Goal: Communication & Community: Answer question/provide support

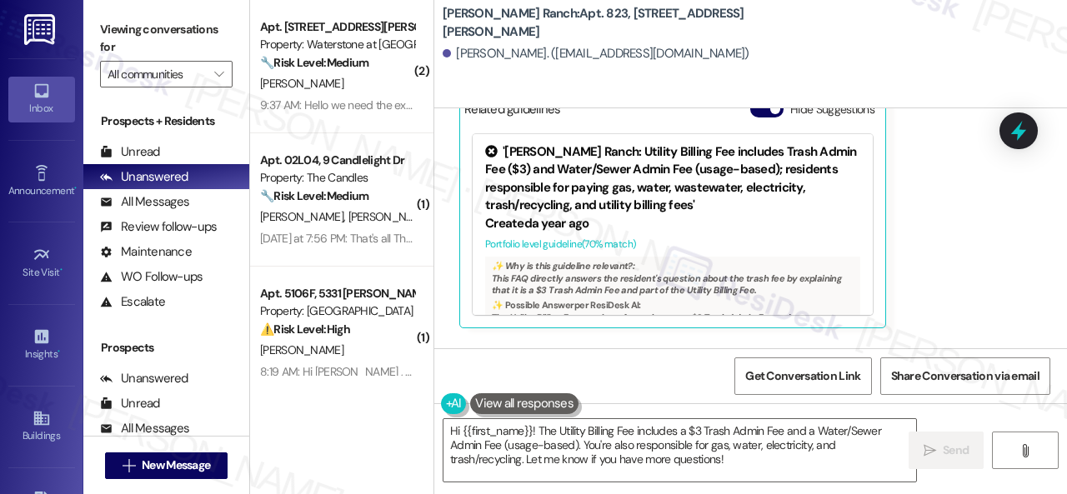
scroll to position [157, 0]
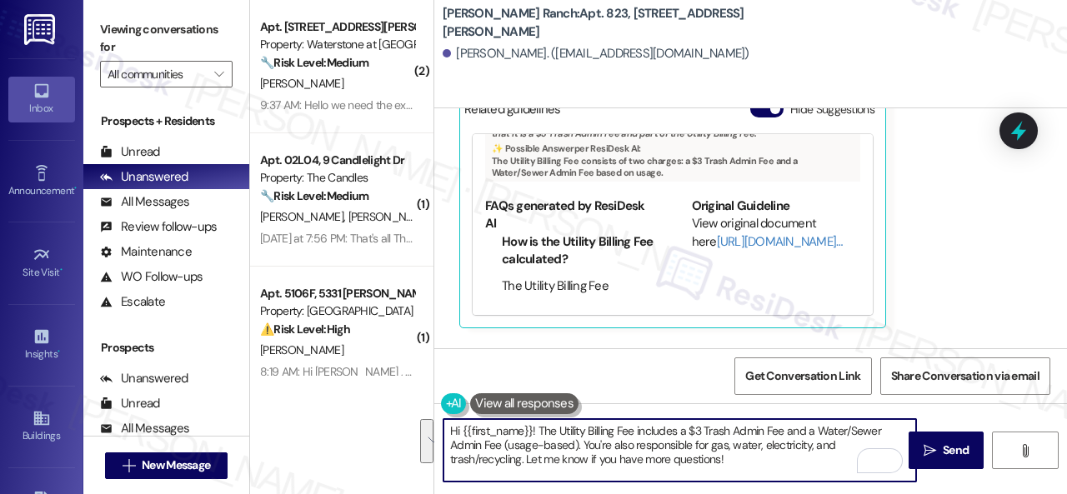
drag, startPoint x: 737, startPoint y: 458, endPoint x: 530, endPoint y: 425, distance: 209.4
click at [530, 425] on textarea "Hi {{first_name}}! The Utility Billing Fee includes a $3 Trash Admin Fee and a …" at bounding box center [679, 450] width 473 height 63
paste textarea "site team stated that the trash fee is for valet trash service - Sunday through…"
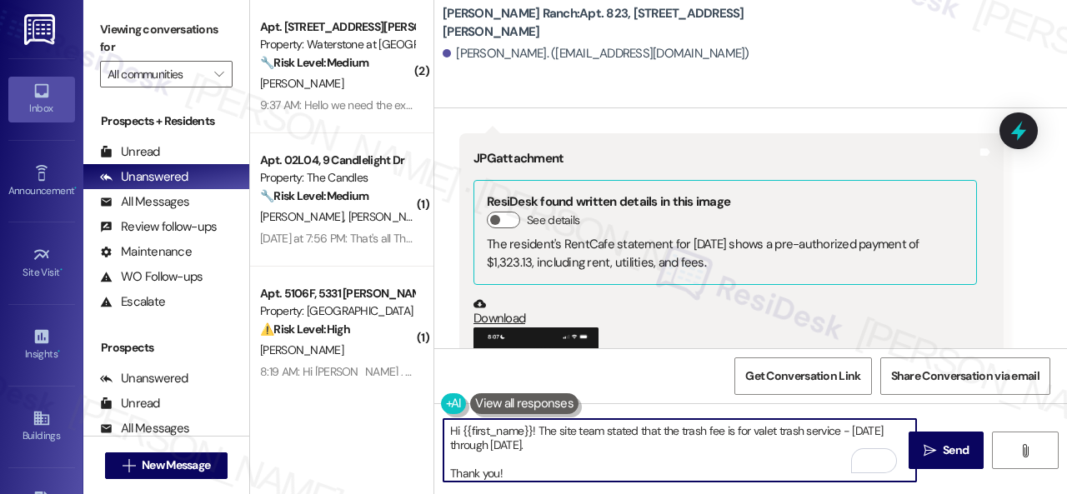
scroll to position [4556, 0]
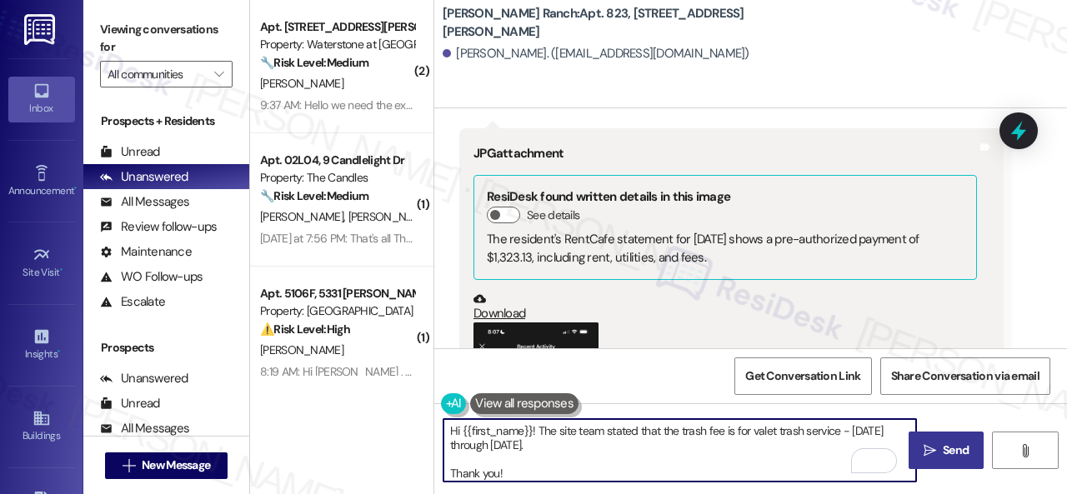
type textarea "Hi {{first_name}}! The site team stated that the trash fee is for valet trash s…"
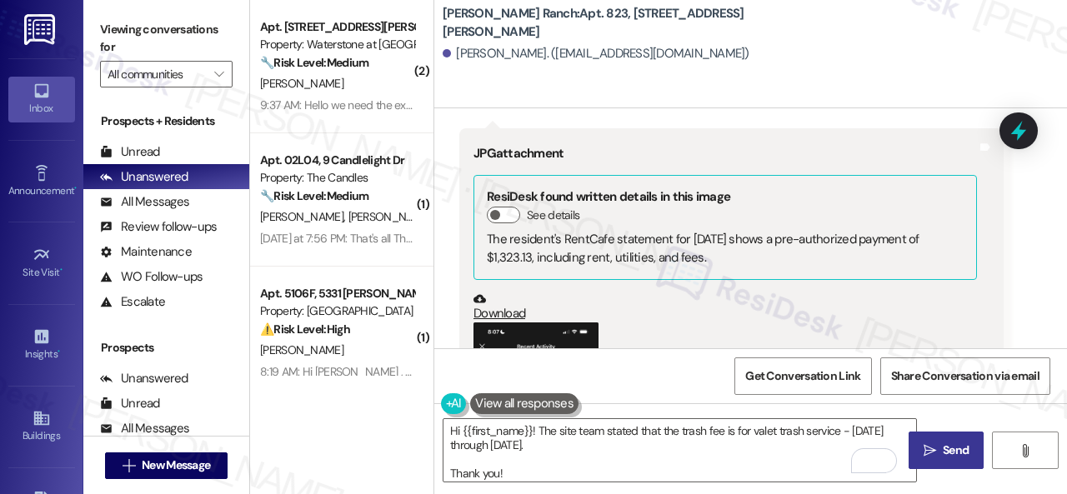
click at [924, 447] on icon "" at bounding box center [930, 450] width 13 height 13
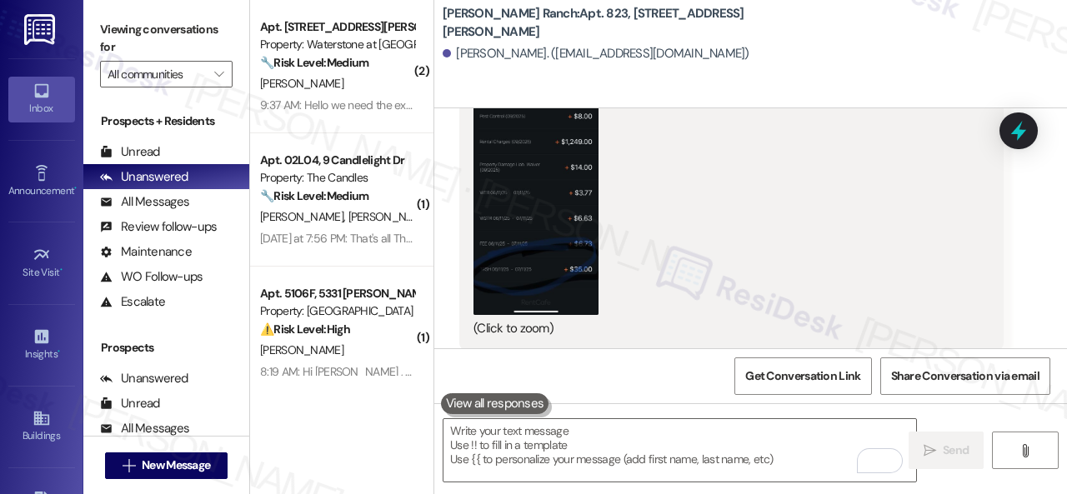
scroll to position [4855, 0]
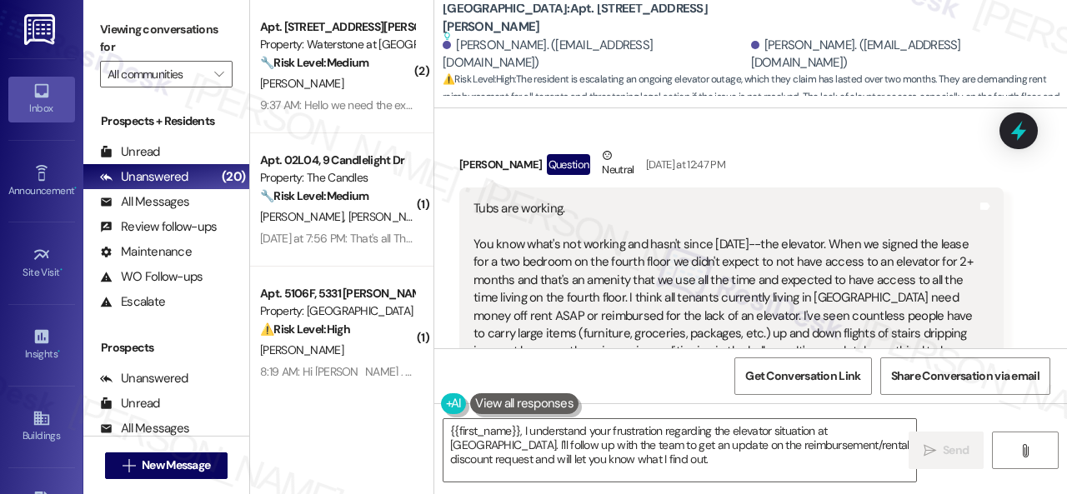
scroll to position [531, 0]
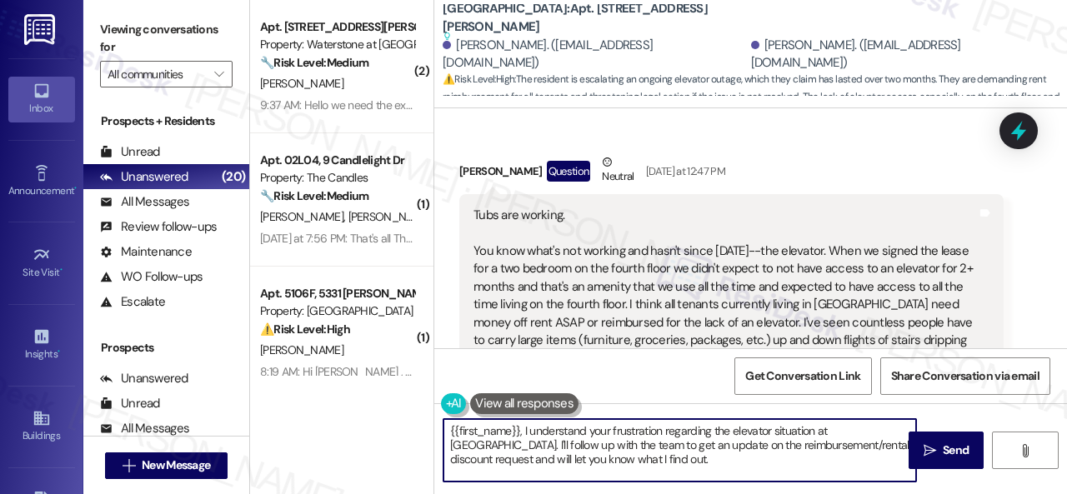
drag, startPoint x: 452, startPoint y: 430, endPoint x: 640, endPoint y: 476, distance: 193.9
click at [640, 476] on textarea "{{first_name}}, I understand your frustration regarding the elevator situation …" at bounding box center [679, 450] width 473 height 63
type textarea "{"
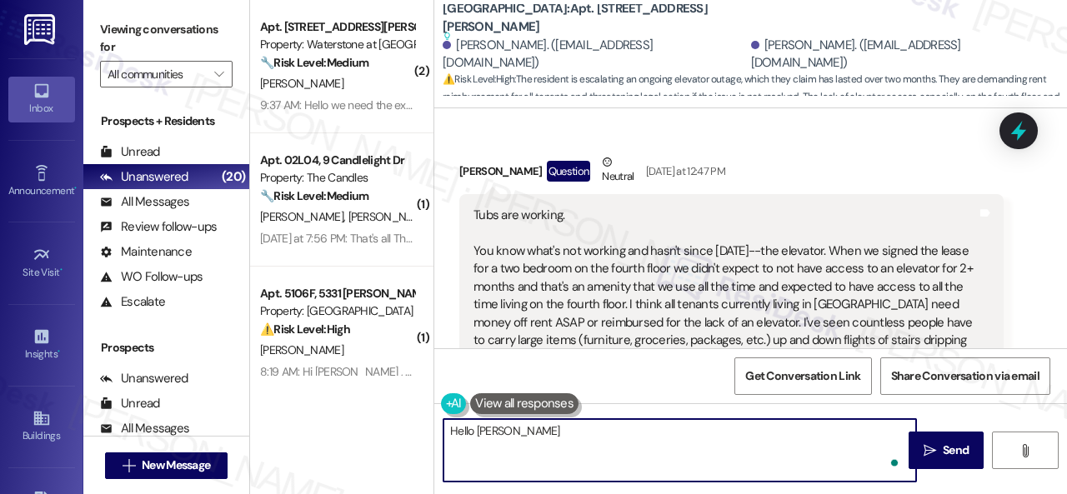
paste textarea "! The site team stated that they completely understand your frustration regardi…"
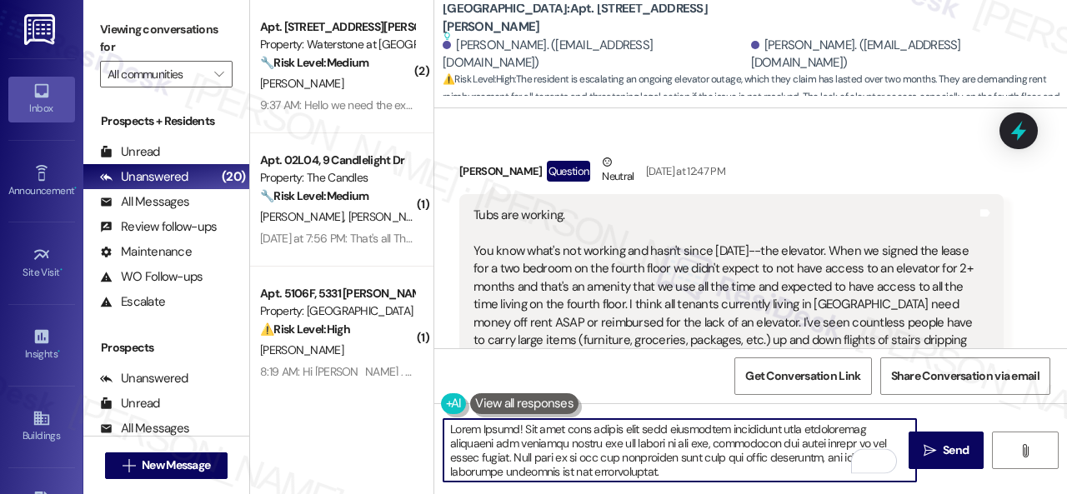
scroll to position [0, 0]
type textarea "Hello Rachel! The site team stated that they completely understand your frustra…"
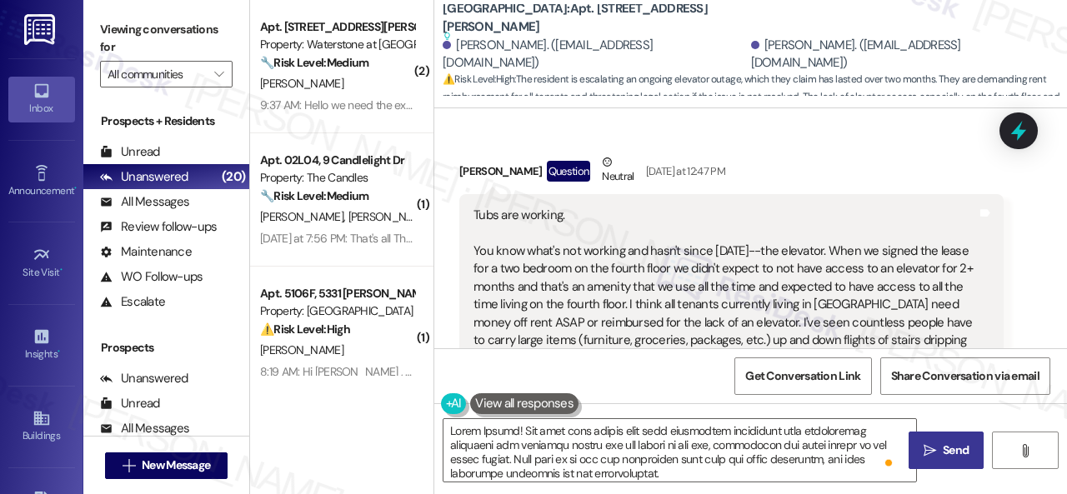
click at [948, 453] on span "Send" at bounding box center [956, 451] width 26 height 18
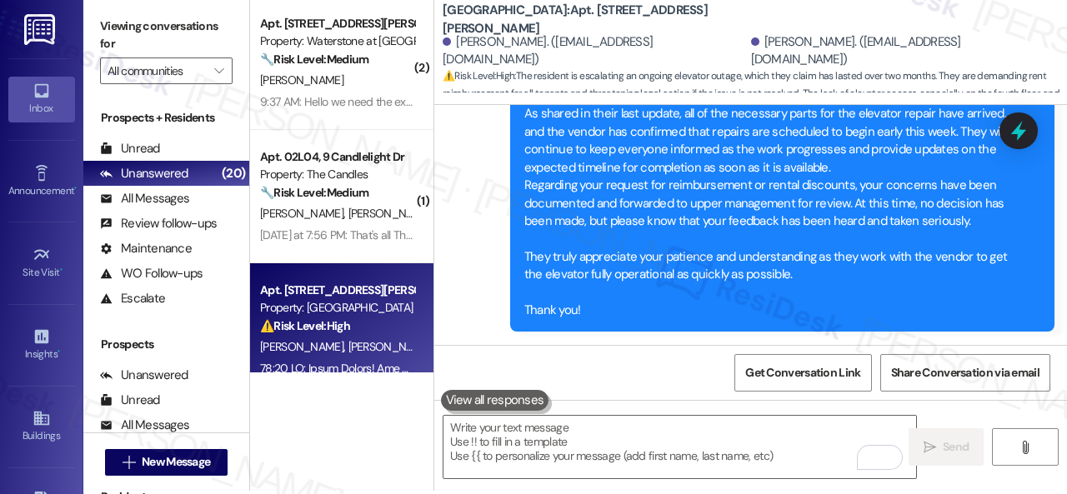
scroll to position [5, 0]
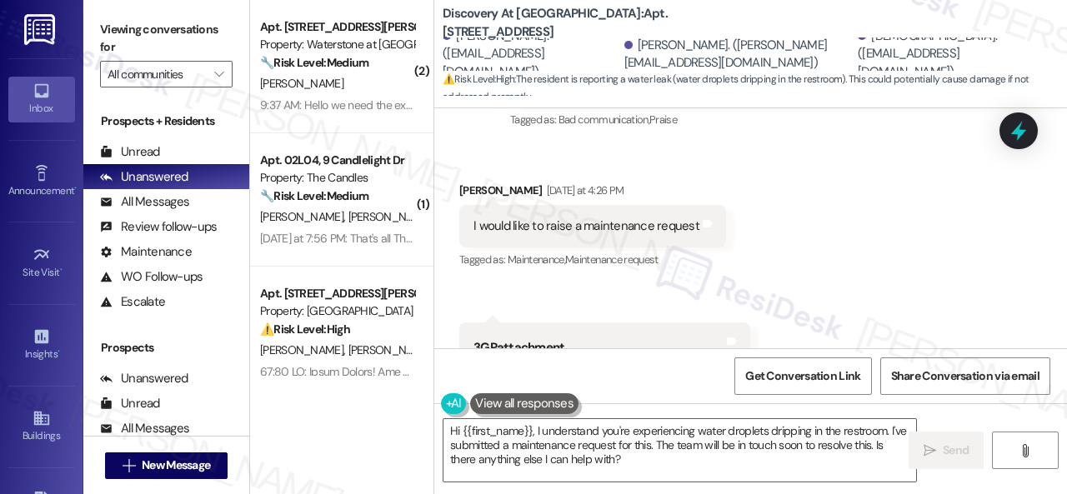
scroll to position [5194, 0]
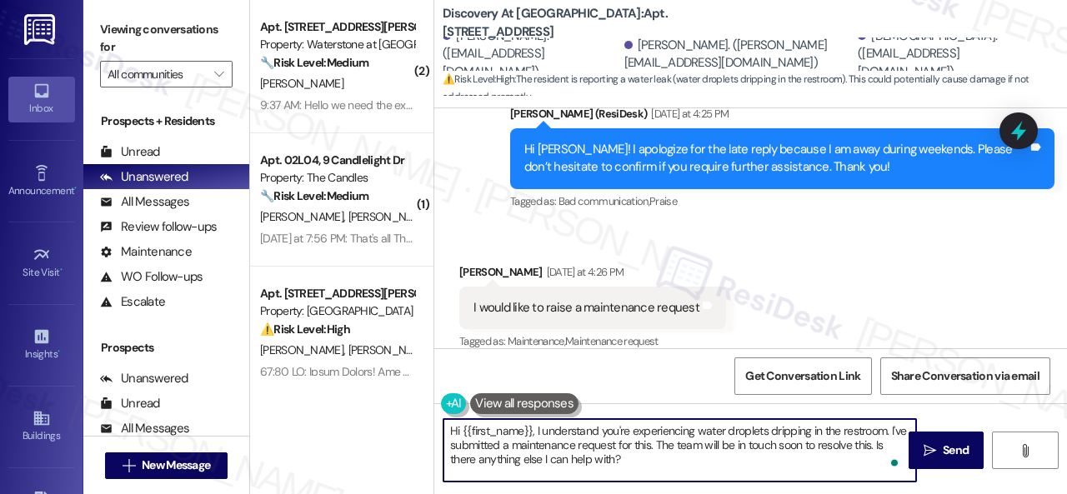
drag, startPoint x: 461, startPoint y: 429, endPoint x: 532, endPoint y: 426, distance: 70.9
click at [532, 426] on textarea "Hi {{first_name}}, I understand you're experiencing water droplets dripping in …" at bounding box center [679, 450] width 473 height 63
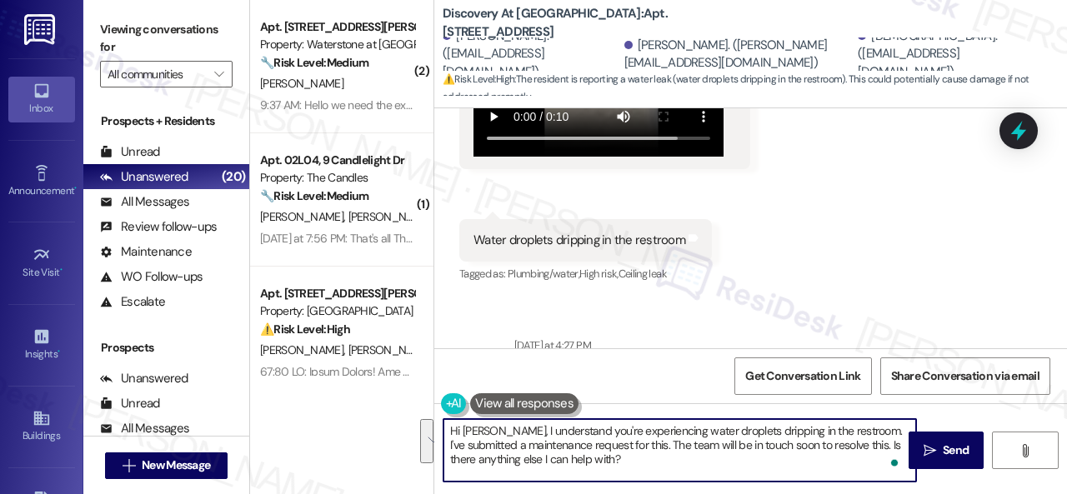
scroll to position [5, 0]
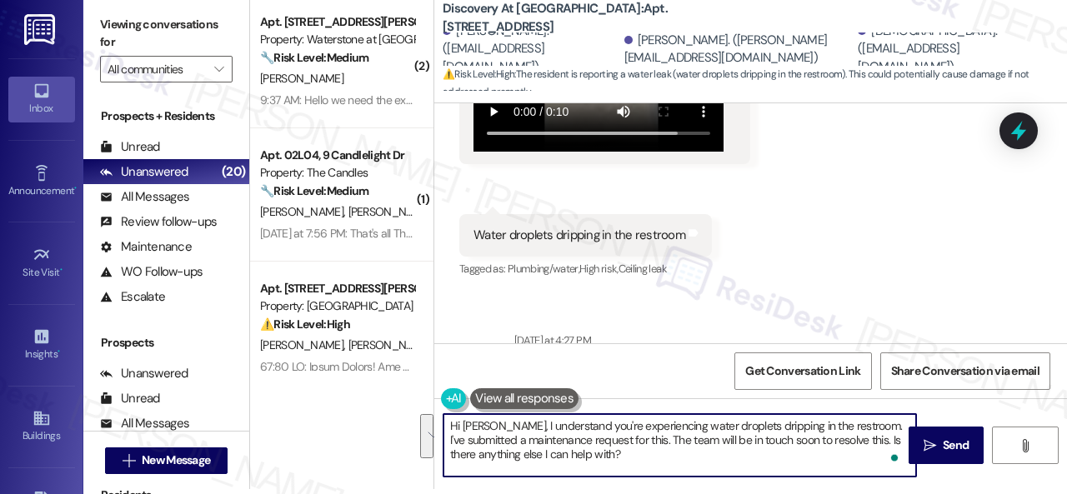
drag, startPoint x: 844, startPoint y: 427, endPoint x: 859, endPoint y: 483, distance: 58.4
click at [859, 483] on div "Hi Neha, I understand you're experiencing water droplets dripping in the restro…" at bounding box center [750, 460] width 633 height 125
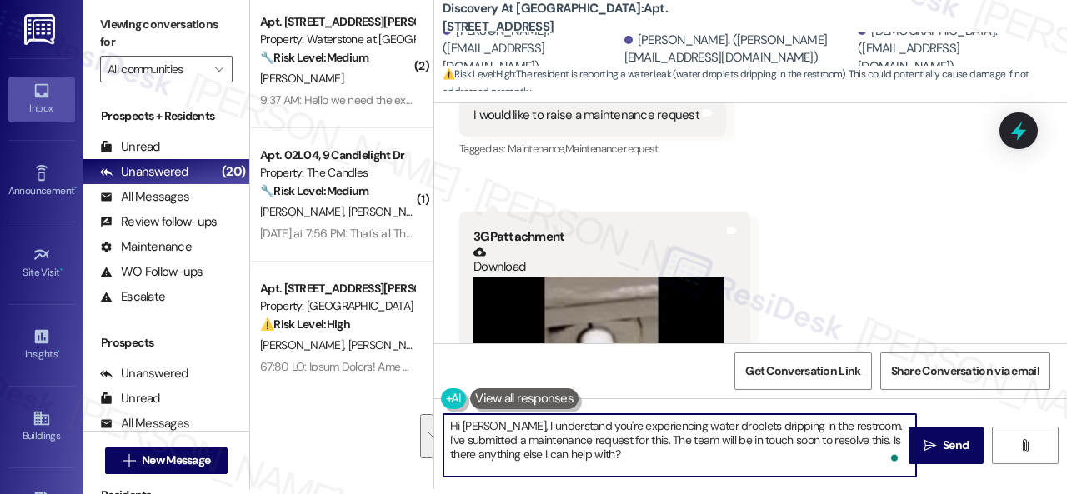
scroll to position [5278, 0]
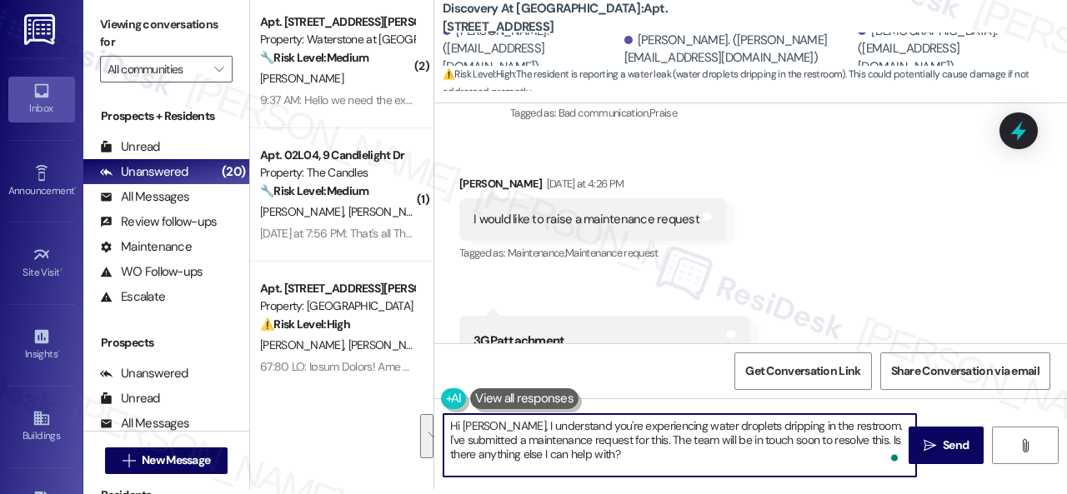
paste textarea "! The site team stated that they will get it taken care of as soon as possible.…"
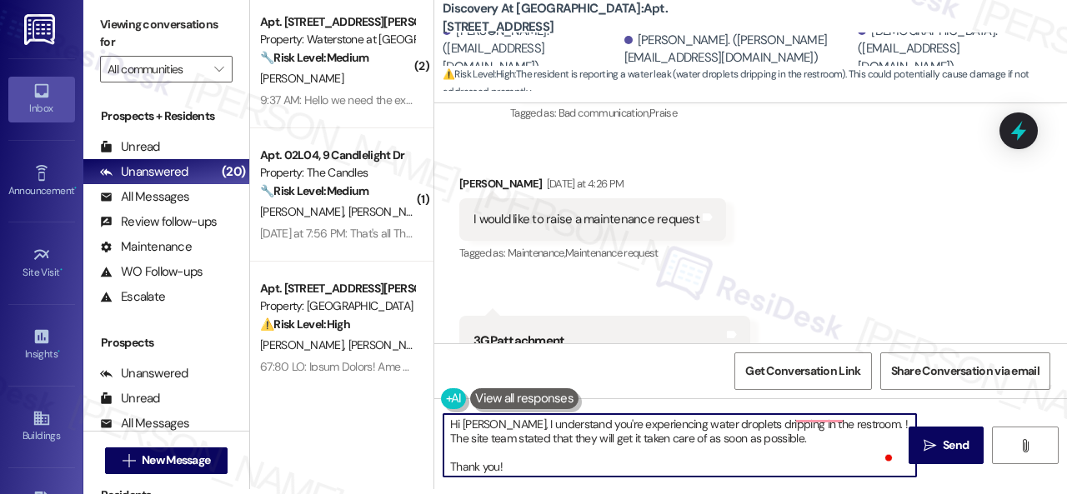
scroll to position [0, 0]
click at [819, 427] on textarea "Hi Neha, I understand you're experiencing water droplets dripping in the restro…" at bounding box center [679, 445] width 473 height 63
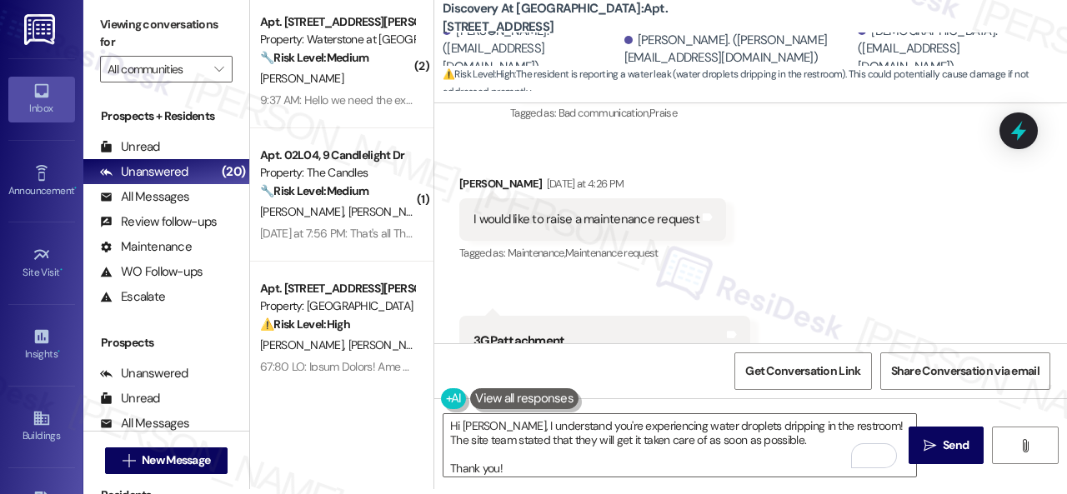
click at [922, 235] on div "Received via SMS Neha Thokala Yesterday at 4:26 PM I would like to raise a main…" at bounding box center [750, 424] width 633 height 573
click at [492, 427] on textarea "Hi Neha, I understand you're experiencing water droplets dripping in the restro…" at bounding box center [679, 445] width 473 height 63
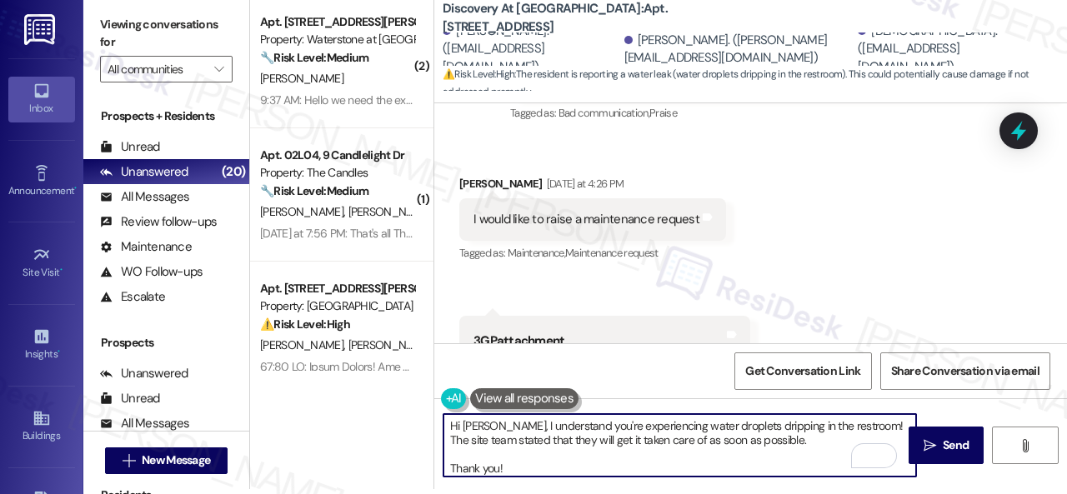
click at [490, 423] on textarea "Hi Neha, I understand you're experiencing water droplets dripping in the restro…" at bounding box center [679, 445] width 473 height 63
paste textarea "'m sorry for the delayed response.I"
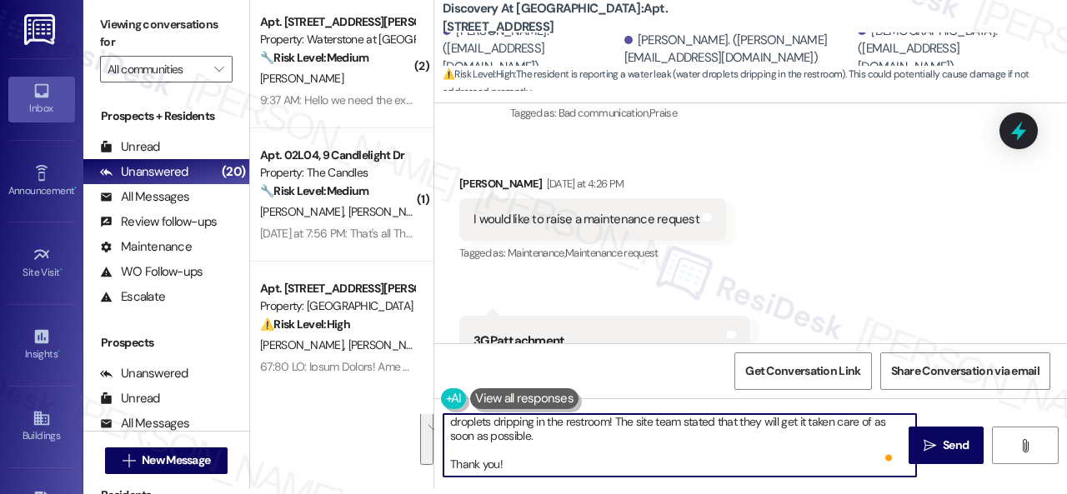
scroll to position [32, 0]
drag, startPoint x: 452, startPoint y: 423, endPoint x: 528, endPoint y: 455, distance: 82.5
click at [528, 455] on textarea "Hi Neha, I'm sorry for the delayed response. I understand you're experiencing w…" at bounding box center [679, 445] width 473 height 63
click at [677, 447] on textarea "Hi Neha, I'm sorry for the delayed response. I understand you're experiencing w…" at bounding box center [679, 445] width 473 height 63
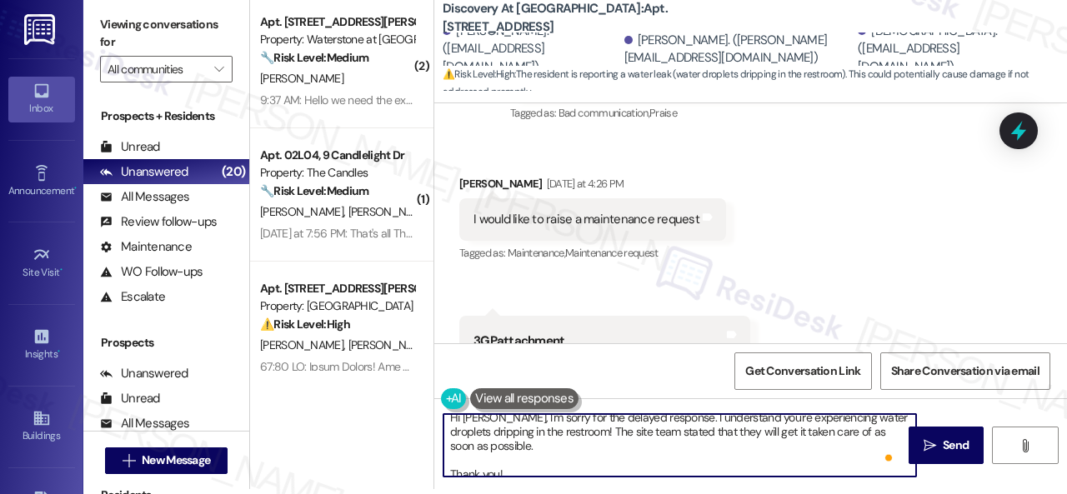
scroll to position [0, 0]
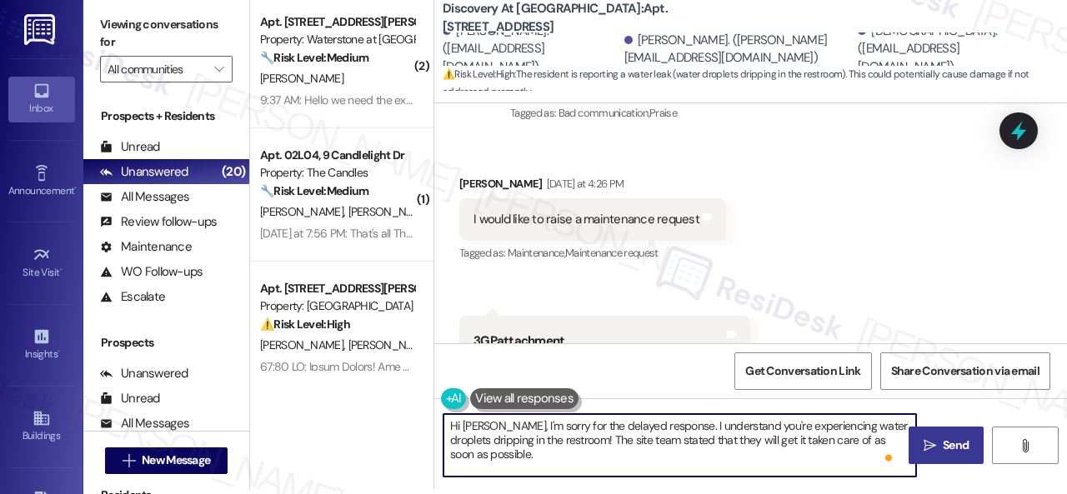
type textarea "Hi Neha, I'm sorry for the delayed response. I understand you're experiencing w…"
click at [943, 444] on span "Send" at bounding box center [956, 446] width 26 height 18
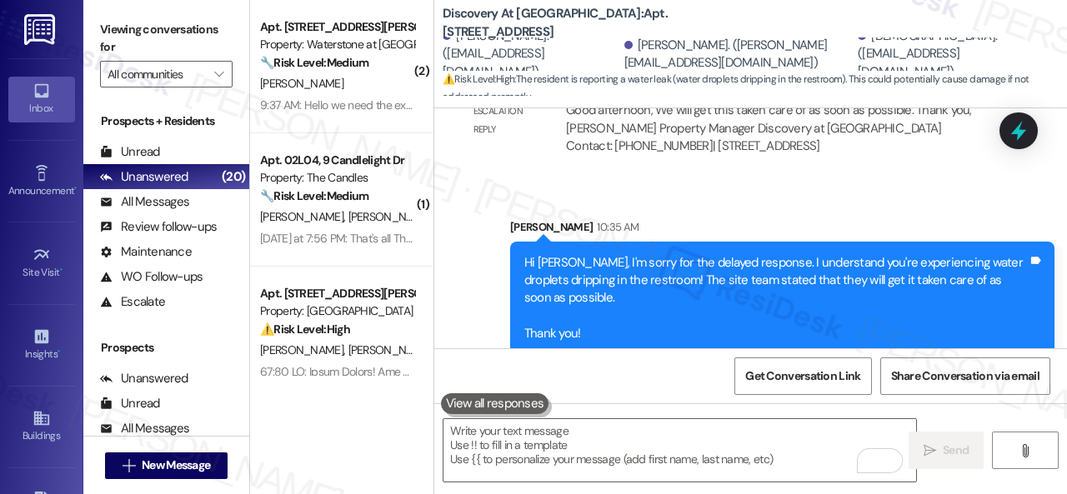
scroll to position [5, 0]
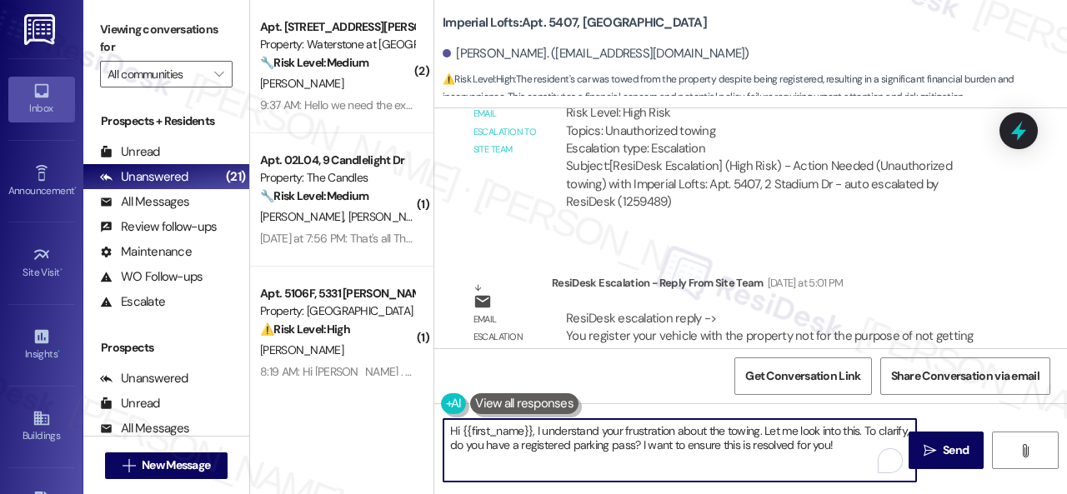
scroll to position [5, 0]
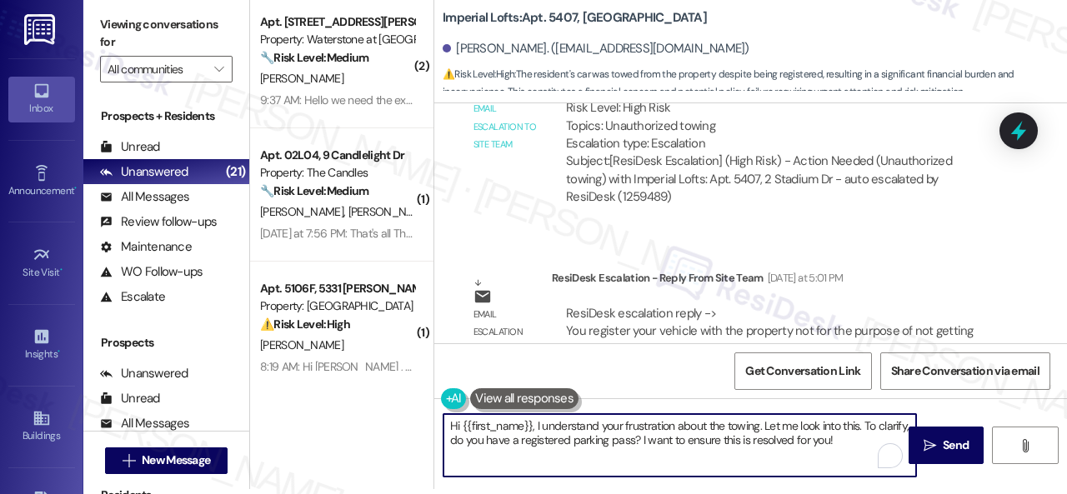
drag, startPoint x: 531, startPoint y: 431, endPoint x: 927, endPoint y: 509, distance: 403.6
click at [927, 493] on html "Inbox Go to Inbox Announcement • Send A Text Announcement Site Visit • Go to Si…" at bounding box center [533, 247] width 1067 height 494
paste textarea "! I'm sorry for the delayed response. The site team stated that you register yo…"
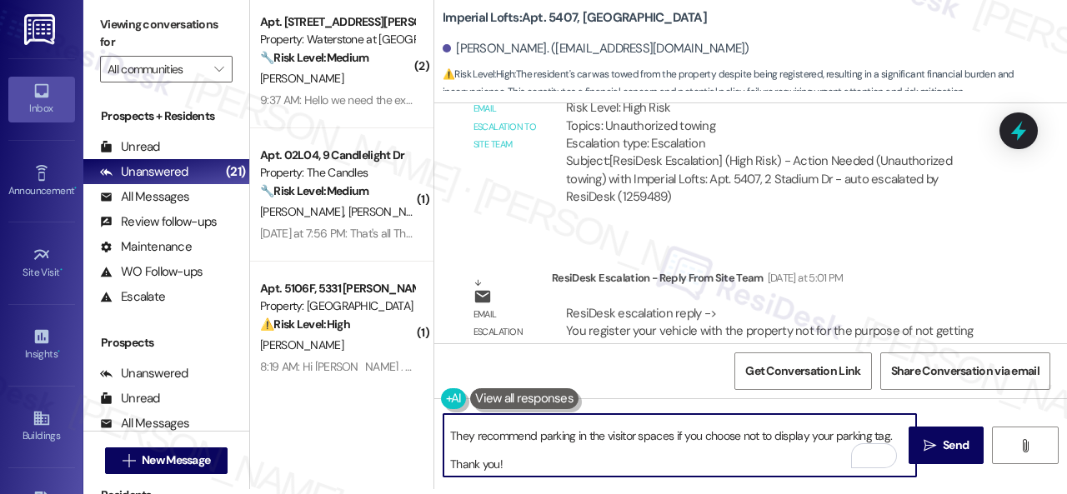
scroll to position [205, 0]
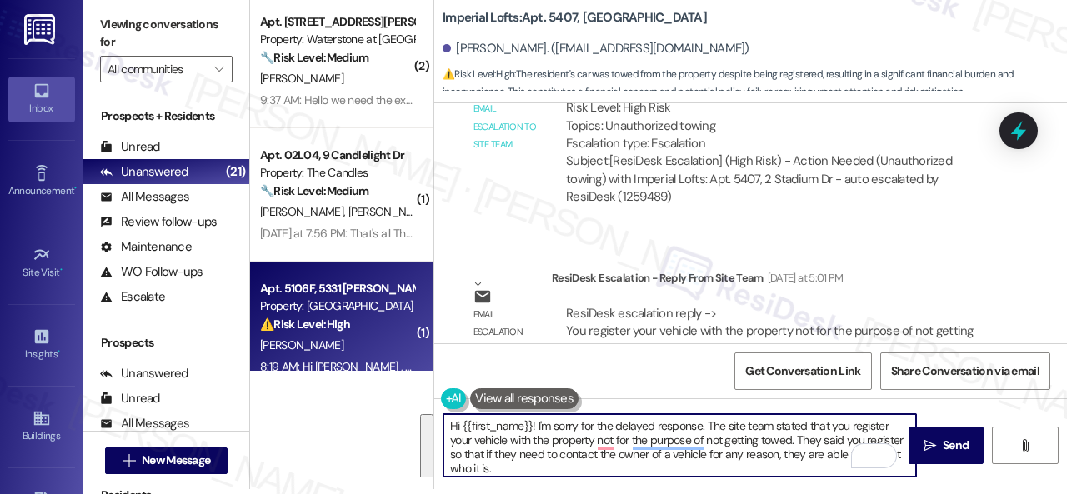
drag, startPoint x: 569, startPoint y: 450, endPoint x: 419, endPoint y: 353, distance: 178.9
click at [419, 353] on div "( 2 ) Apt. 15105, 6855 S Mason Rd Property: Waterstone at Cinco Ranch 🔧 Risk Le…" at bounding box center [658, 242] width 817 height 494
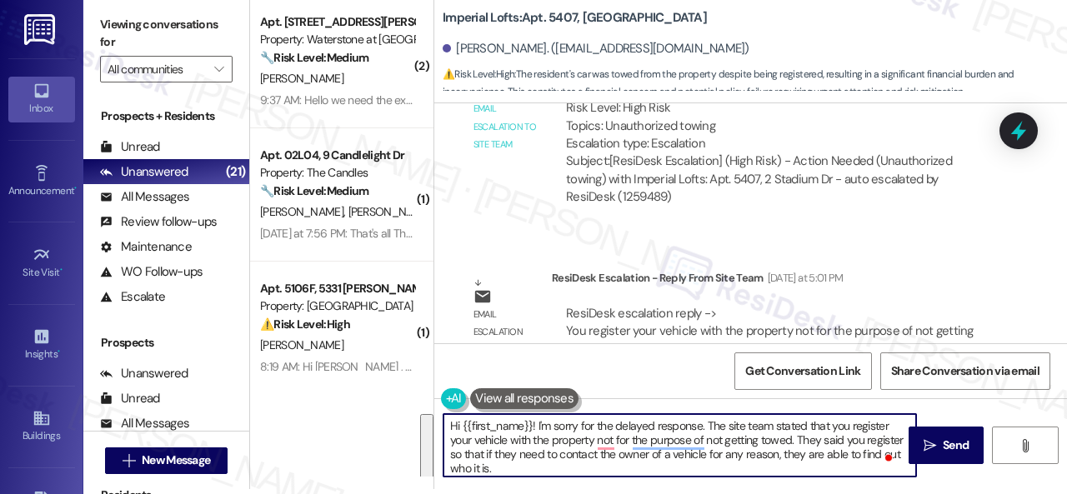
type textarea "Hi {{first_name}}! I'm sorry for the delayed response. The site team stated tha…"
click at [518, 351] on div "Get Conversation Link Share Conversation via email" at bounding box center [750, 370] width 633 height 55
click at [538, 452] on textarea "Hi {{first_name}}! I'm sorry for the delayed response. The site team stated tha…" at bounding box center [679, 445] width 473 height 63
click at [610, 368] on div "Get Conversation Link Share Conversation via email" at bounding box center [750, 370] width 633 height 55
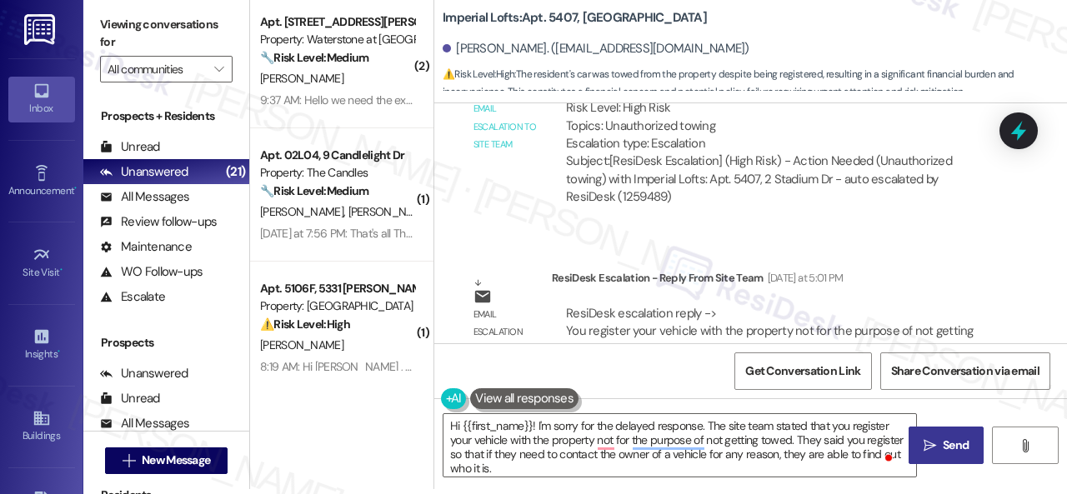
click at [943, 447] on span "Send" at bounding box center [956, 446] width 26 height 18
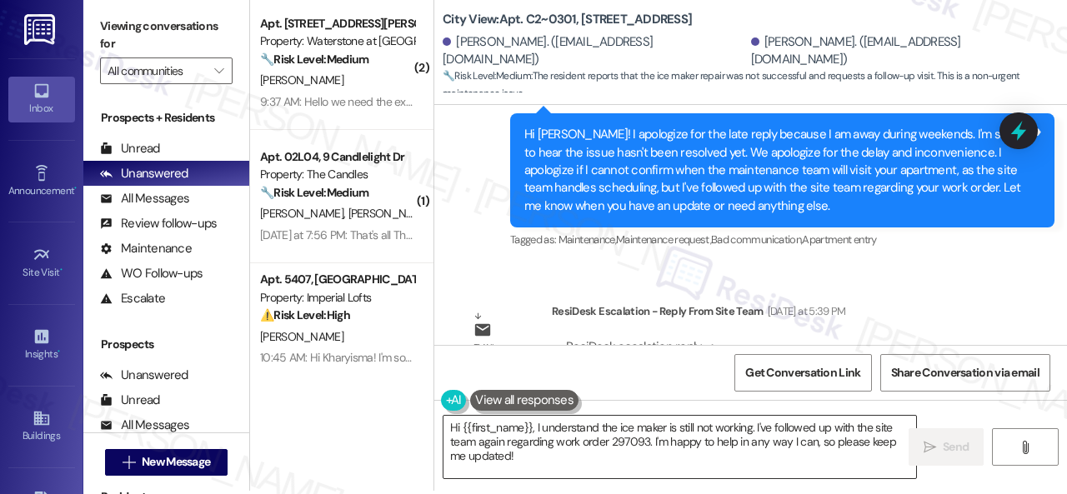
scroll to position [5, 0]
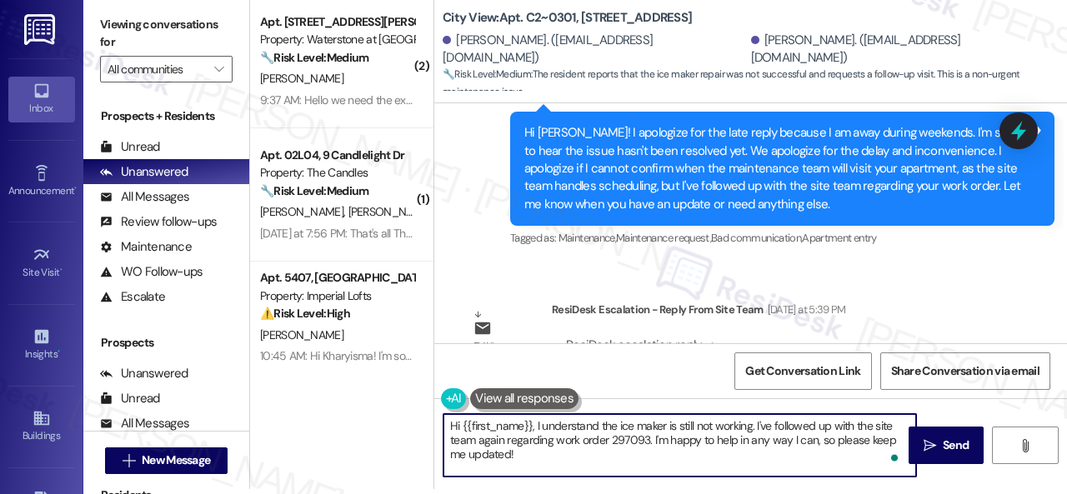
drag, startPoint x: 518, startPoint y: 458, endPoint x: 464, endPoint y: 418, distance: 67.8
click at [464, 418] on textarea "Hi {{first_name}}, I understand the ice maker is still not working. I've follow…" at bounding box center [679, 445] width 473 height 63
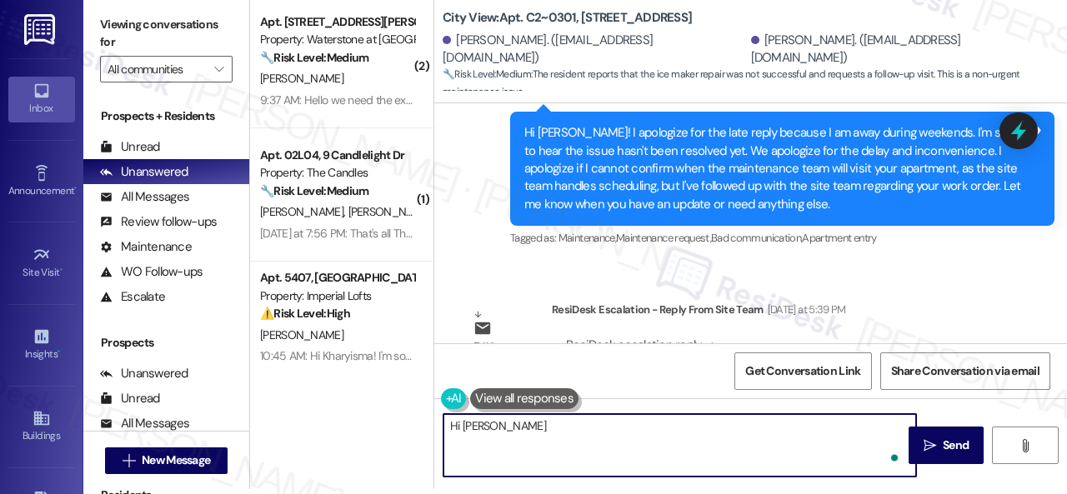
paste textarea "! I'm sorry for the delayed response. The site team stated that they will retur…"
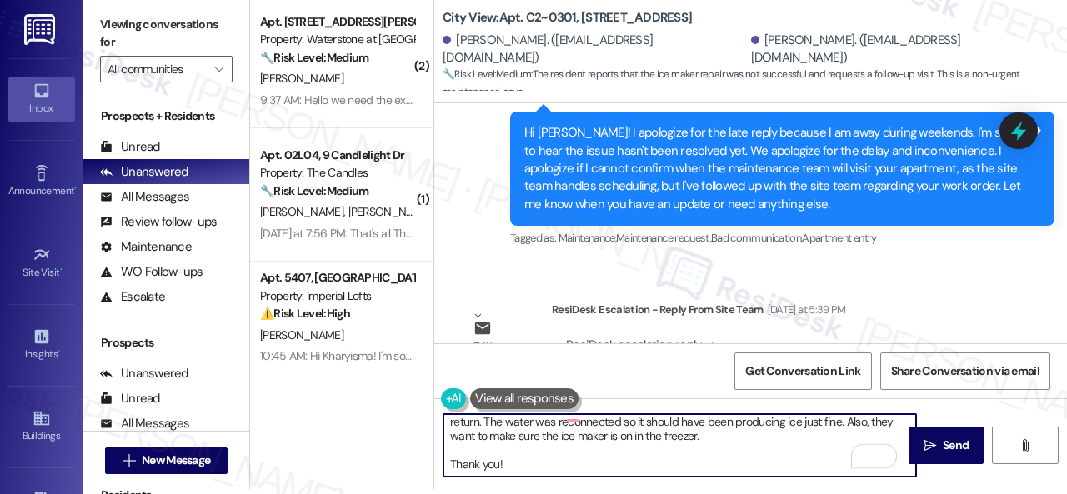
scroll to position [0, 0]
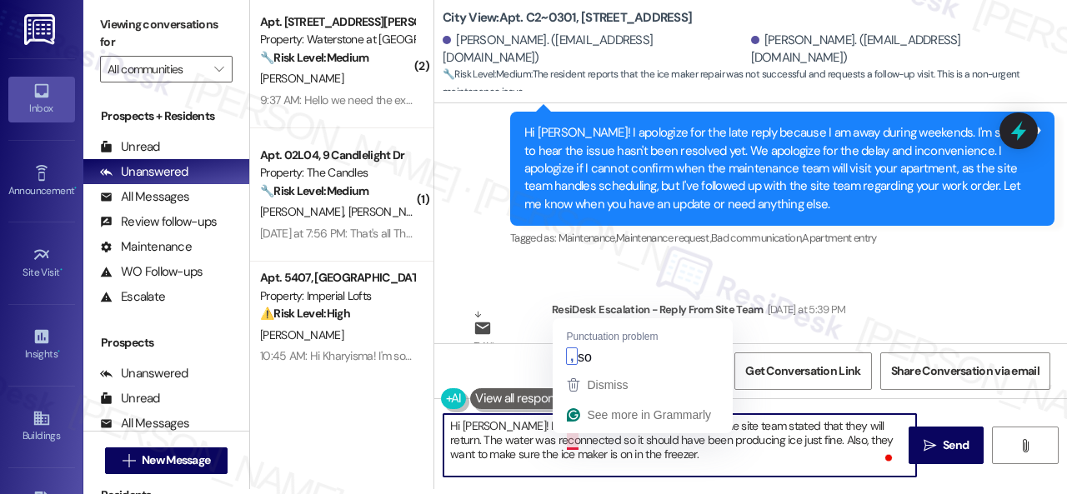
click at [572, 438] on textarea "Hi Christa! I'm sorry for the delayed response. The site team stated that they …" at bounding box center [679, 445] width 473 height 63
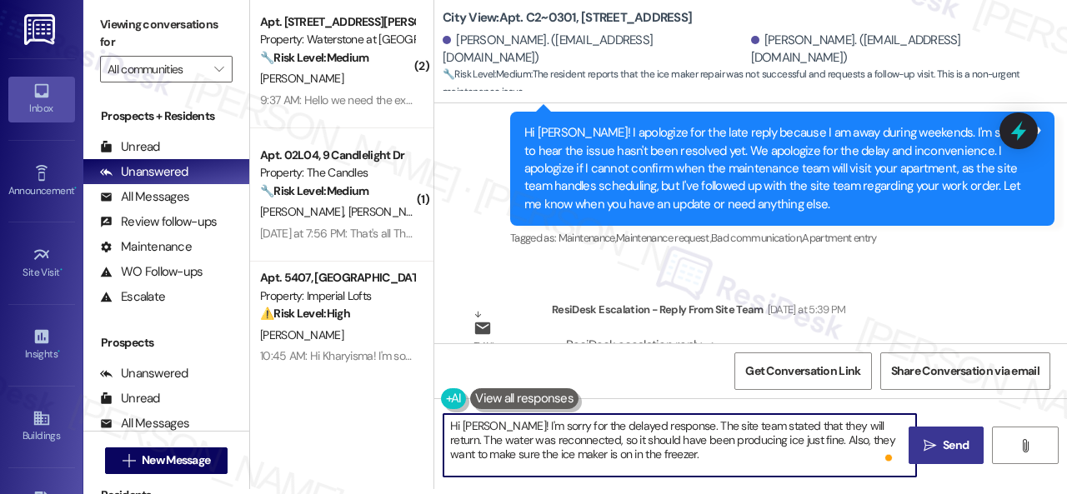
type textarea "Hi Christa! I'm sorry for the delayed response. The site team stated that they …"
click at [928, 444] on icon "" at bounding box center [930, 445] width 13 height 13
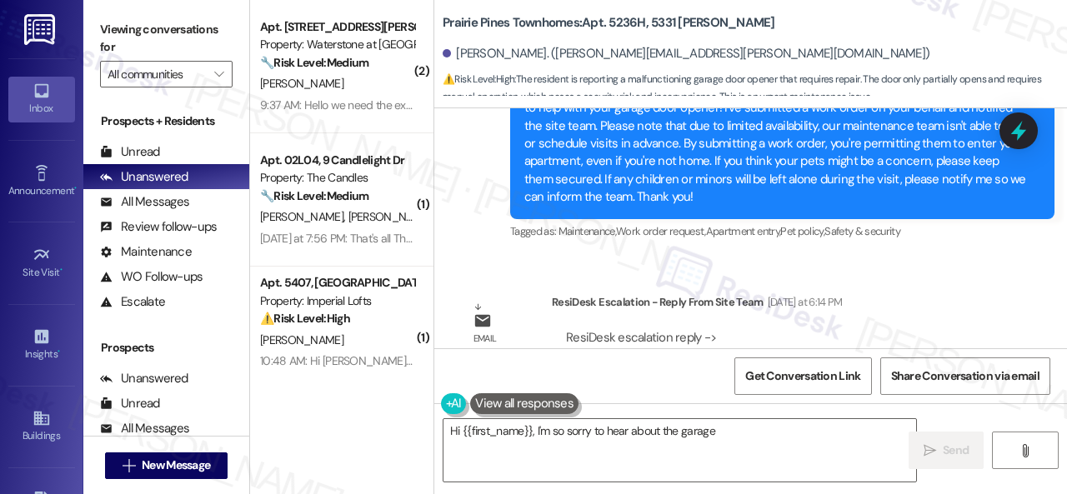
scroll to position [13447, 0]
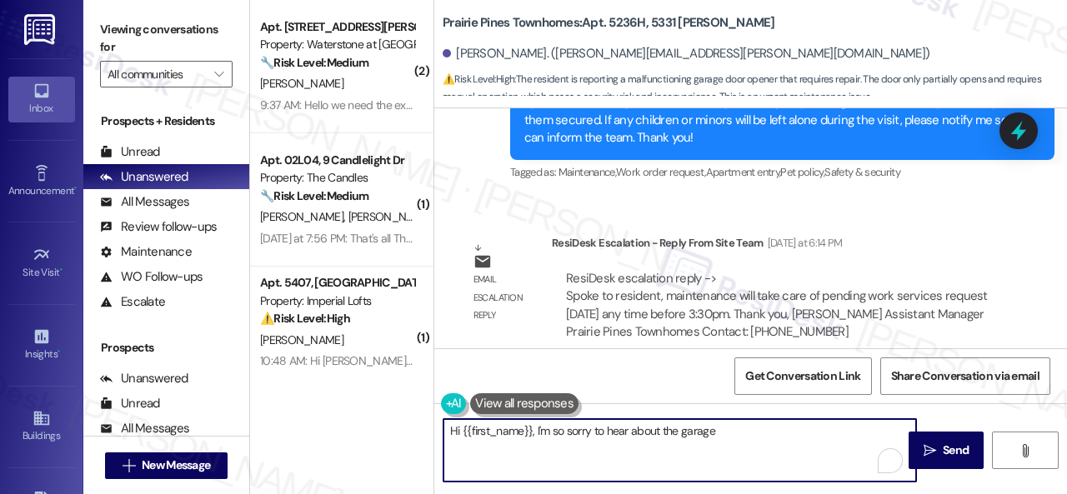
drag, startPoint x: 780, startPoint y: 447, endPoint x: 536, endPoint y: 433, distance: 244.6
click at [536, 433] on textarea "Hi {{first_name}}, I'm so sorry to hear about the garage door! I've already sub…" at bounding box center [679, 450] width 473 height 63
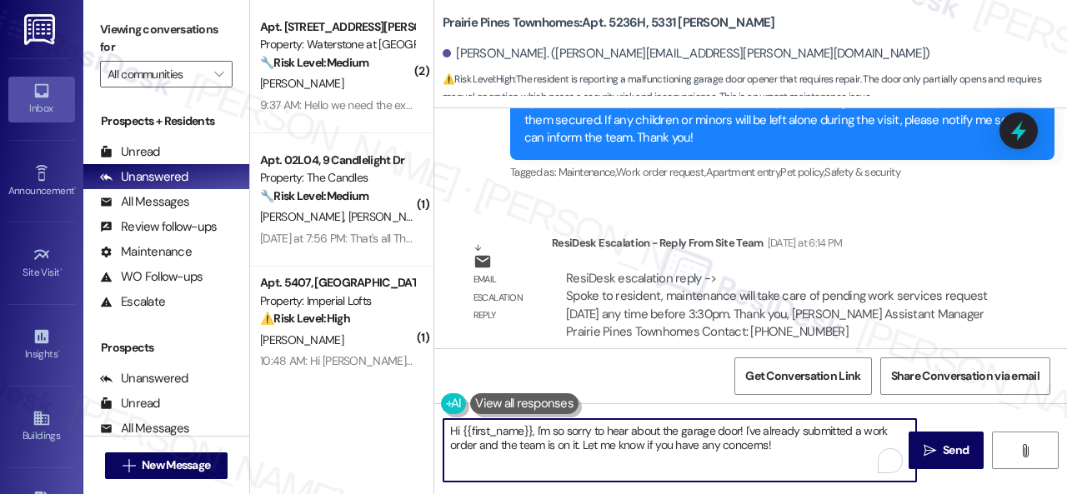
paste textarea "! I'm sorry for the delayed response. The site team stated that maintenance wil…"
drag, startPoint x: 541, startPoint y: 426, endPoint x: 708, endPoint y: 427, distance: 167.5
click at [708, 427] on textarea "Hi {{first_name}}, ! I'm sorry for the delayed response. The site team stated t…" at bounding box center [679, 450] width 473 height 63
click at [747, 446] on textarea "Hi {{first_name}}! The site team stated that maintenance will take care of the …" at bounding box center [679, 450] width 473 height 63
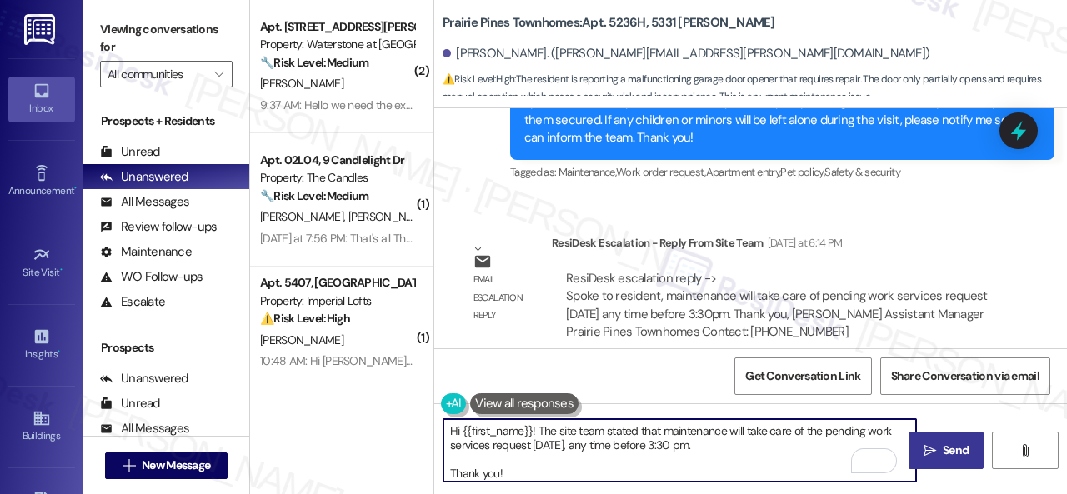
type textarea "Hi {{first_name}}! The site team stated that maintenance will take care of the …"
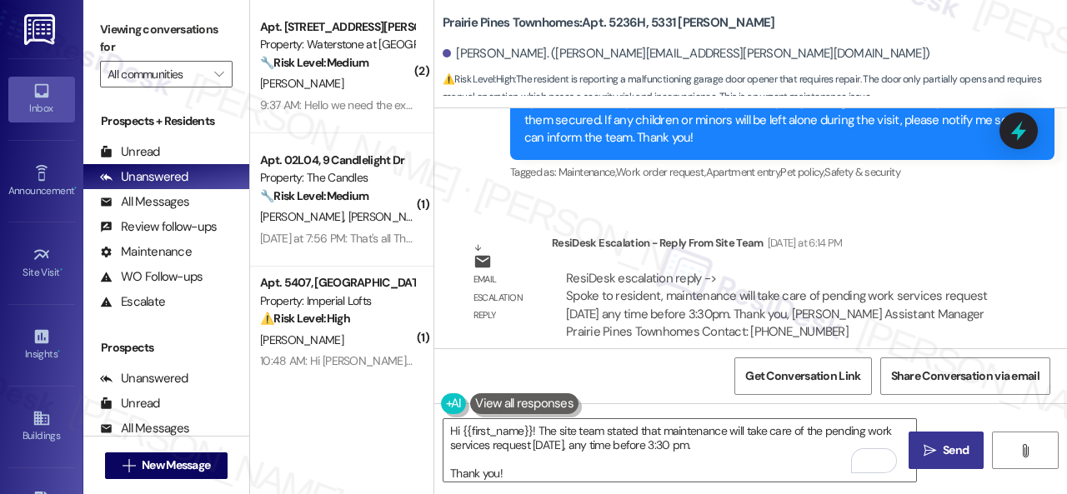
click at [939, 451] on span "Send" at bounding box center [955, 451] width 33 height 18
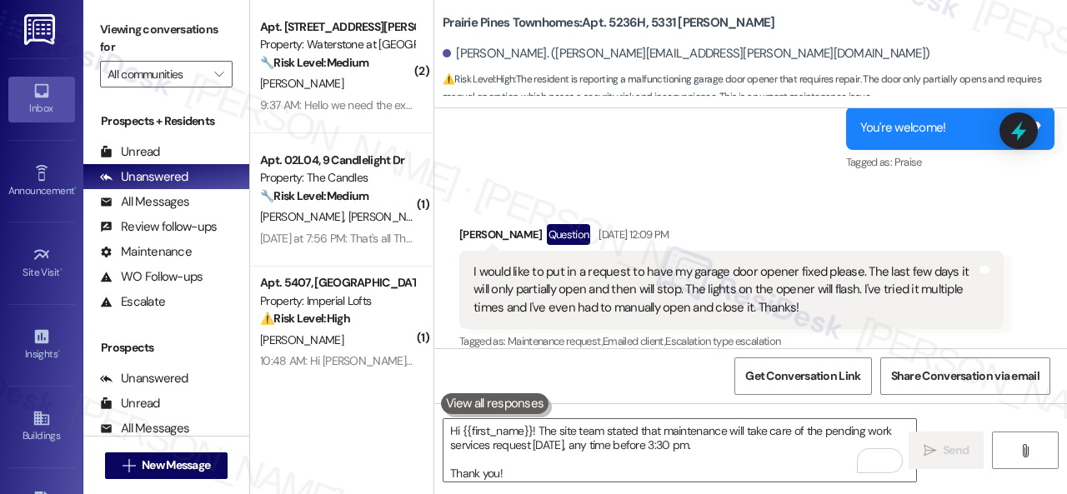
scroll to position [12369, 0]
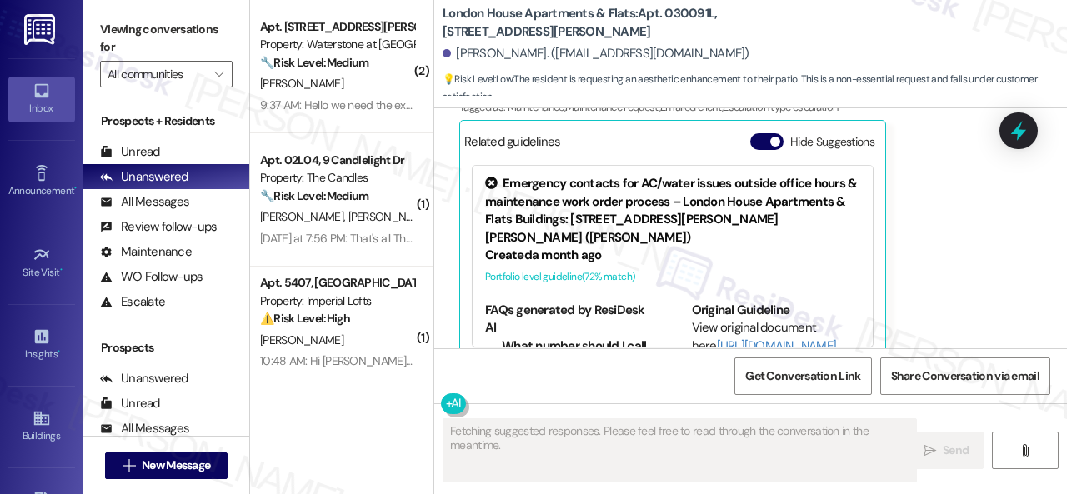
scroll to position [2351, 0]
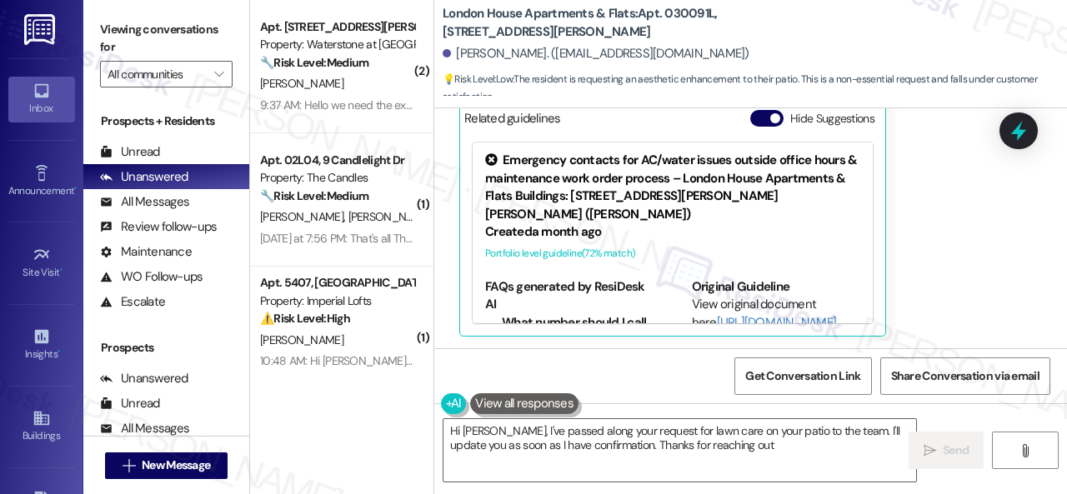
type textarea "Hi [PERSON_NAME], I've passed along your request for lawn care on your patio to…"
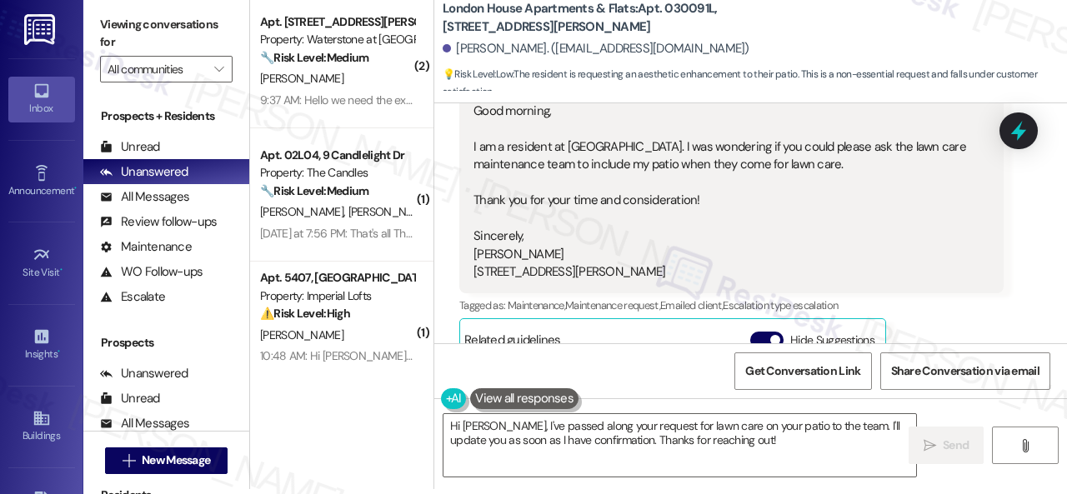
scroll to position [2098, 0]
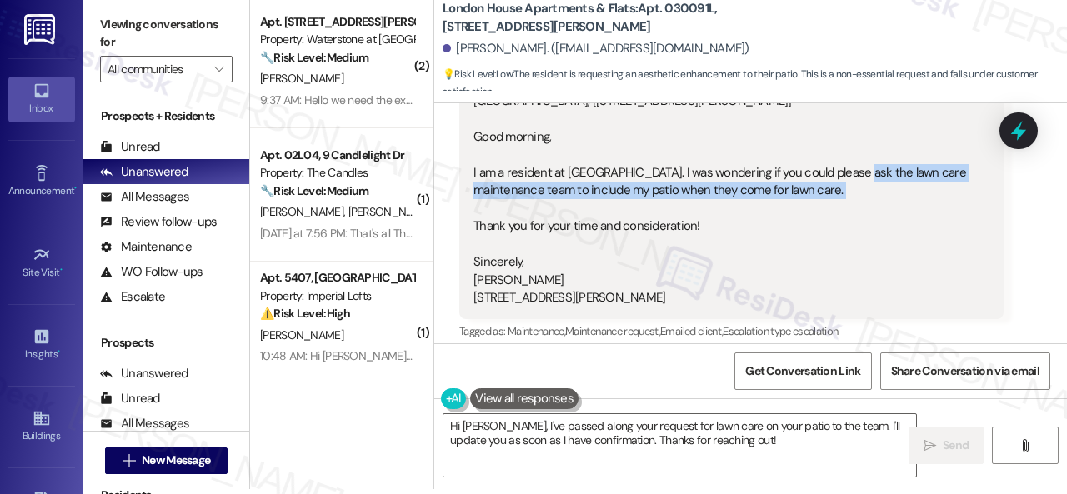
drag, startPoint x: 866, startPoint y: 177, endPoint x: 884, endPoint y: 210, distance: 38.1
click at [884, 210] on div "[GEOGRAPHIC_DATA], [[STREET_ADDRESS][PERSON_NAME]] Good morning, I am a residen…" at bounding box center [724, 200] width 503 height 214
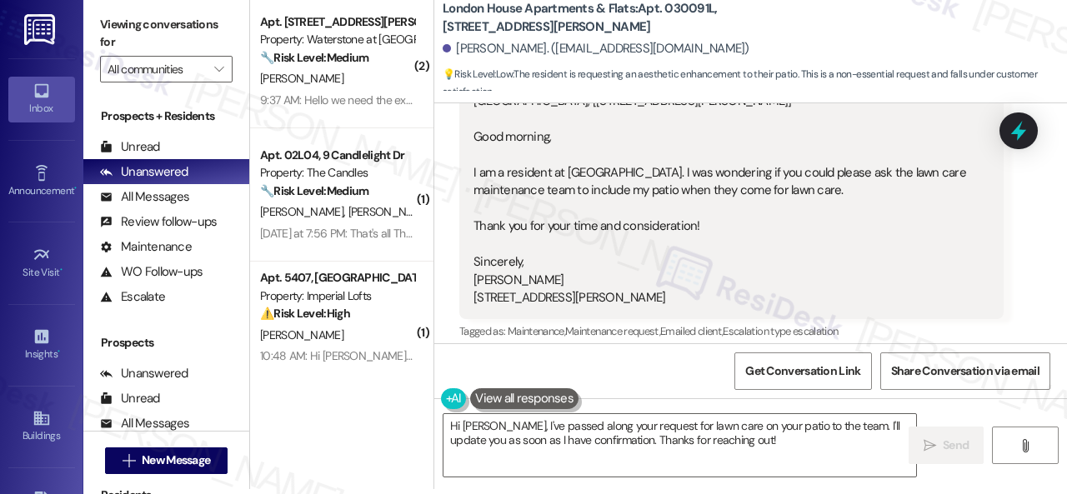
drag, startPoint x: 864, startPoint y: 169, endPoint x: 872, endPoint y: 187, distance: 19.4
click at [872, 187] on div "[GEOGRAPHIC_DATA], [[STREET_ADDRESS][PERSON_NAME]] Good morning, I am a residen…" at bounding box center [724, 200] width 503 height 214
copy div "lease ask the lawn care maintenance team to include my patio when they come for…"
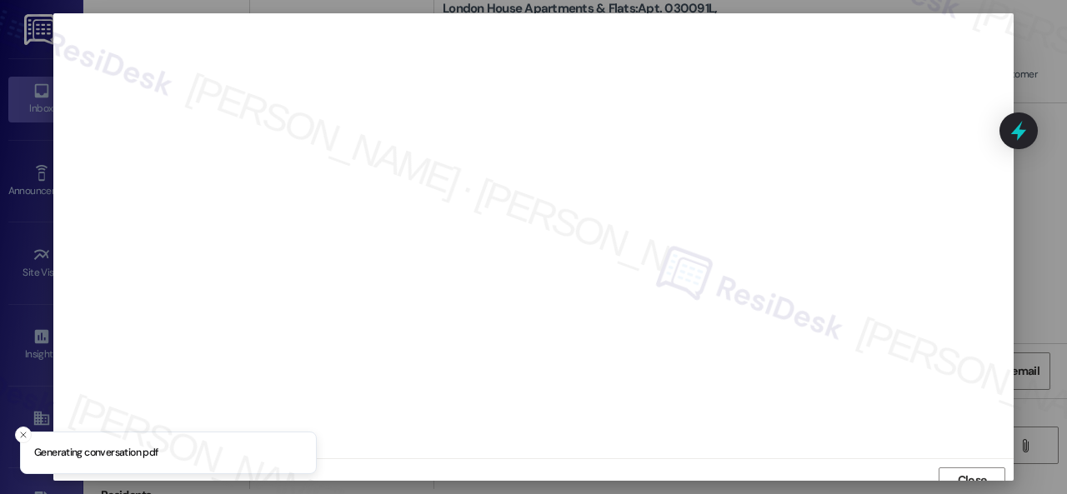
scroll to position [13, 0]
click at [969, 465] on span "Close" at bounding box center [972, 468] width 29 height 18
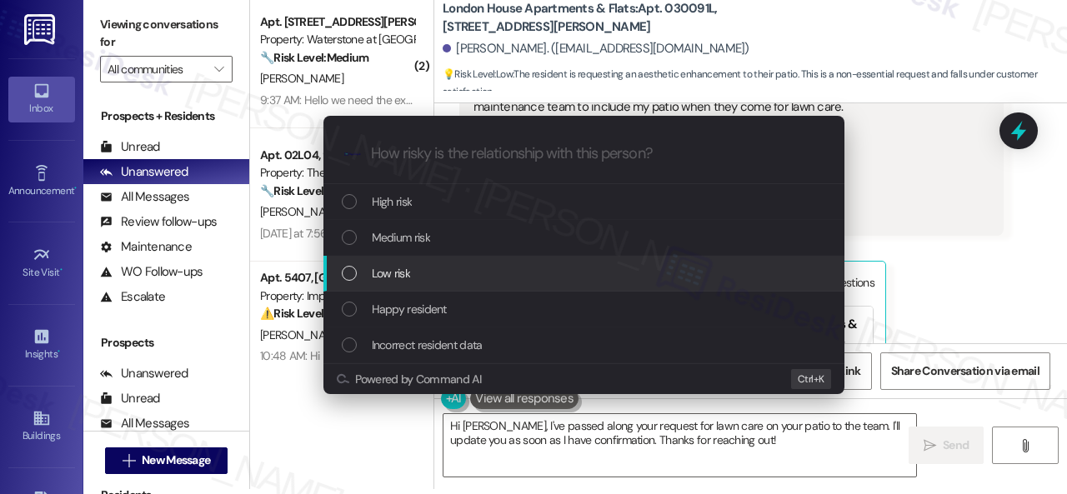
click at [984, 290] on div "Escalate Conversation How risky is the relationship with this person? Topics (e…" at bounding box center [533, 247] width 1067 height 494
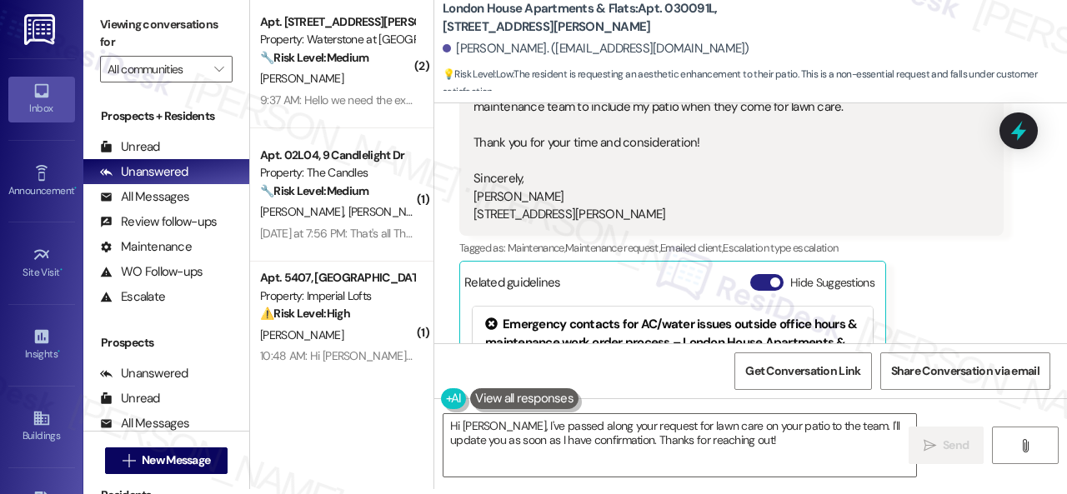
click at [757, 288] on button "Hide Suggestions" at bounding box center [766, 282] width 33 height 17
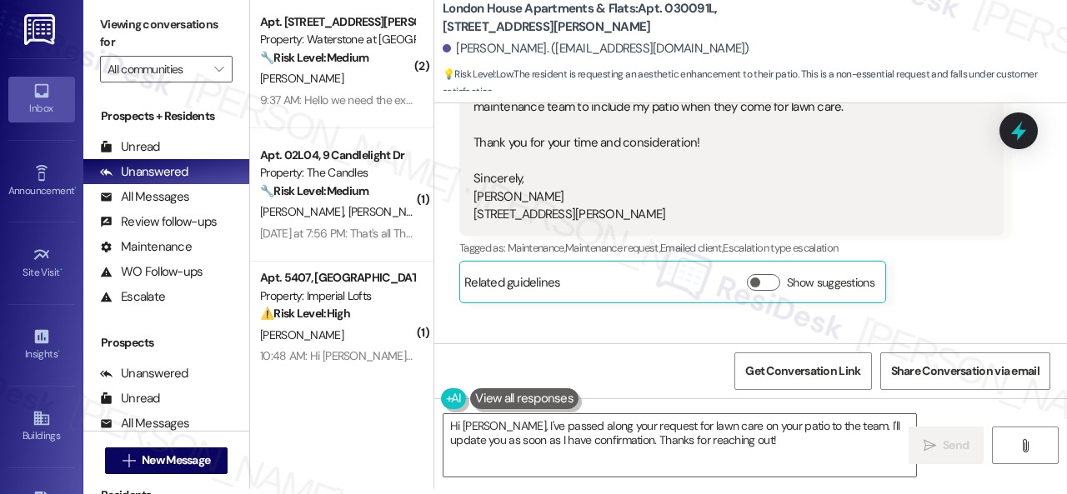
click at [918, 288] on div "Jasmine Neyland Question Yesterday at 10:14 AM London House Apartments, [13009 …" at bounding box center [731, 136] width 544 height 333
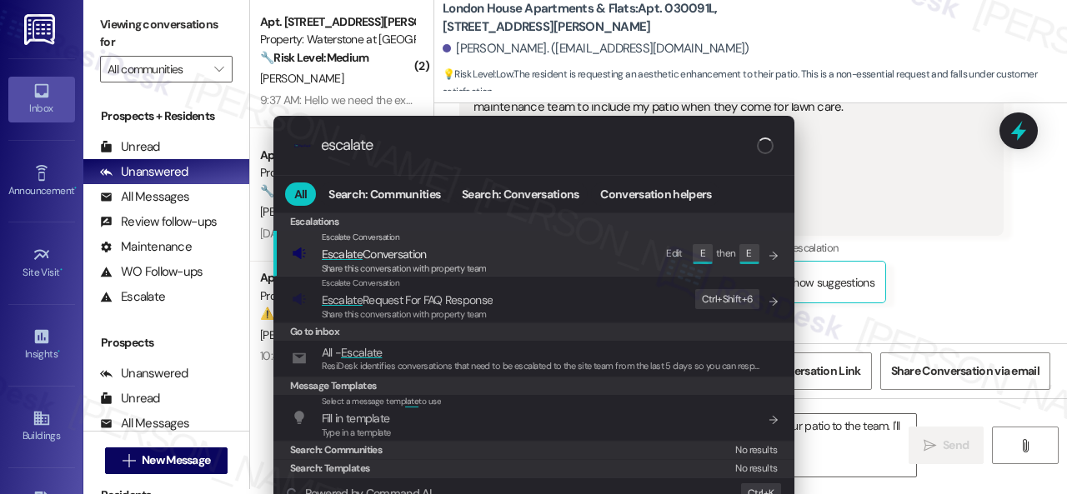
type input "escalate"
click at [1010, 293] on div ".cls-1{fill:#0a055f;}.cls-2{fill:#0cc4c4;} resideskLogoBlueOrange escalate All …" at bounding box center [533, 247] width 1067 height 494
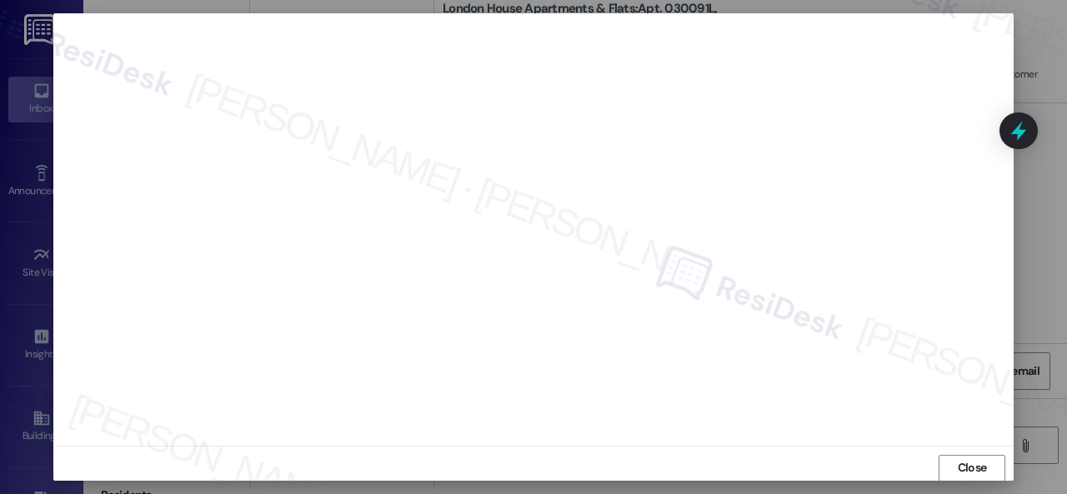
scroll to position [21, 0]
click at [974, 453] on span "Close" at bounding box center [972, 460] width 29 height 18
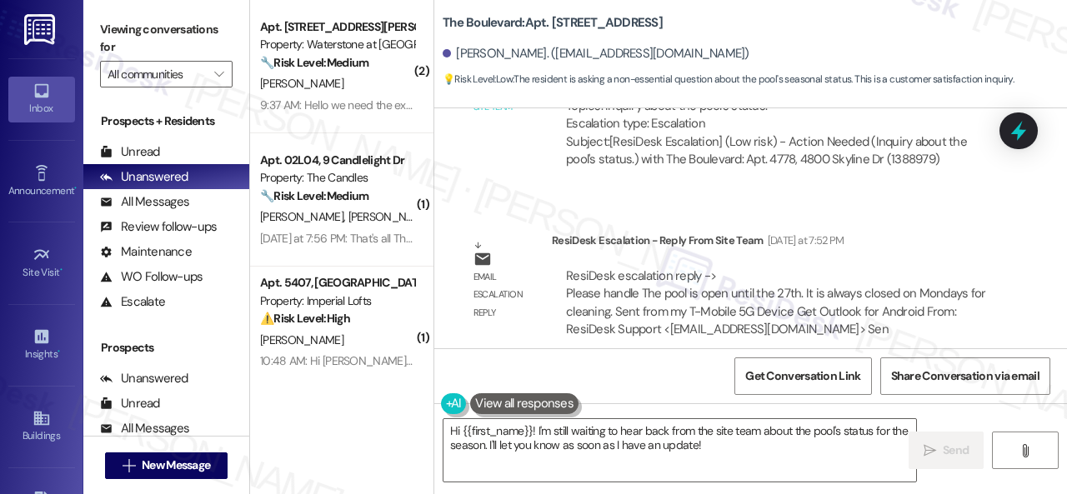
scroll to position [2255, 0]
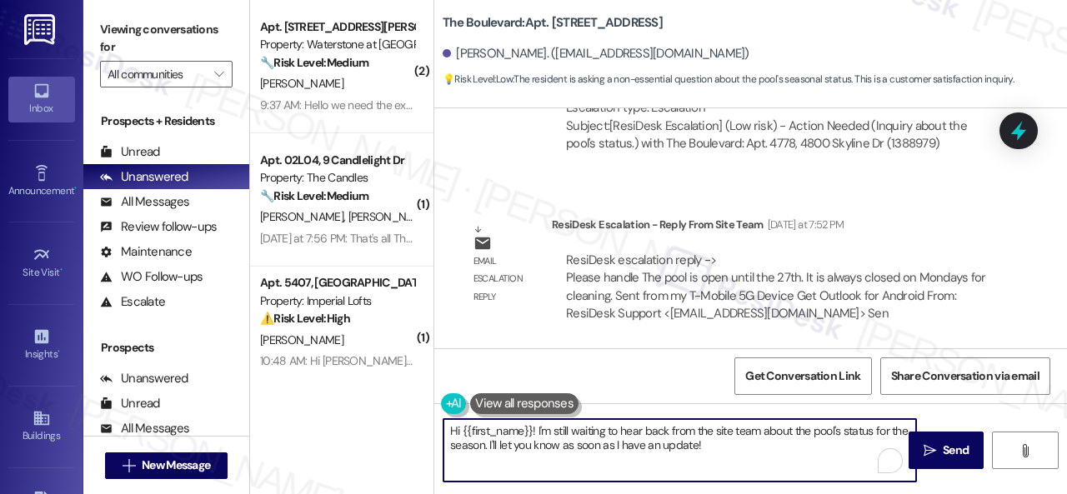
drag, startPoint x: 735, startPoint y: 454, endPoint x: 533, endPoint y: 425, distance: 203.8
click at [533, 425] on textarea "Hi {{first_name}}! I'm still waiting to hear back from the site team about the …" at bounding box center [679, 450] width 473 height 63
paste textarea "orry for the delayed response. The site team stated that the pool is open until…"
drag, startPoint x: 535, startPoint y: 426, endPoint x: 705, endPoint y: 423, distance: 170.1
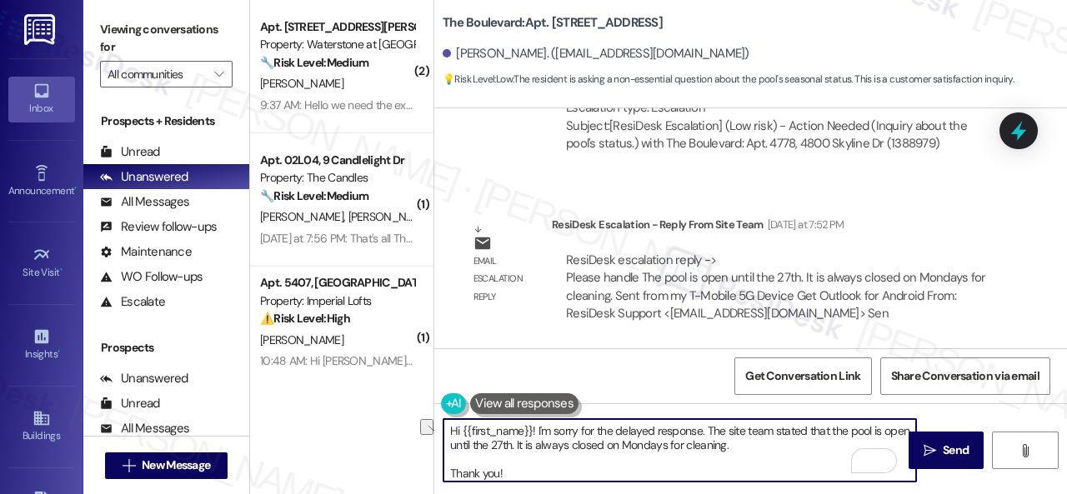
click at [705, 423] on textarea "Hi {{first_name}}! I'm sorry for the delayed response. The site team stated tha…" at bounding box center [679, 450] width 473 height 63
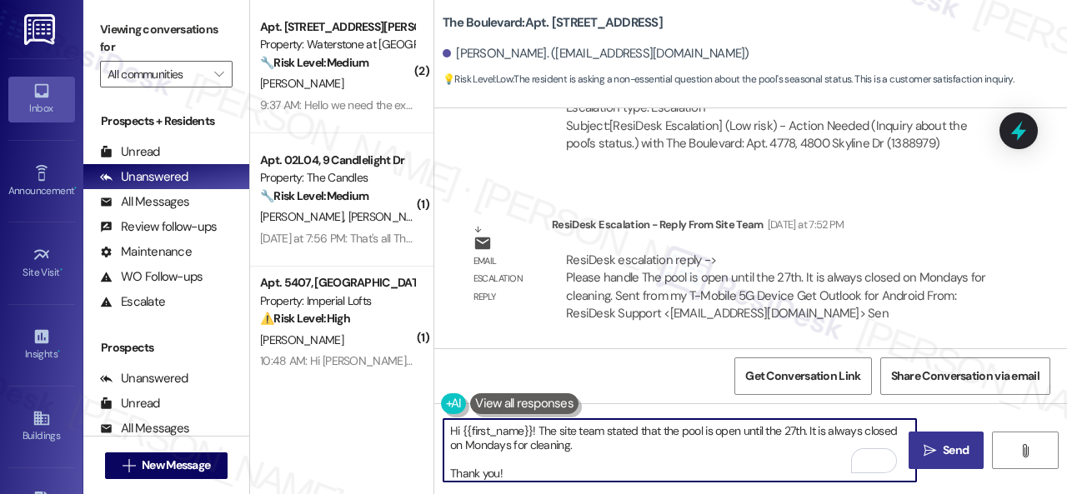
type textarea "Hi {{first_name}}! The site team stated that the pool is open until the 27th. I…"
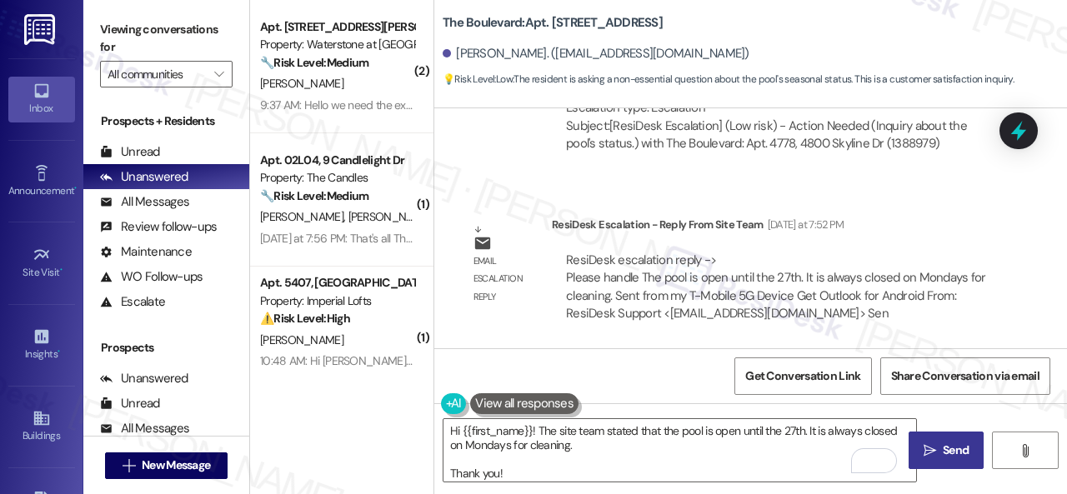
click at [924, 449] on icon "" at bounding box center [930, 450] width 13 height 13
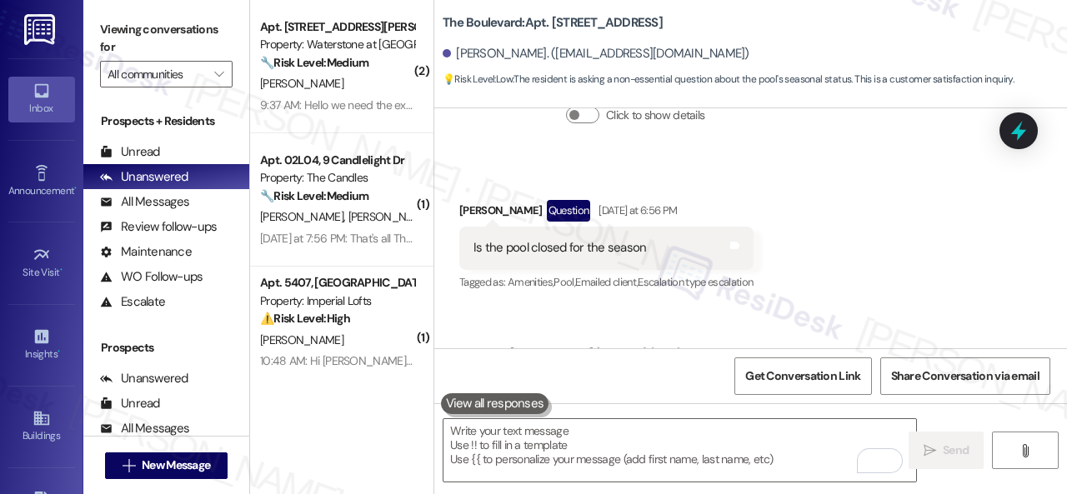
scroll to position [1720, 0]
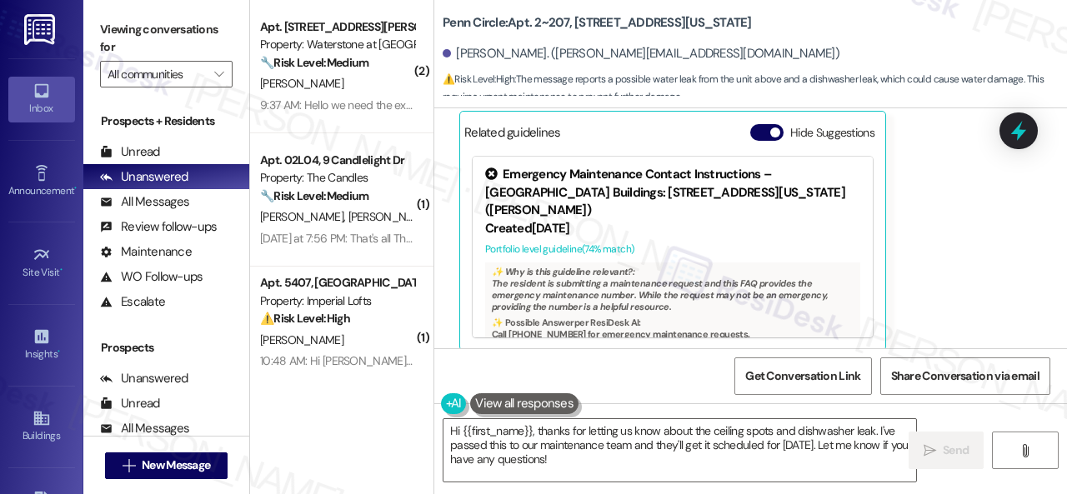
scroll to position [5913, 0]
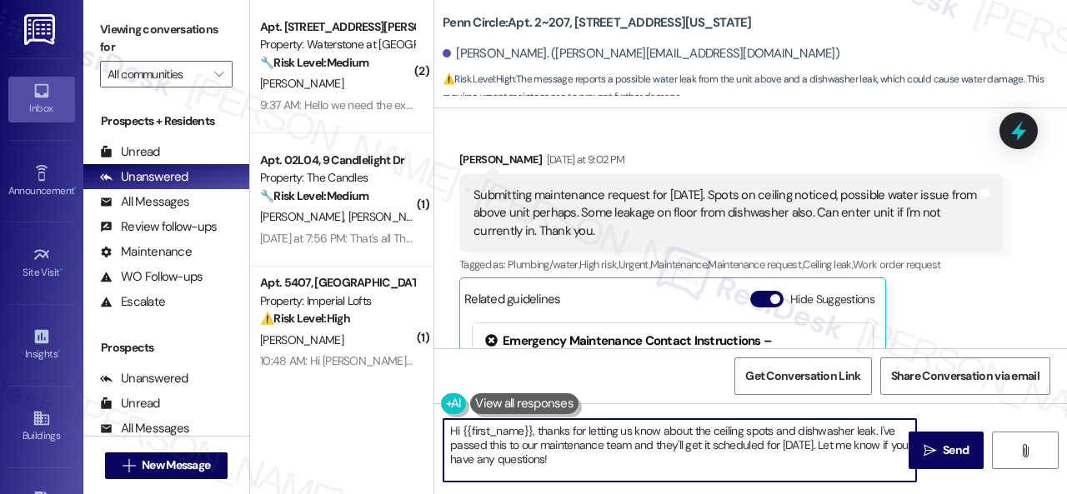
click at [534, 428] on textarea "Hi {{first_name}}, thanks for letting us know about the ceiling spots and dishw…" at bounding box center [679, 450] width 473 height 63
drag, startPoint x: 510, startPoint y: 449, endPoint x: 762, endPoint y: 474, distance: 253.0
click at [762, 474] on textarea "Hi {{first_name}}, I apologize for the delayed response. Thanks for letting us …" at bounding box center [679, 450] width 473 height 63
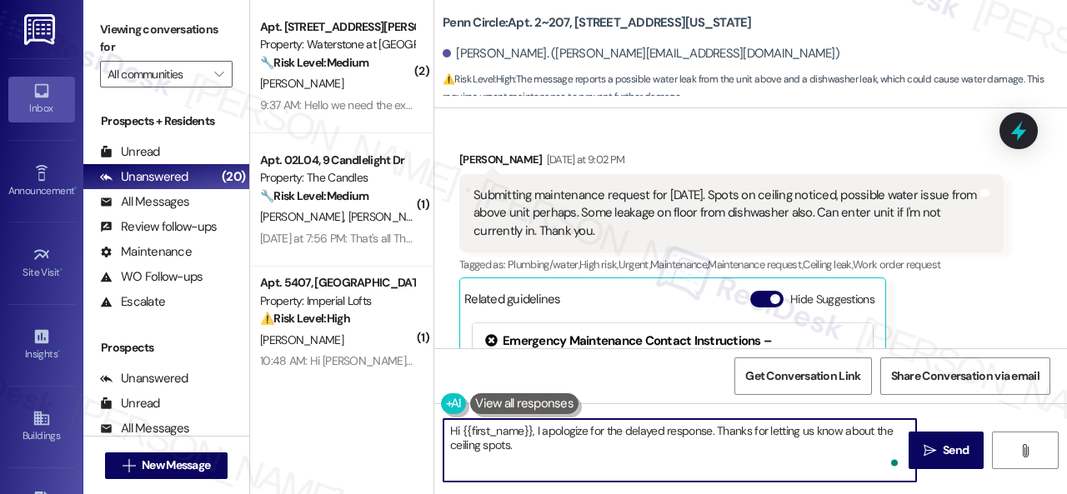
paste textarea "! The site team stated that a work order has been entered. Please note that the…"
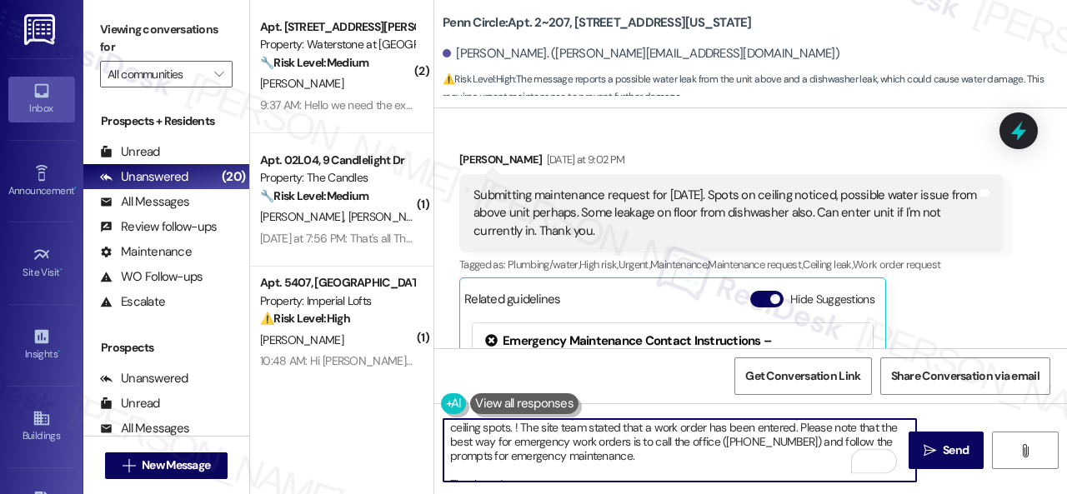
scroll to position [0, 0]
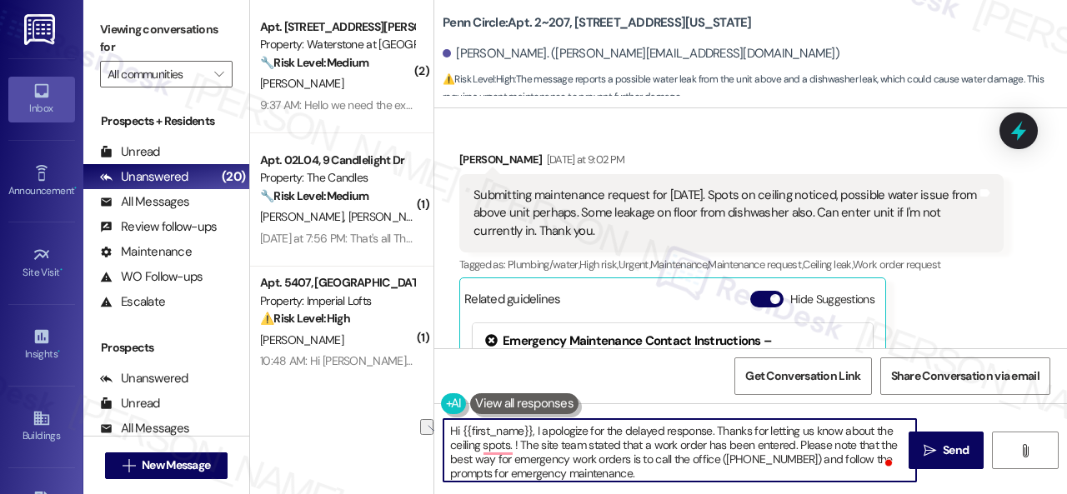
drag, startPoint x: 510, startPoint y: 444, endPoint x: 523, endPoint y: 439, distance: 13.5
click at [523, 439] on textarea "Hi {{first_name}}, I apologize for the delayed response. Thanks for letting us …" at bounding box center [679, 450] width 473 height 63
type textarea "Hi {{first_name}}, I apologize for the delayed response. Thanks for letting us …"
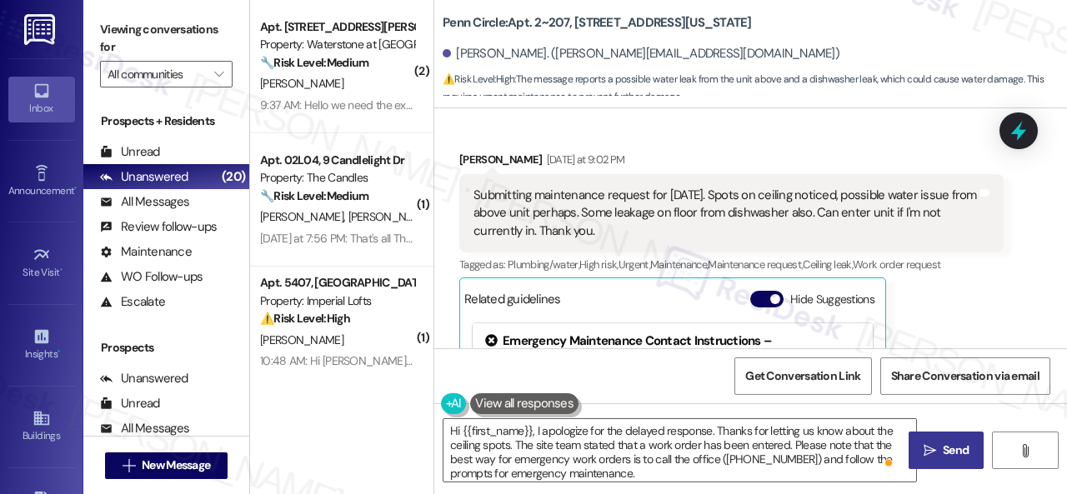
click at [927, 448] on icon "" at bounding box center [930, 450] width 13 height 13
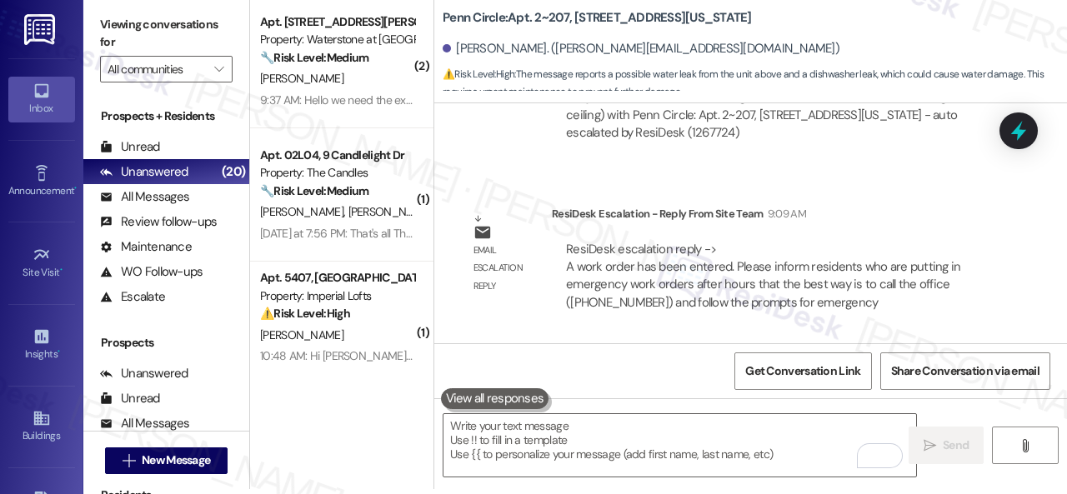
scroll to position [6869, 0]
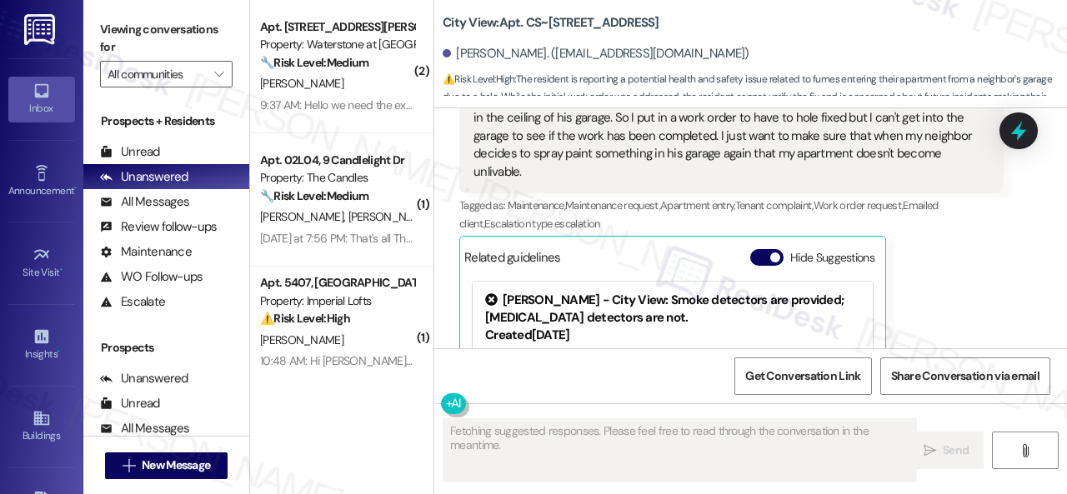
scroll to position [16390, 0]
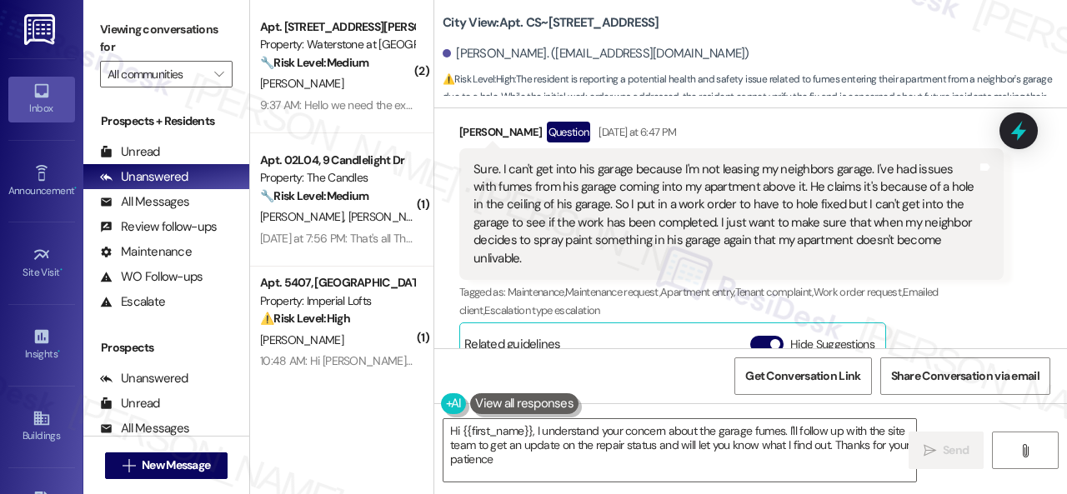
type textarea "Hi {{first_name}}, I understand your concern about the garage fumes. I'll follo…"
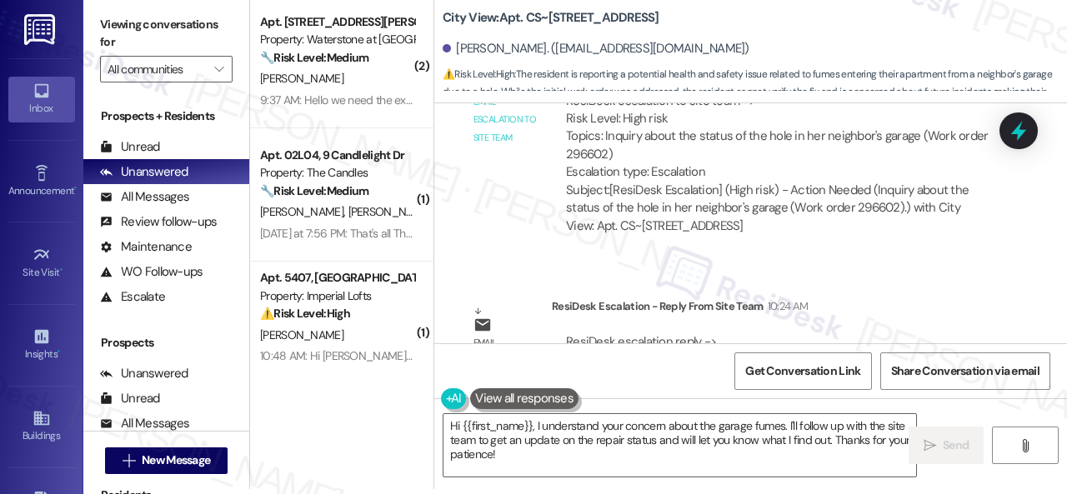
scroll to position [17629, 0]
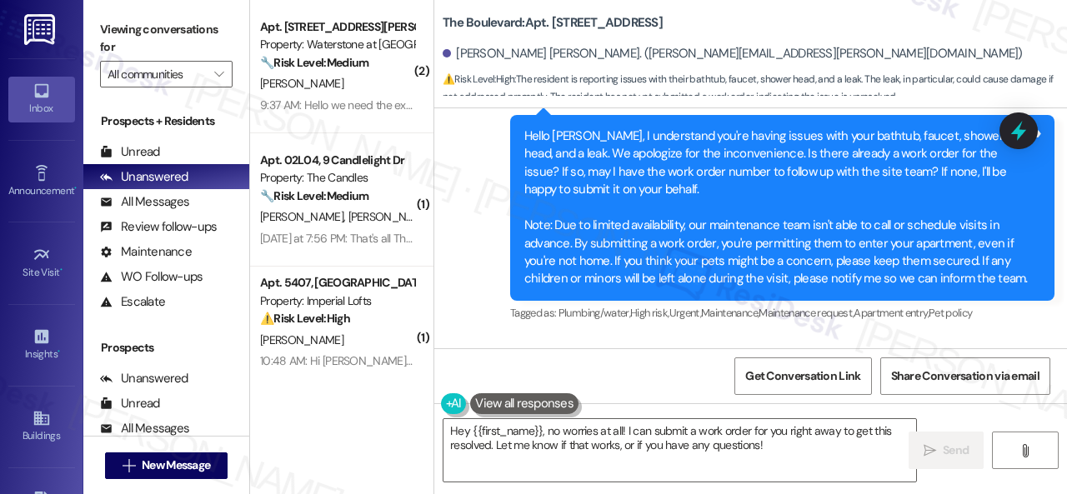
scroll to position [475, 0]
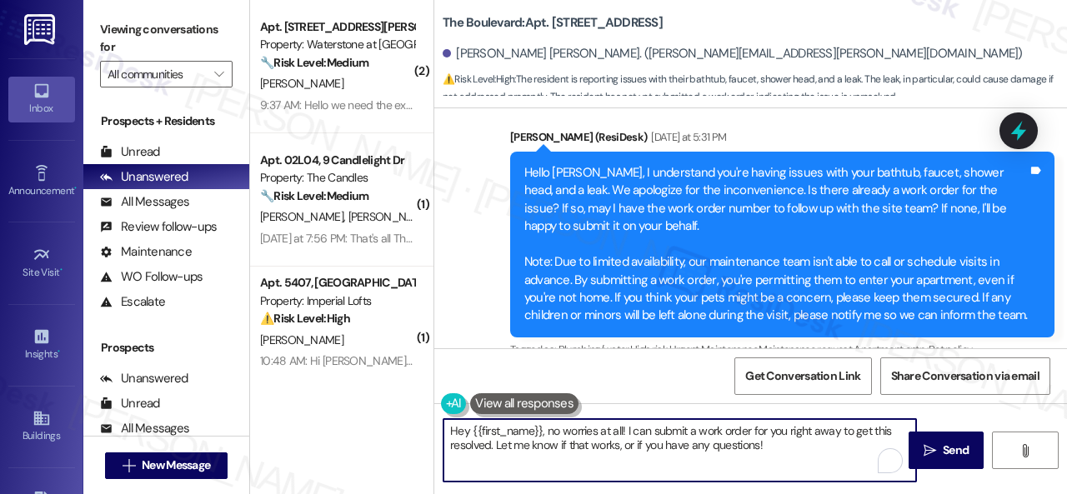
drag, startPoint x: 540, startPoint y: 433, endPoint x: 774, endPoint y: 451, distance: 234.1
click at [774, 451] on textarea "Hey {{first_name}}, no worries at all! I can submit a work order for you right …" at bounding box center [679, 450] width 473 height 63
paste textarea "! The site team stated that they have entered a work order and you should see m…"
click at [638, 477] on textarea "Hey {{first_name}}! The site team stated that they have entered a work order an…" at bounding box center [679, 450] width 473 height 63
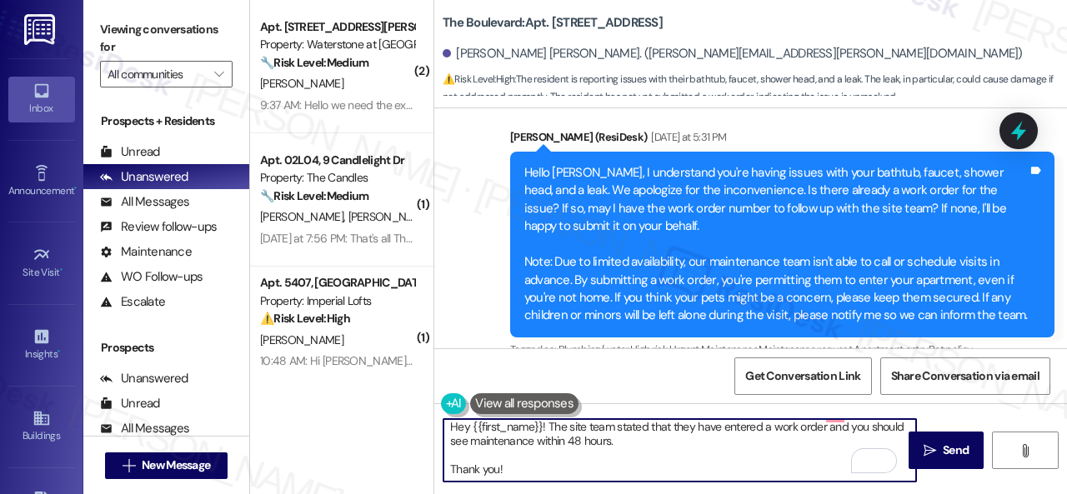
scroll to position [5, 0]
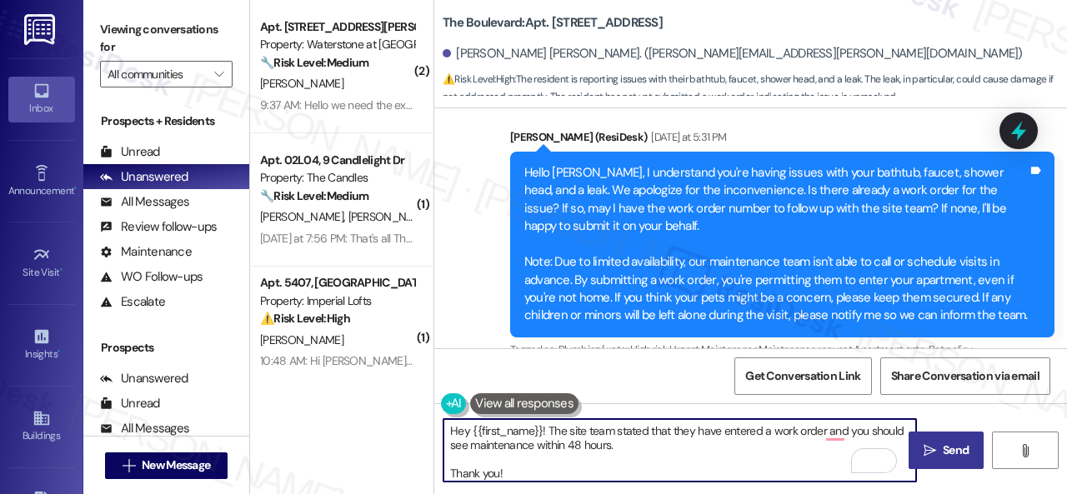
type textarea "Hey {{first_name}}! The site team stated that they have entered a work order an…"
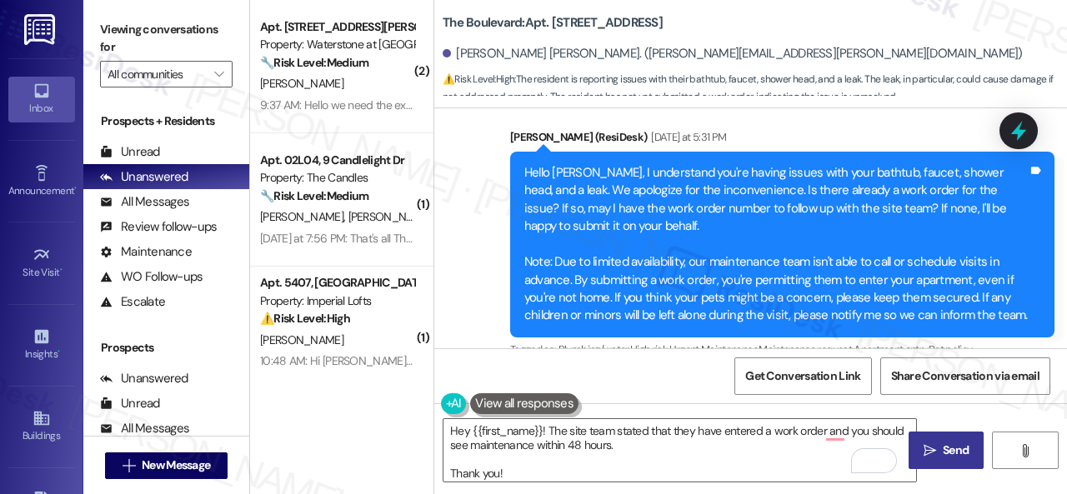
click at [933, 439] on button " Send" at bounding box center [946, 451] width 75 height 38
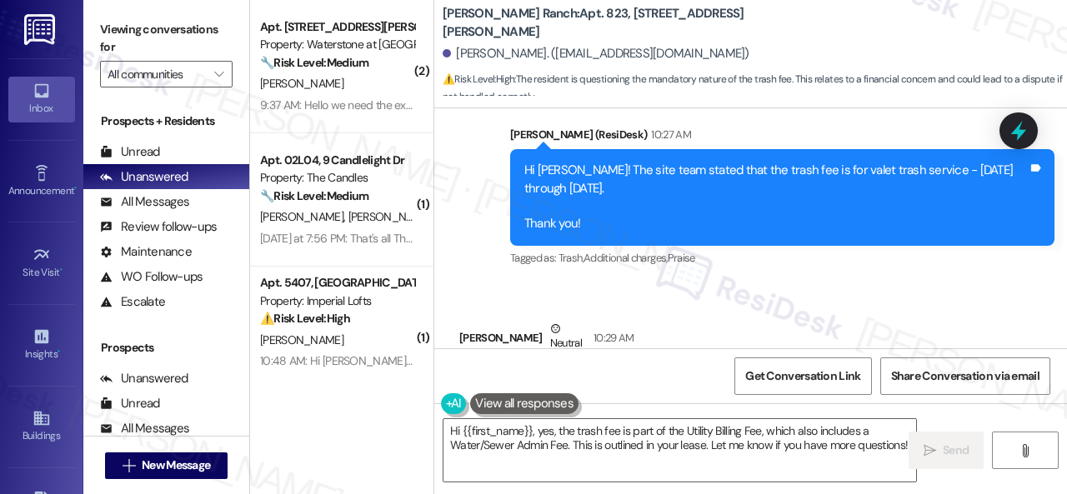
scroll to position [5570, 0]
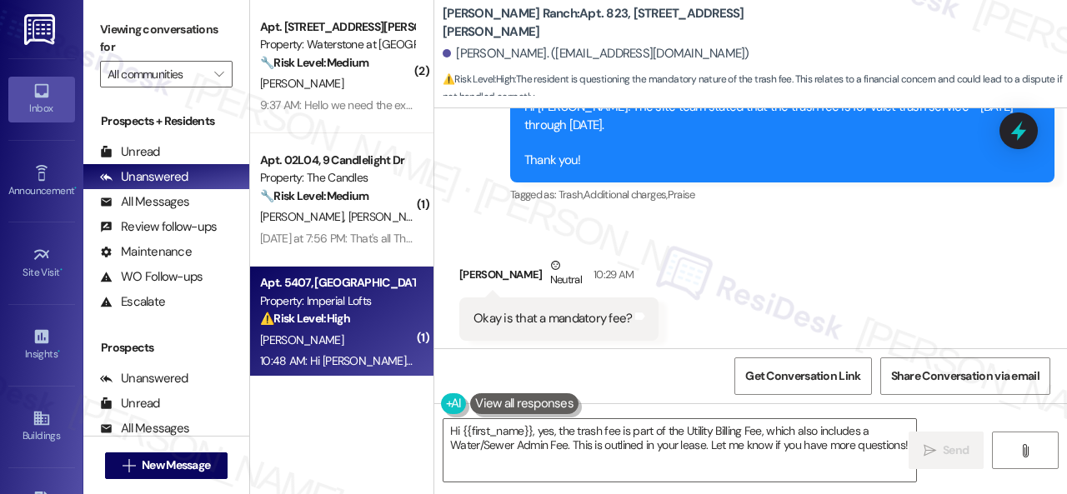
drag, startPoint x: 512, startPoint y: 459, endPoint x: 257, endPoint y: 306, distance: 297.6
click at [300, 329] on div "( 2 ) Apt. 15105, [STREET_ADDRESS][PERSON_NAME] Property: Waterstone at [GEOGRA…" at bounding box center [658, 247] width 817 height 494
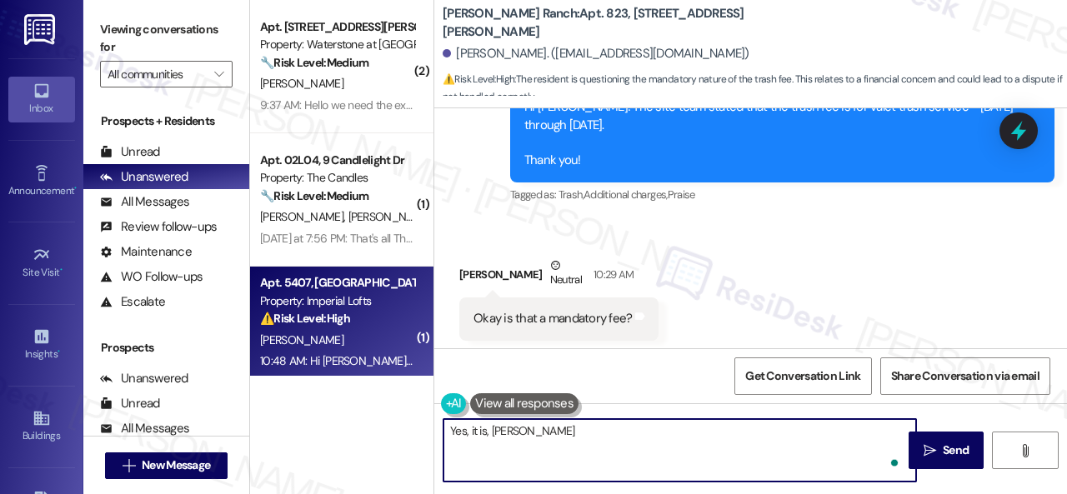
type textarea "Yes, it is, Kylie."
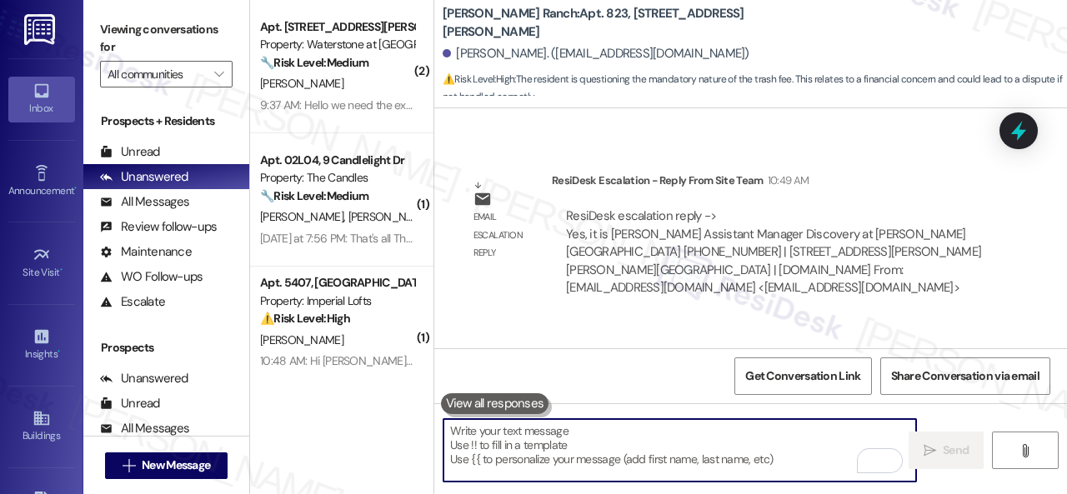
scroll to position [5, 0]
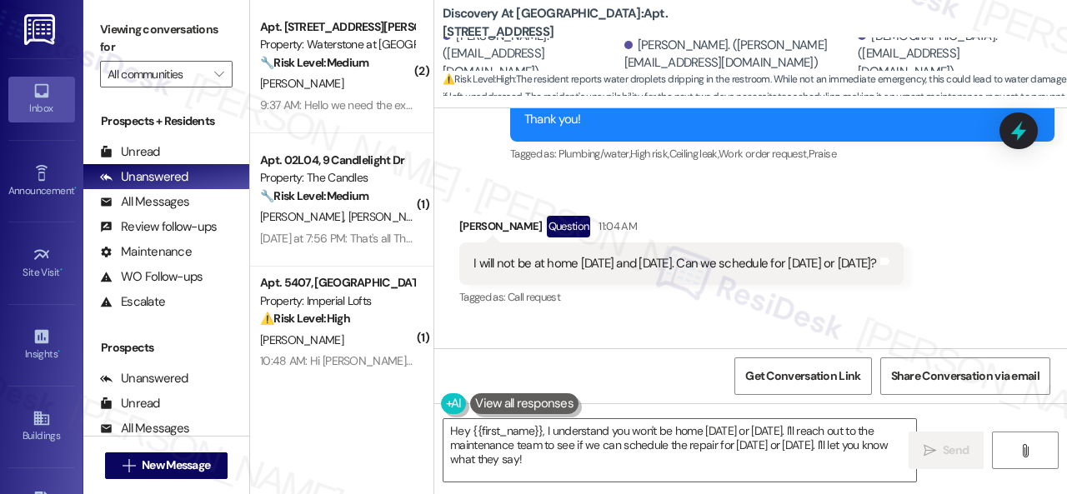
scroll to position [6633, 0]
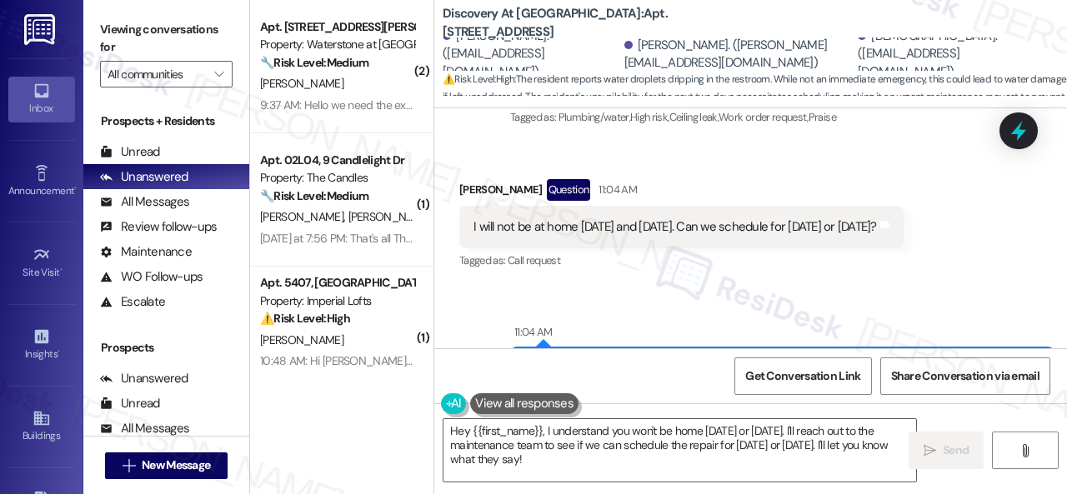
drag, startPoint x: 536, startPoint y: 465, endPoint x: 391, endPoint y: 393, distance: 162.2
click at [390, 393] on div "( 2 ) Apt. 15105, [STREET_ADDRESS][PERSON_NAME] Property: Waterstone at [GEOGRA…" at bounding box center [658, 247] width 817 height 494
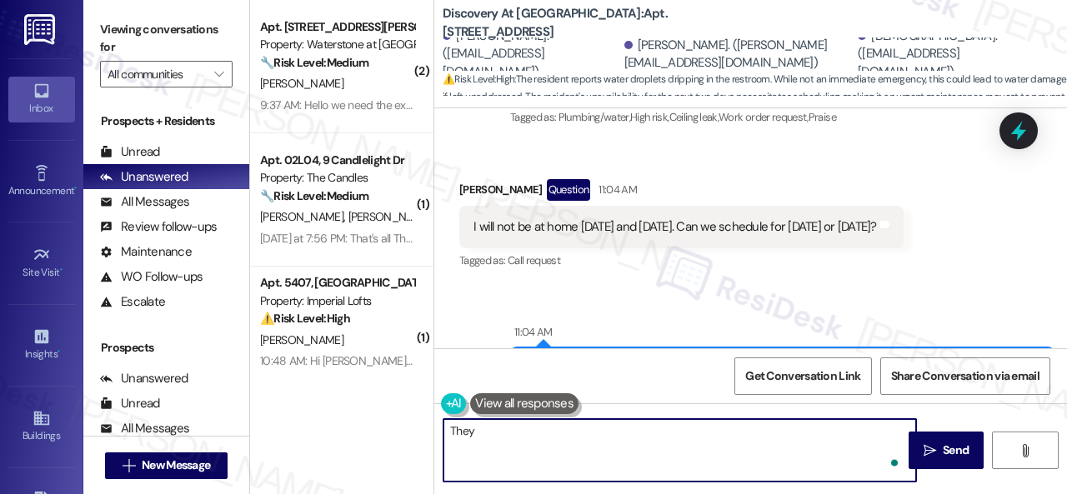
paste textarea "have contacted maintenance and made them aware you'd like to be home at the tim…"
type textarea "They have contacted maintenance and made them aware you'd like to be home at th…"
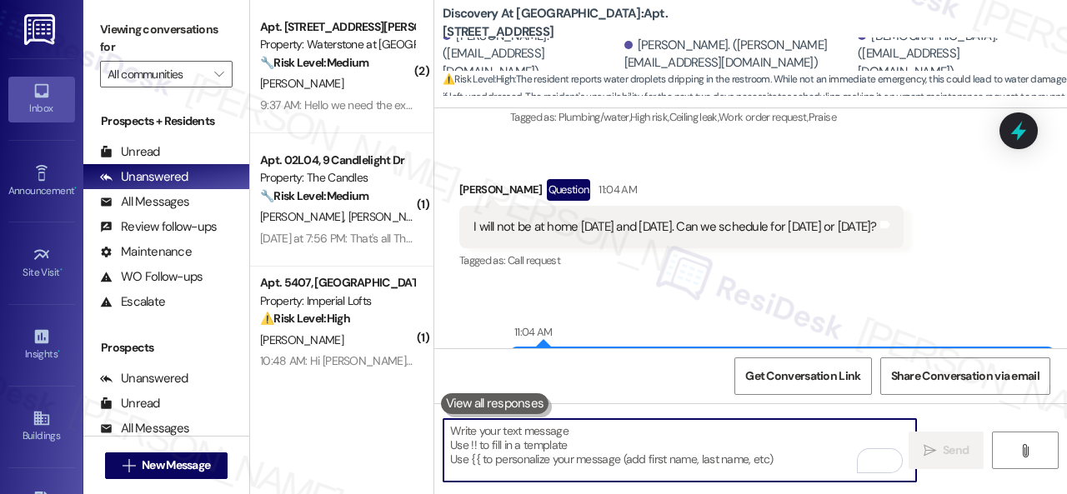
scroll to position [6550, 0]
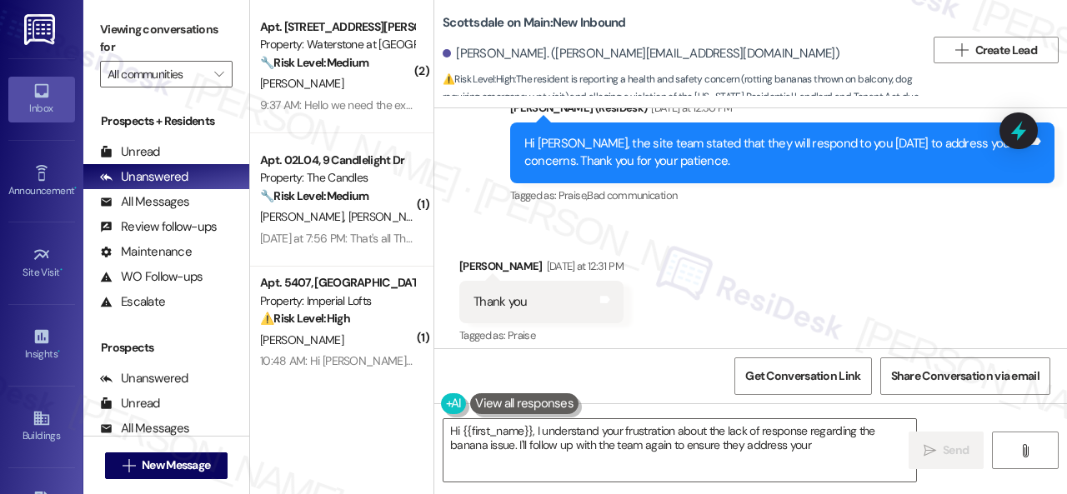
scroll to position [17675, 0]
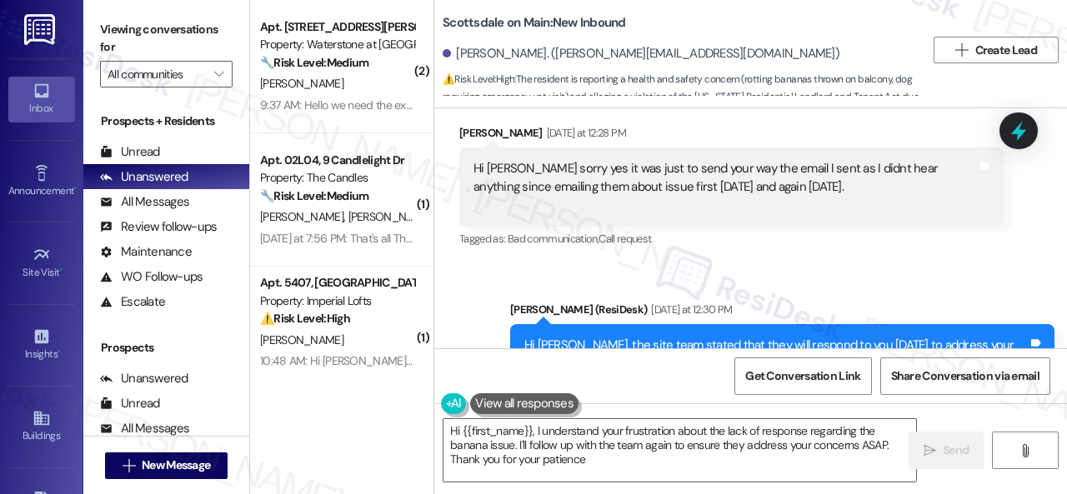
type textarea "Hi {{first_name}}, I understand your frustration about the lack of response reg…"
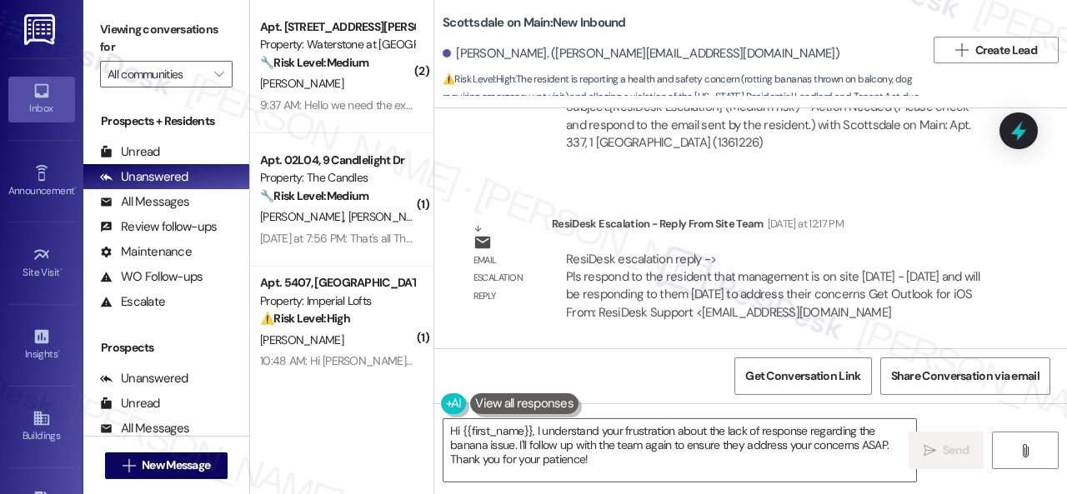
scroll to position [17591, 0]
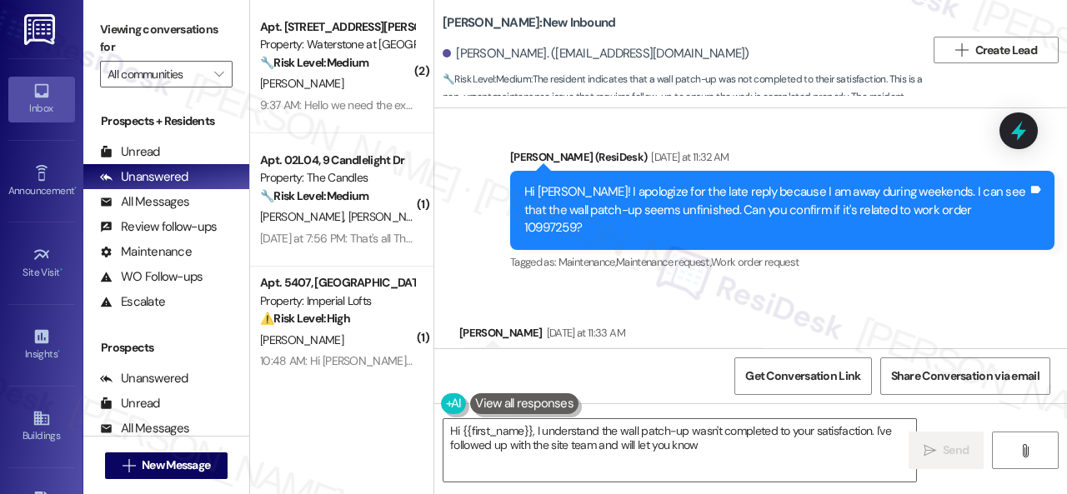
scroll to position [3015, 0]
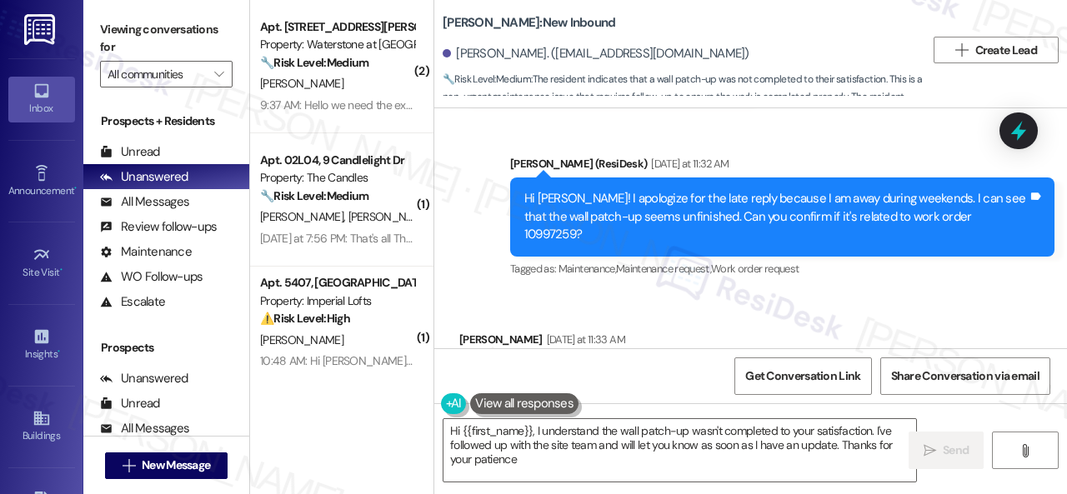
type textarea "Hi {{first_name}}, I understand the wall patch-up wasn't completed to your sati…"
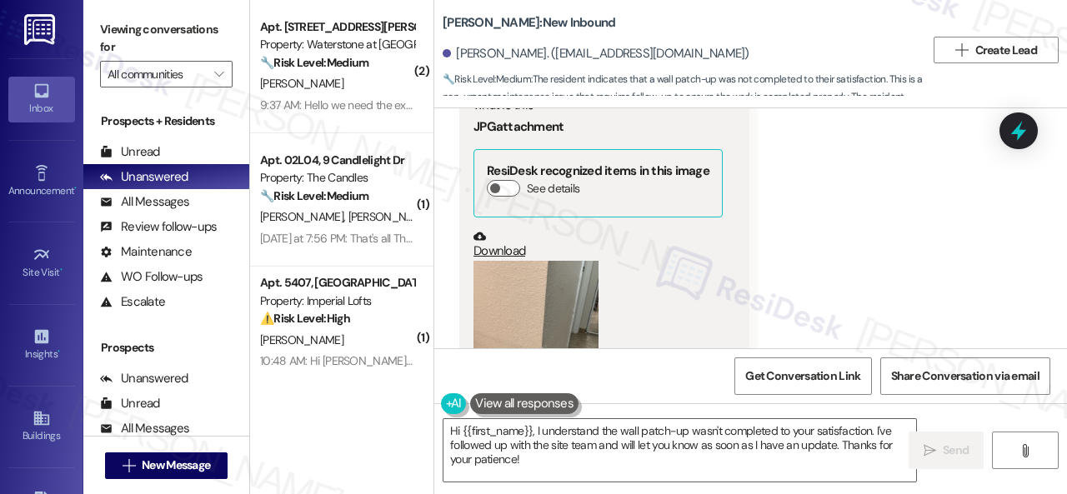
scroll to position [2681, 0]
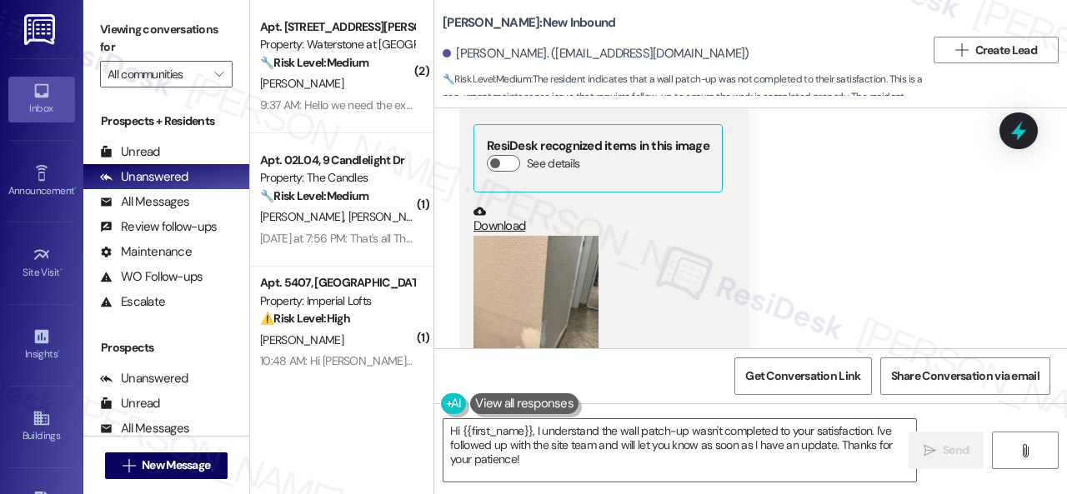
click at [540, 258] on button "Zoom image" at bounding box center [535, 319] width 125 height 167
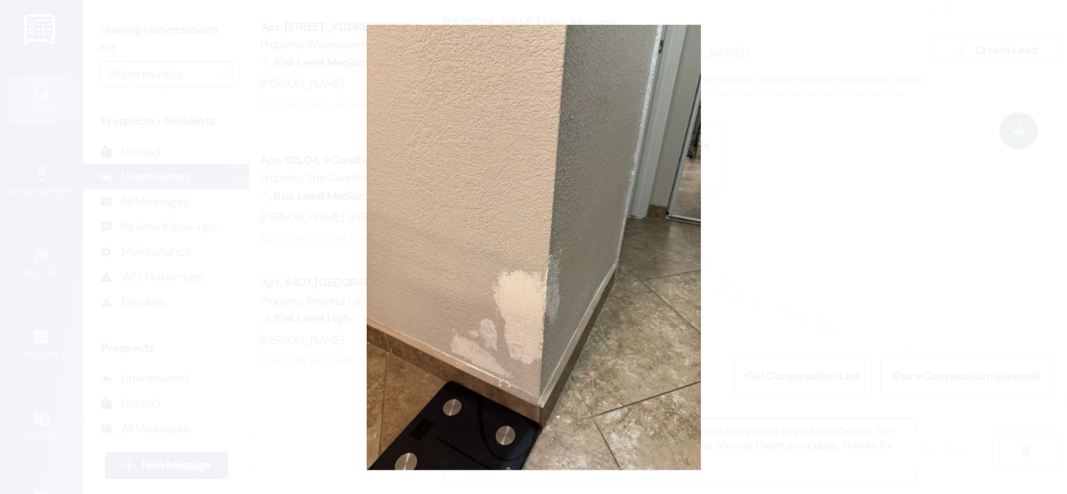
click at [579, 218] on button "Unzoom image" at bounding box center [533, 247] width 1067 height 494
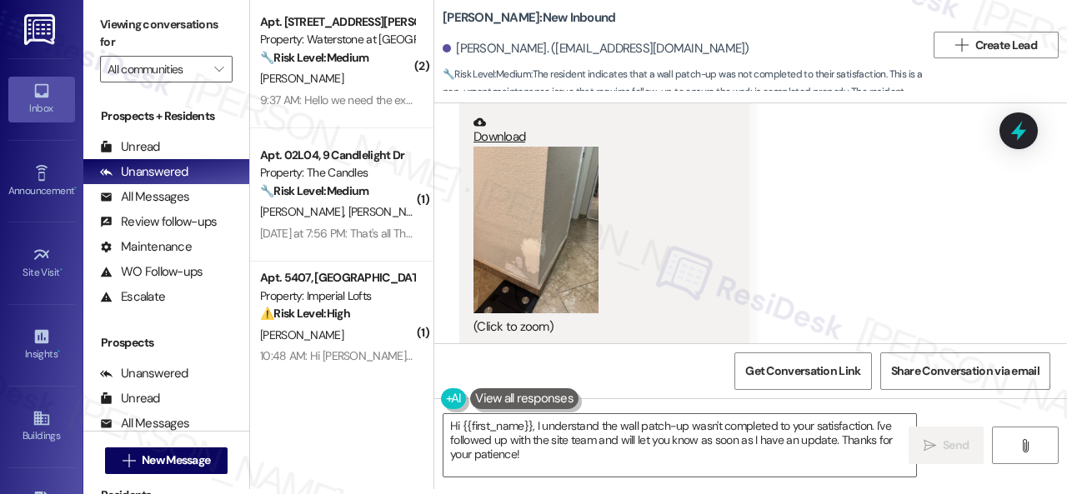
scroll to position [2765, 0]
click at [583, 269] on button "Zoom image" at bounding box center [535, 231] width 125 height 167
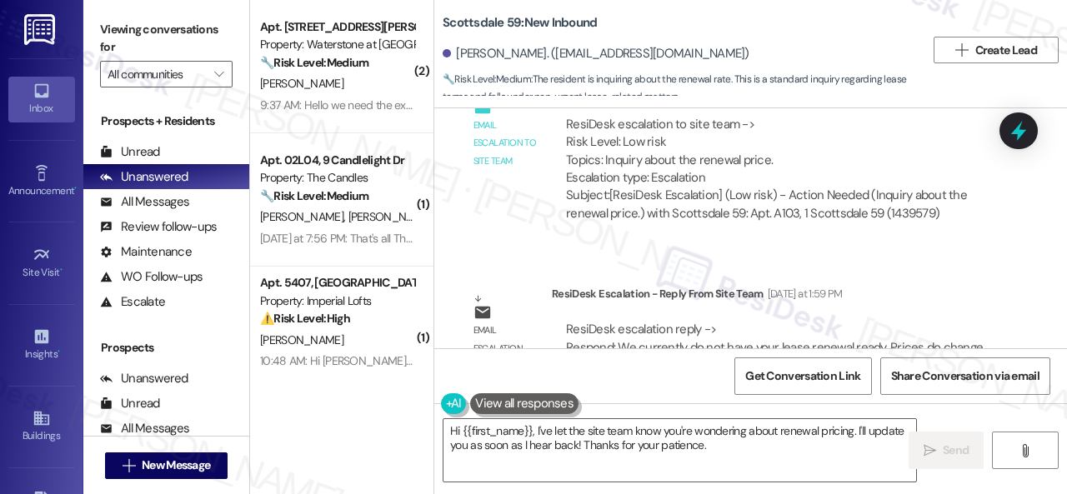
scroll to position [4893, 0]
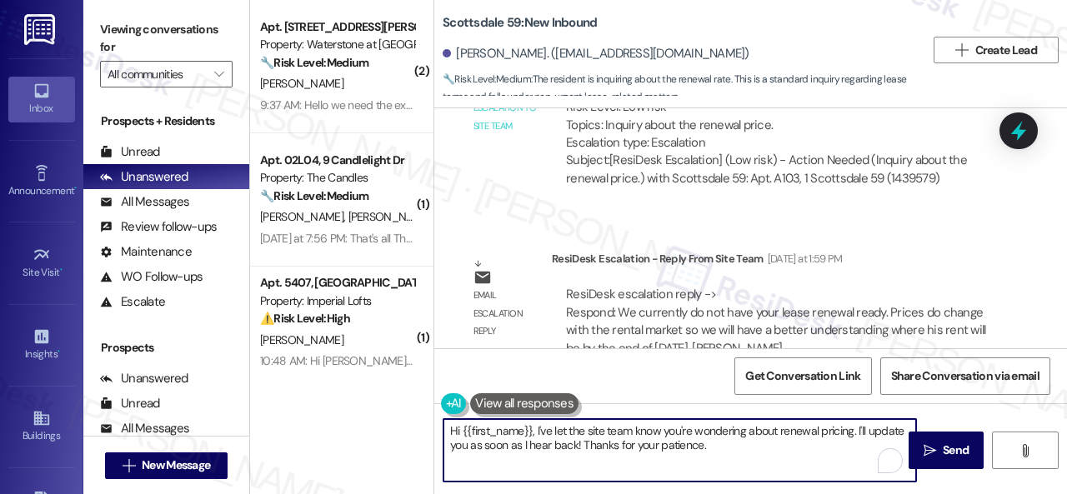
drag, startPoint x: 733, startPoint y: 448, endPoint x: 534, endPoint y: 426, distance: 199.6
click at [534, 426] on textarea "Hi {{first_name}}, I've let the site team know you're wondering about renewal p…" at bounding box center [679, 450] width 473 height 63
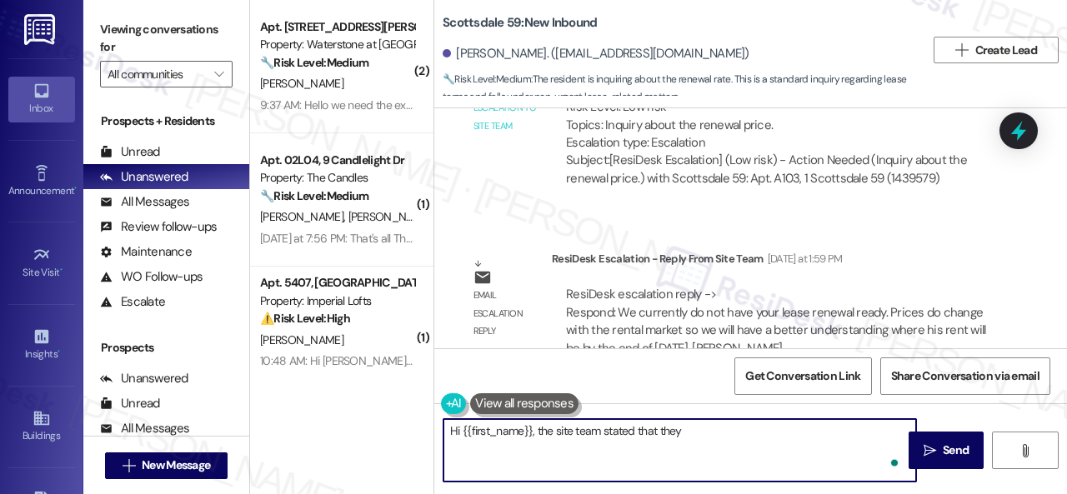
paste textarea "currently do not have your lease renewal ready. Prices do change with the renta…"
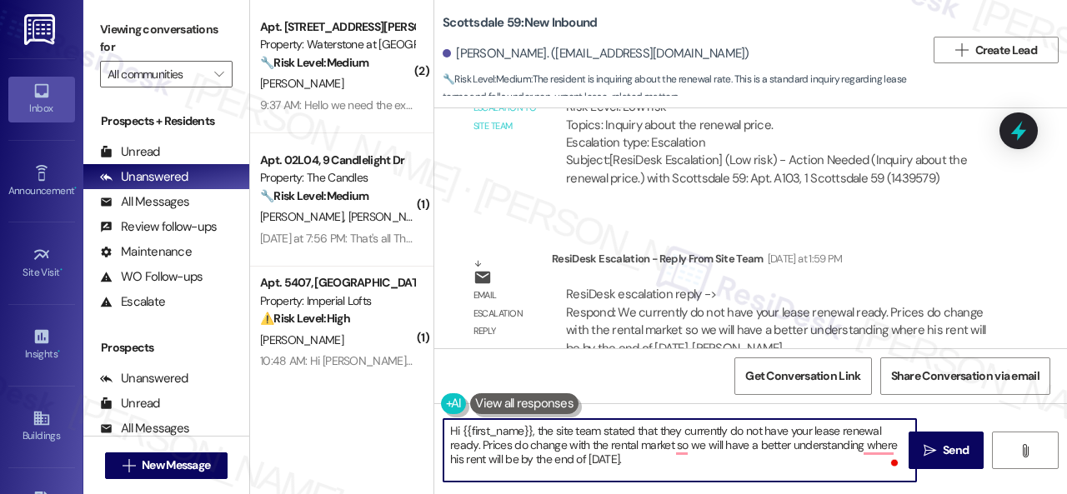
click at [703, 446] on textarea "Hi {{first_name}}, the site team stated that they currently do not have your le…" at bounding box center [679, 450] width 473 height 63
click at [695, 446] on textarea "Hi {{first_name}}, the site team stated that they currently do not have your le…" at bounding box center [679, 450] width 473 height 63
click at [883, 443] on textarea "Hi {{first_name}}, the site team stated that they currently do not have your le…" at bounding box center [679, 450] width 473 height 63
click at [707, 463] on textarea "Hi {{first_name}}, the site team stated that they currently do not have your le…" at bounding box center [679, 450] width 473 height 63
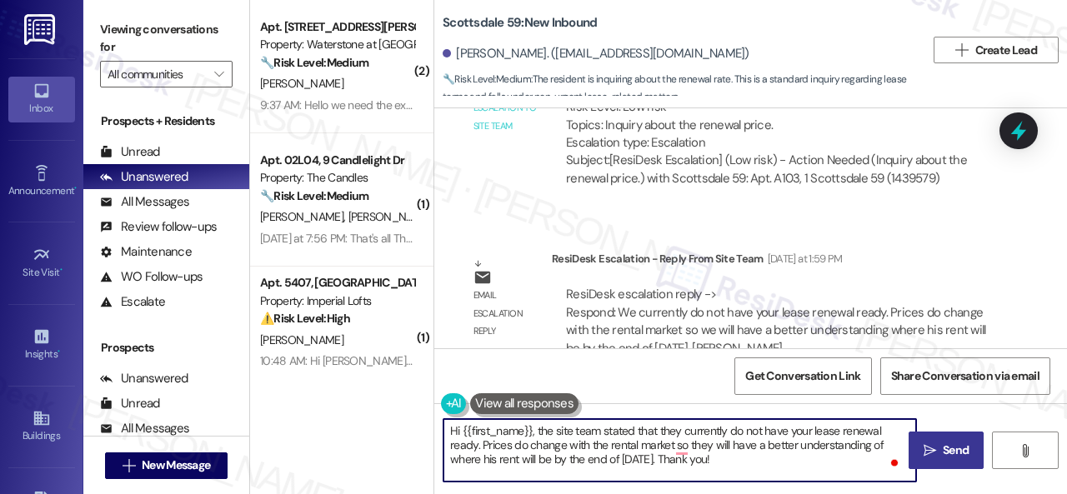
type textarea "Hi {{first_name}}, the site team stated that they currently do not have your le…"
click at [955, 446] on span "Send" at bounding box center [956, 451] width 26 height 18
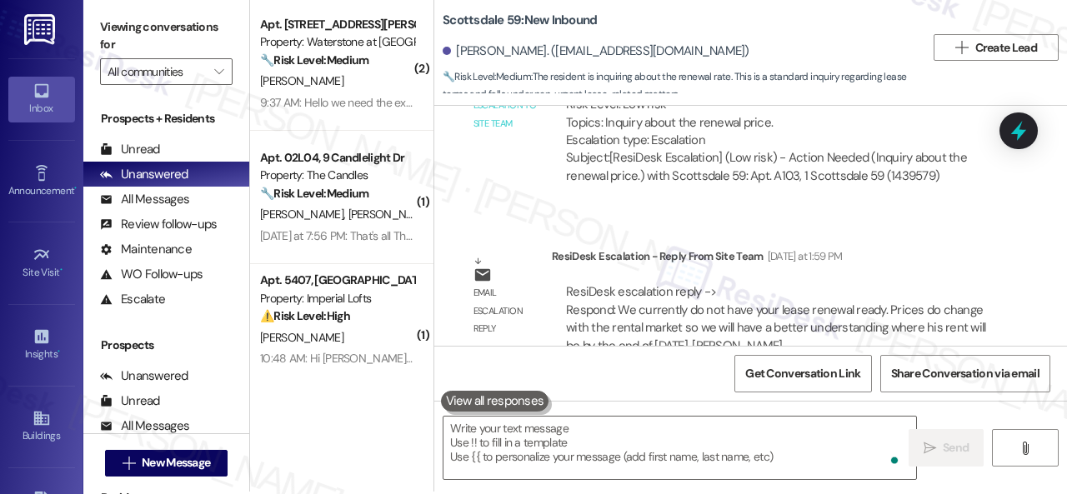
scroll to position [5, 0]
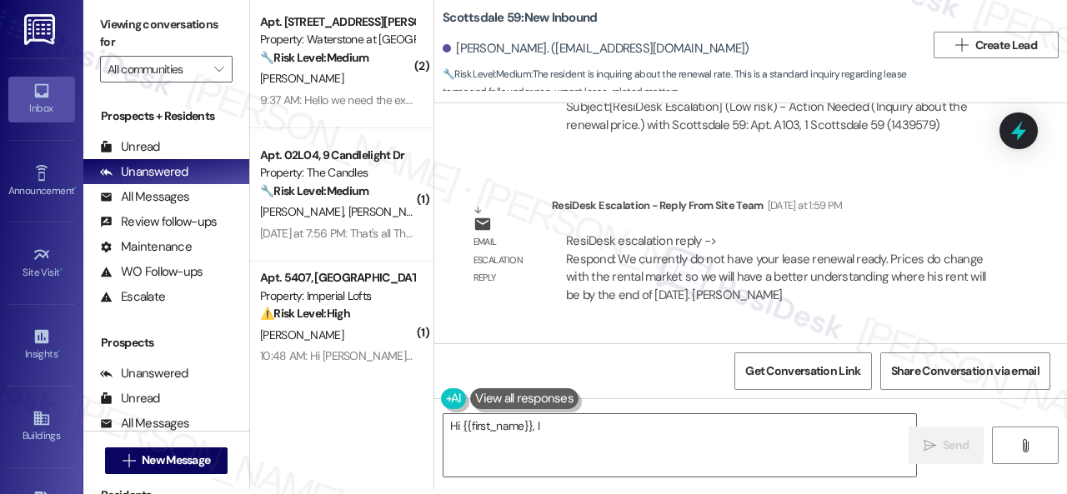
scroll to position [5069, 0]
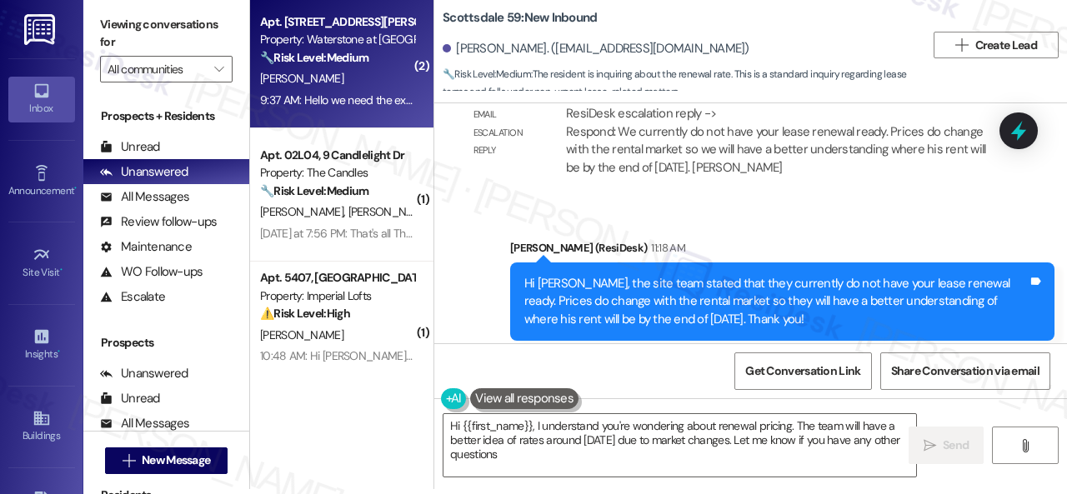
type textarea "Hi {{first_name}}, I understand you're wondering about renewal pricing. The tea…"
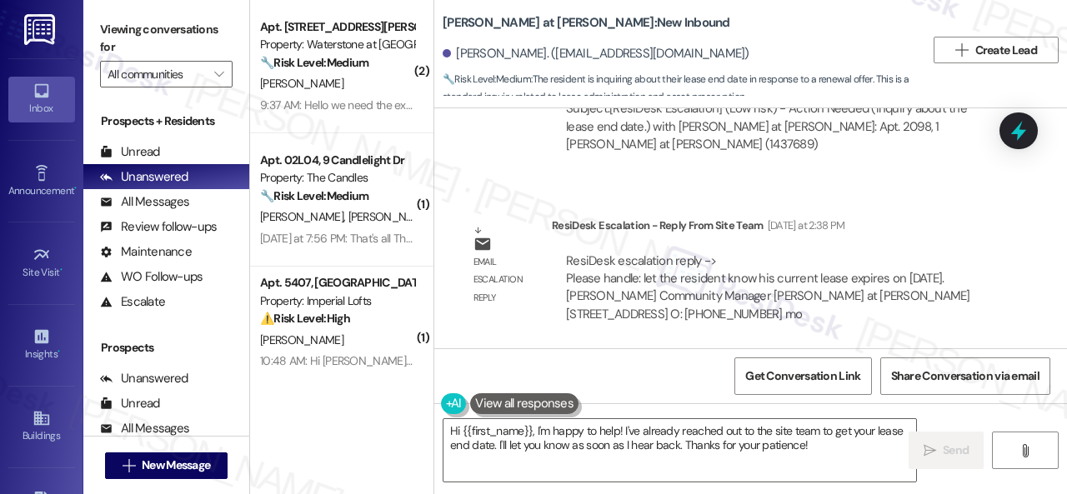
scroll to position [1193, 0]
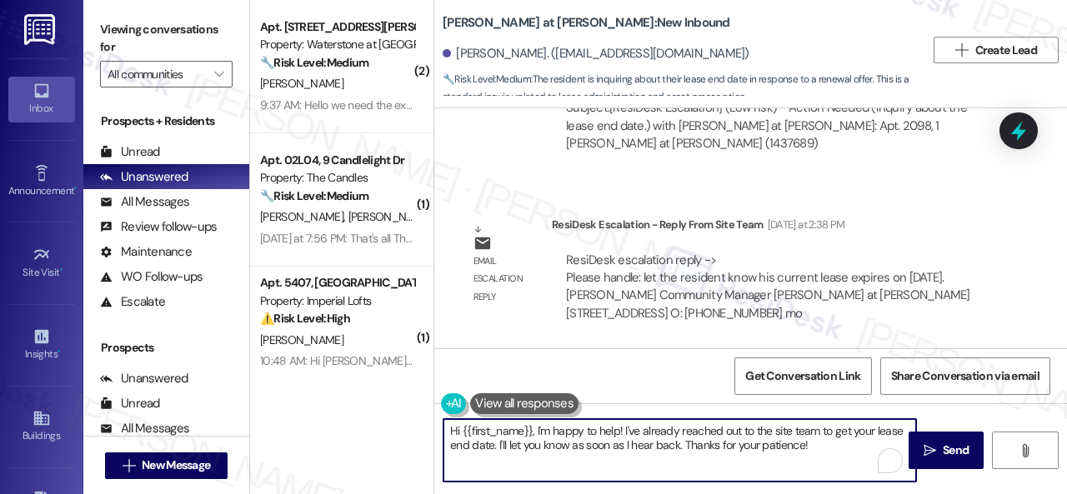
drag, startPoint x: 538, startPoint y: 430, endPoint x: 825, endPoint y: 455, distance: 288.6
click at [825, 455] on textarea "Hi {{first_name}}, I'm happy to help! I've already reached out to the site team…" at bounding box center [679, 450] width 473 height 63
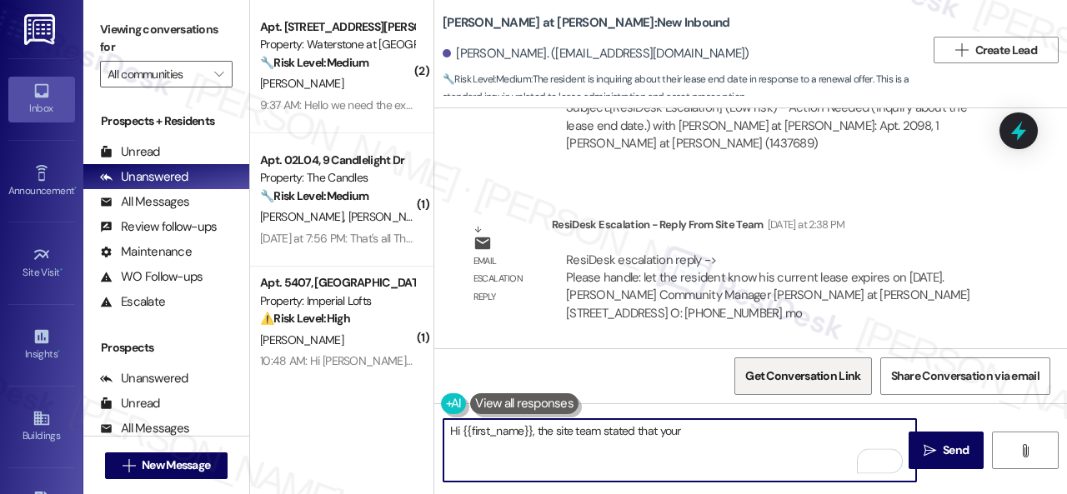
paste textarea "current lease expires on January 11, 2026."
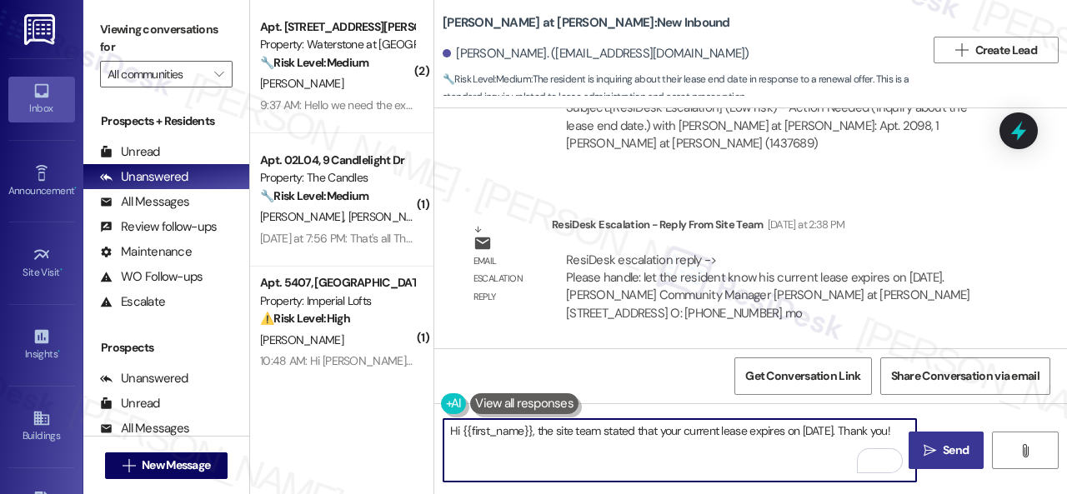
type textarea "Hi {{first_name}}, the site team stated that your current lease expires on Janu…"
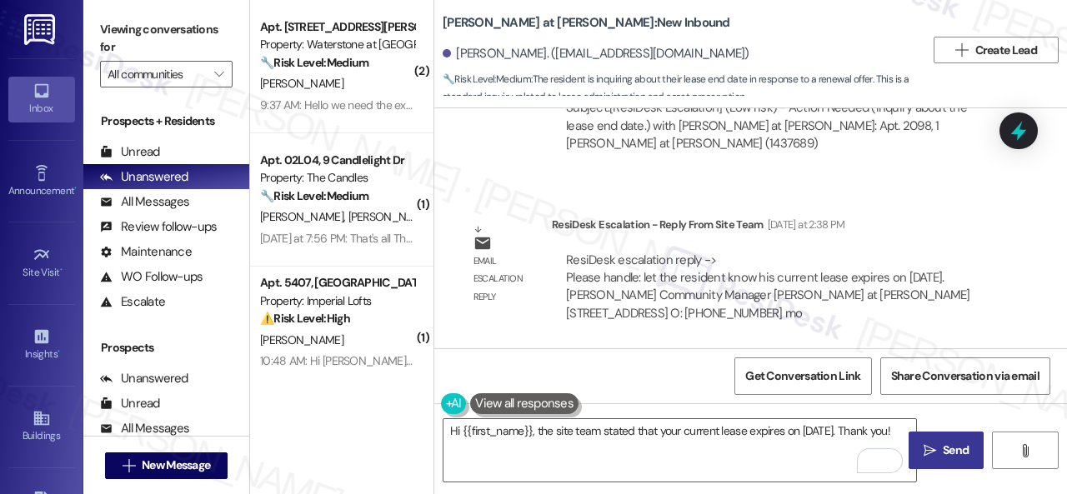
click at [953, 454] on span "Send" at bounding box center [956, 451] width 26 height 18
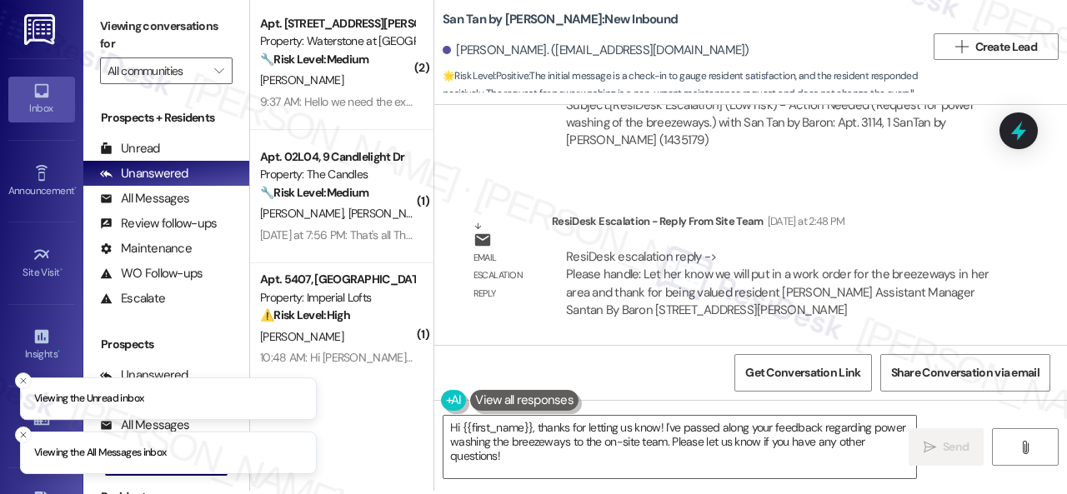
scroll to position [5, 0]
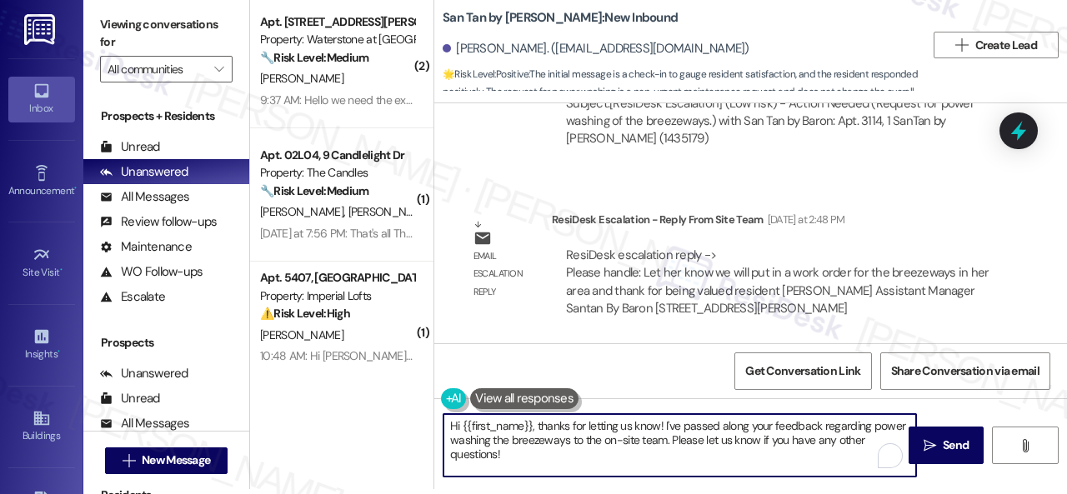
drag, startPoint x: 506, startPoint y: 456, endPoint x: 530, endPoint y: 423, distance: 41.2
click at [530, 423] on textarea "Hi {{first_name}}, thanks for letting us know! I've passed along your feedback …" at bounding box center [679, 445] width 473 height 63
paste textarea "! The site team stated that they will put in a work order for the breezeways in…"
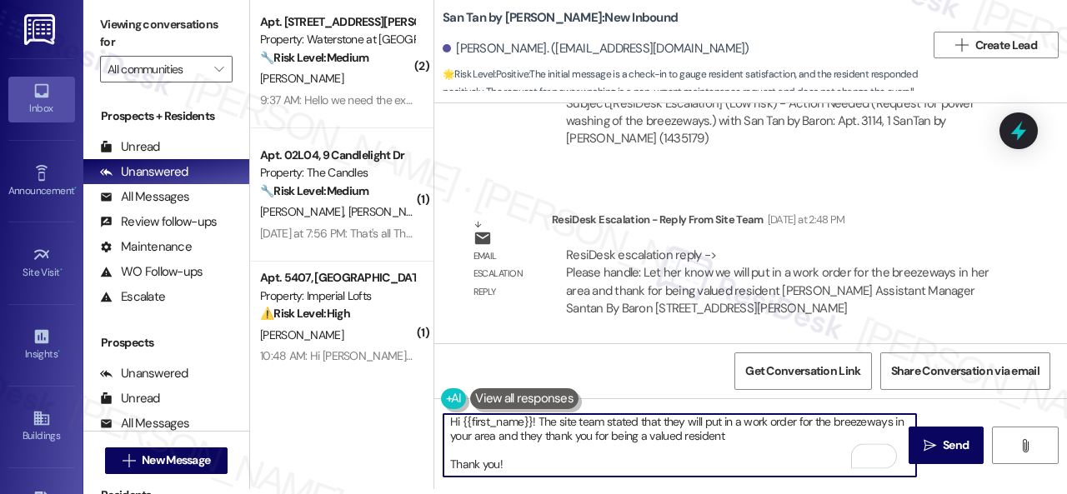
scroll to position [0, 0]
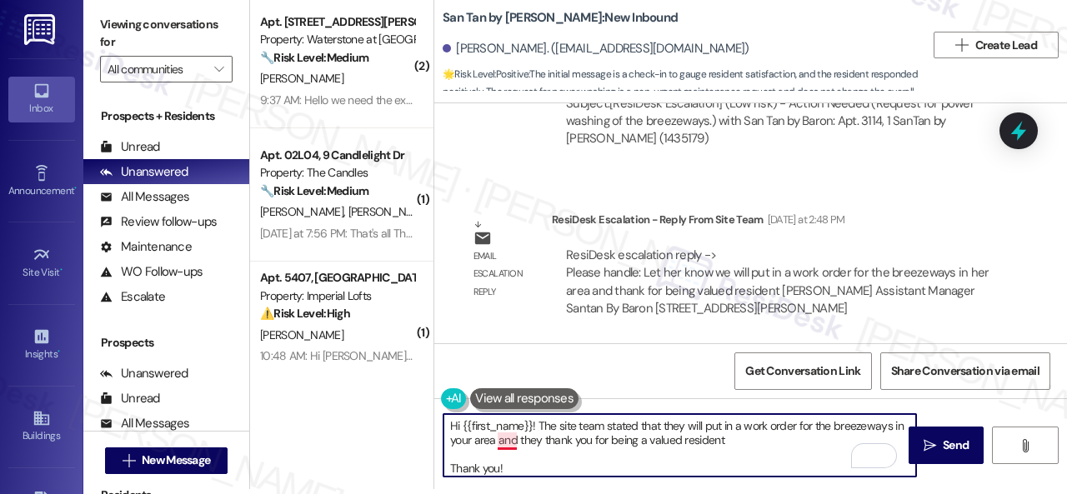
click at [510, 439] on textarea "Hi {{first_name}}! The site team stated that they will put in a work order for …" at bounding box center [679, 445] width 473 height 63
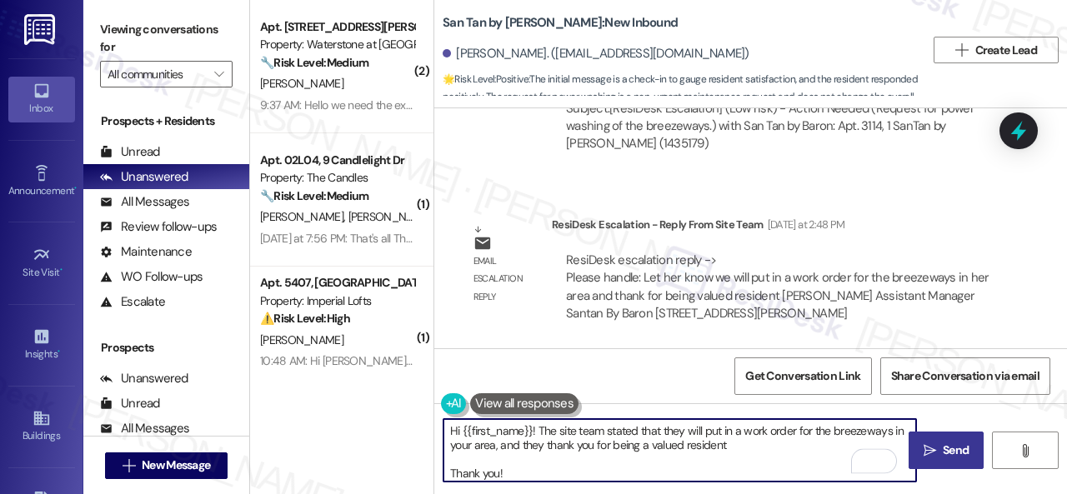
type textarea "Hi {{first_name}}! The site team stated that they will put in a work order for …"
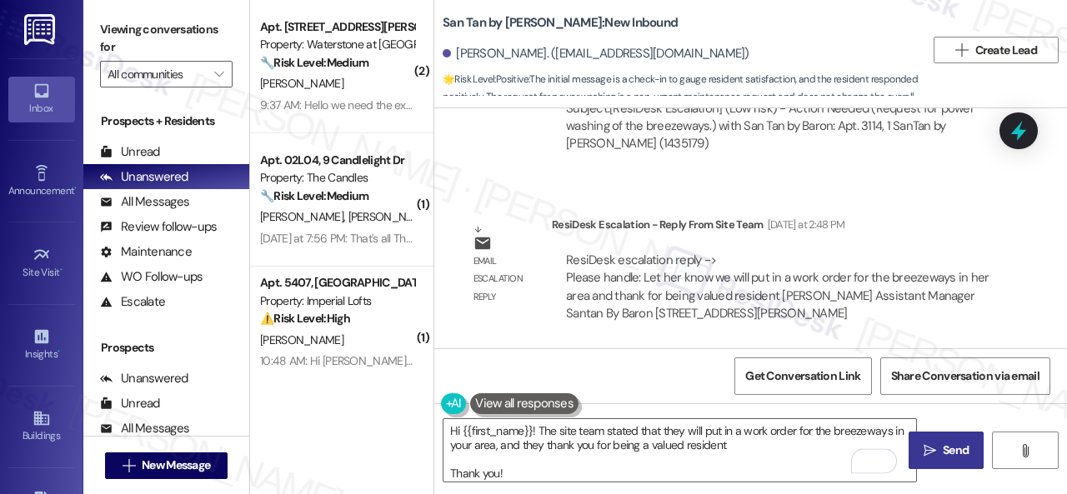
click at [930, 447] on icon "" at bounding box center [930, 450] width 13 height 13
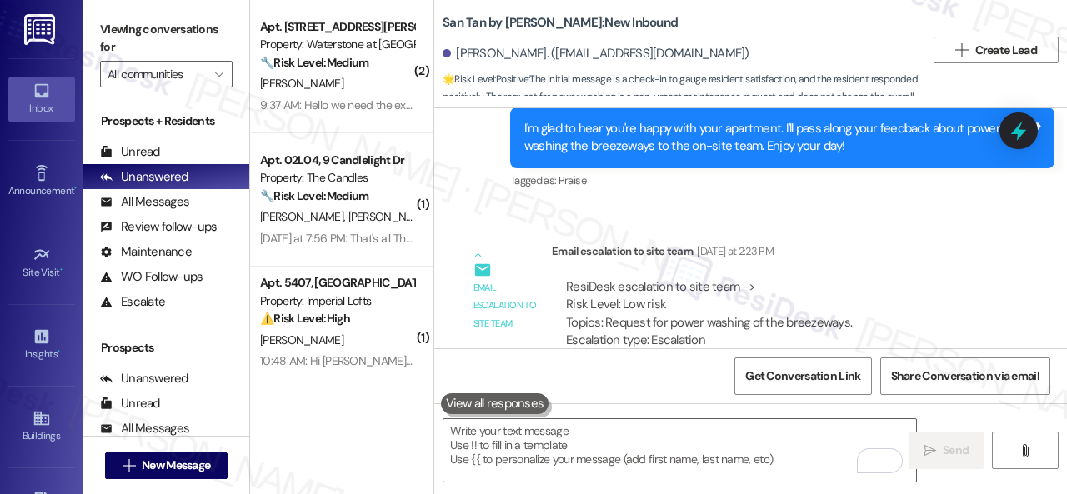
scroll to position [1429, 0]
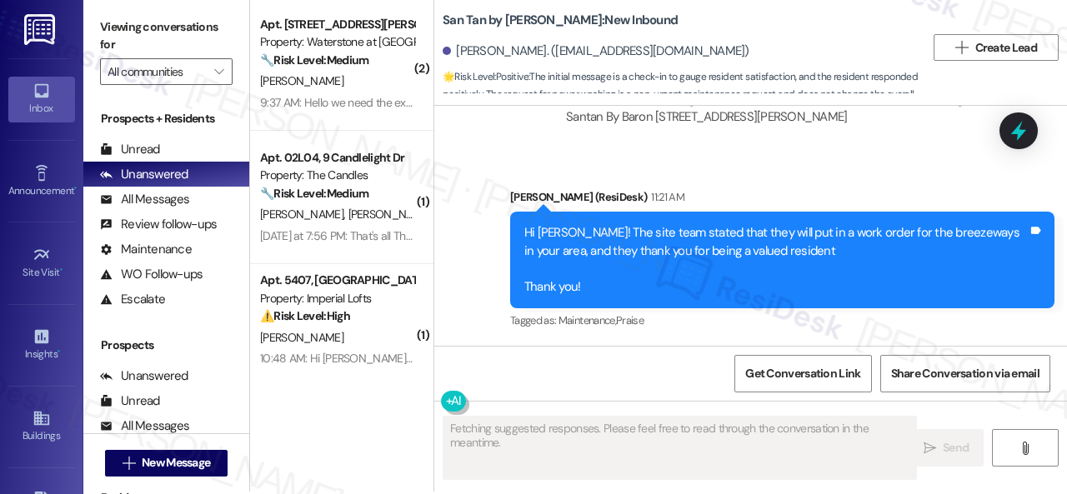
scroll to position [5, 0]
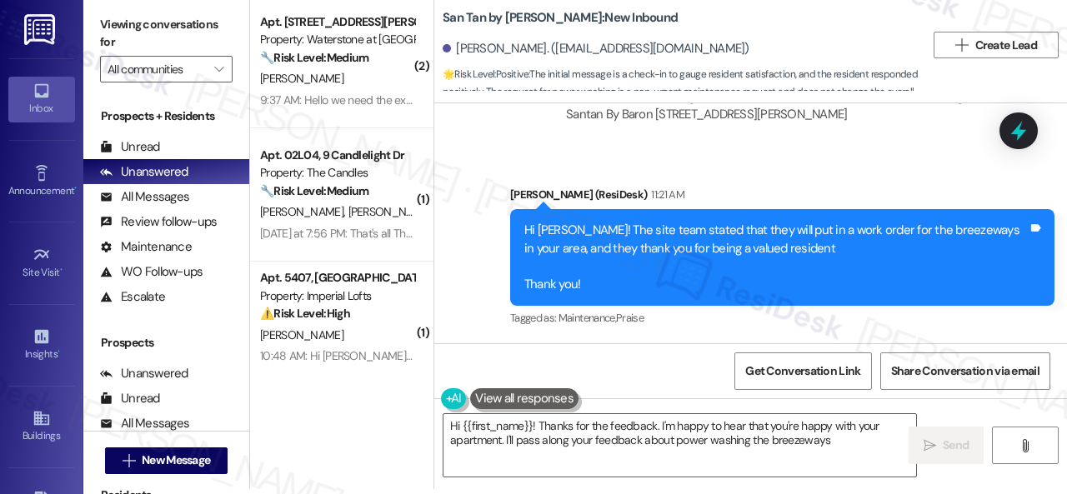
type textarea "Hi {{first_name}}! Thanks for the feedback. I'm happy to hear that you're happy…"
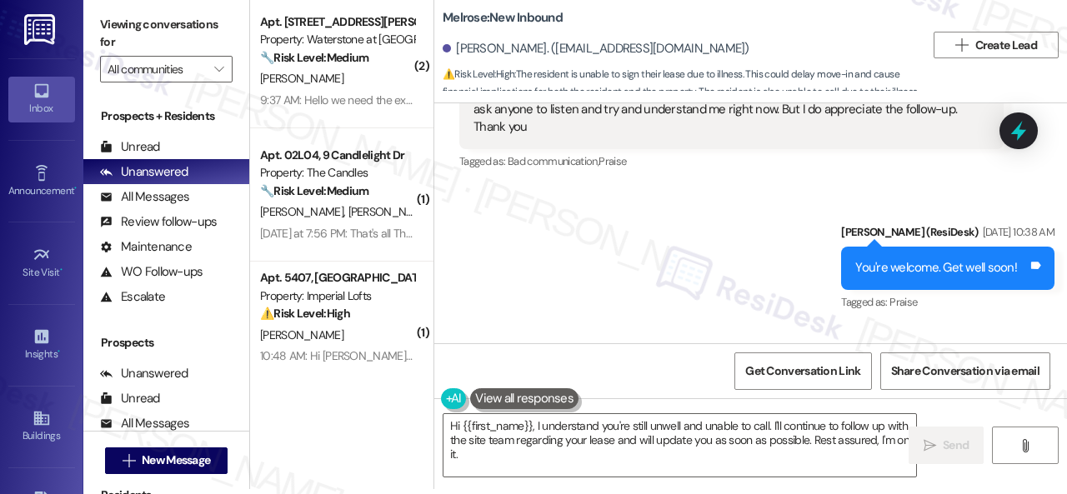
scroll to position [4743, 0]
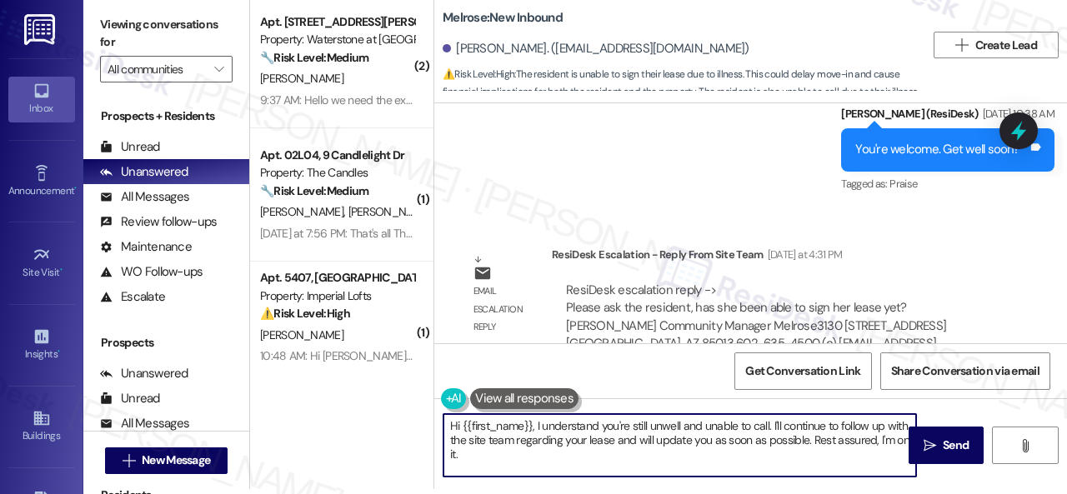
drag, startPoint x: 536, startPoint y: 424, endPoint x: 539, endPoint y: 456, distance: 31.8
click at [539, 456] on textarea "Hi {{first_name}}, I understand you're still unwell and unable to call. I'll co…" at bounding box center [679, 445] width 473 height 63
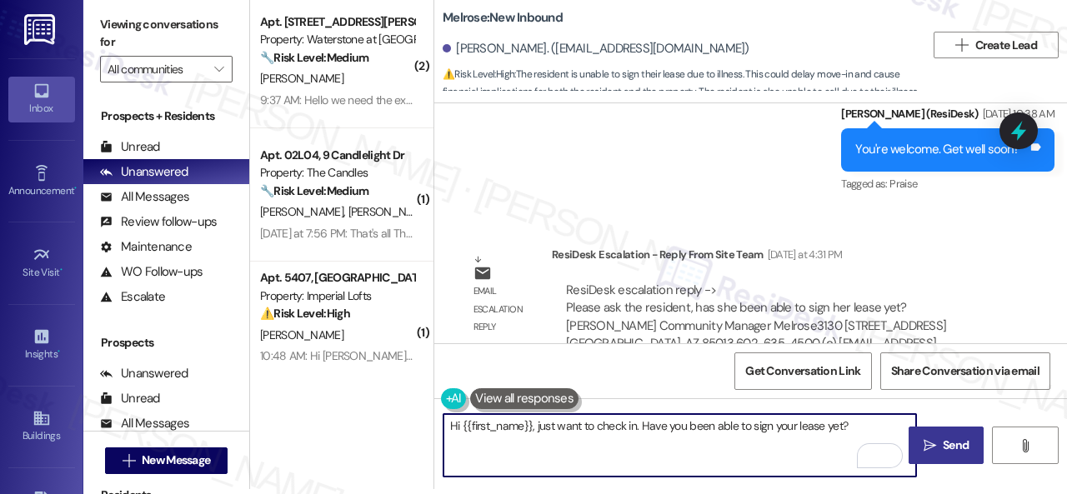
type textarea "Hi {{first_name}}, just want to check in. Have you been able to sign your lease…"
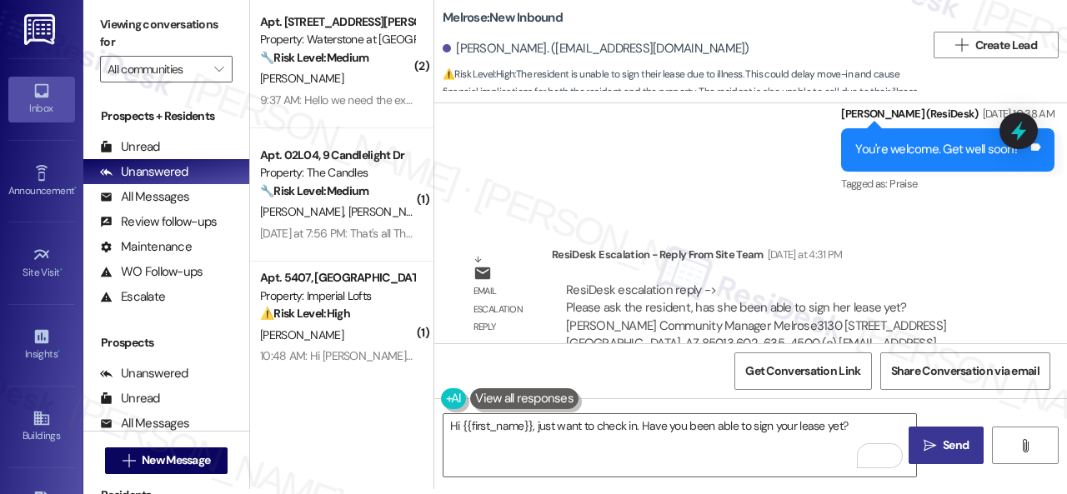
click at [943, 439] on span "Send" at bounding box center [956, 446] width 26 height 18
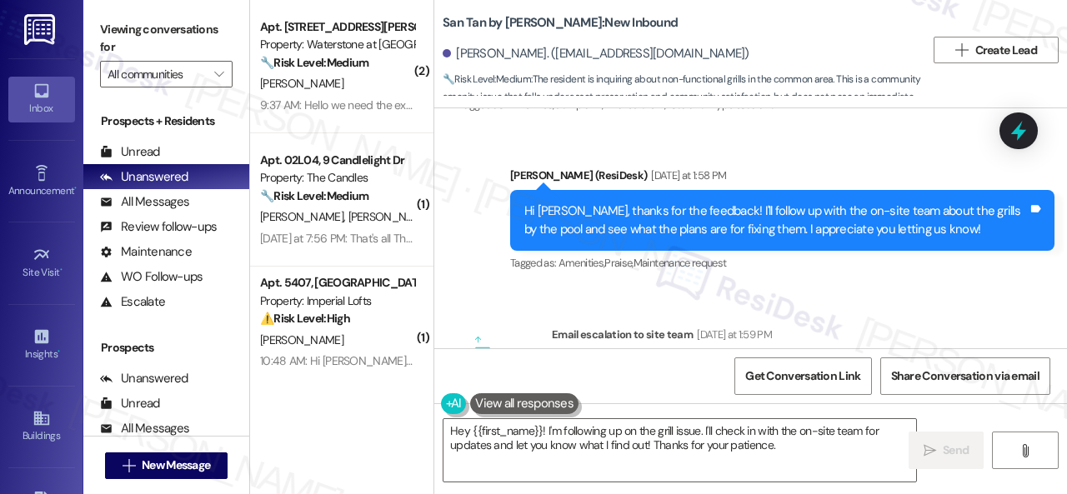
scroll to position [1031, 0]
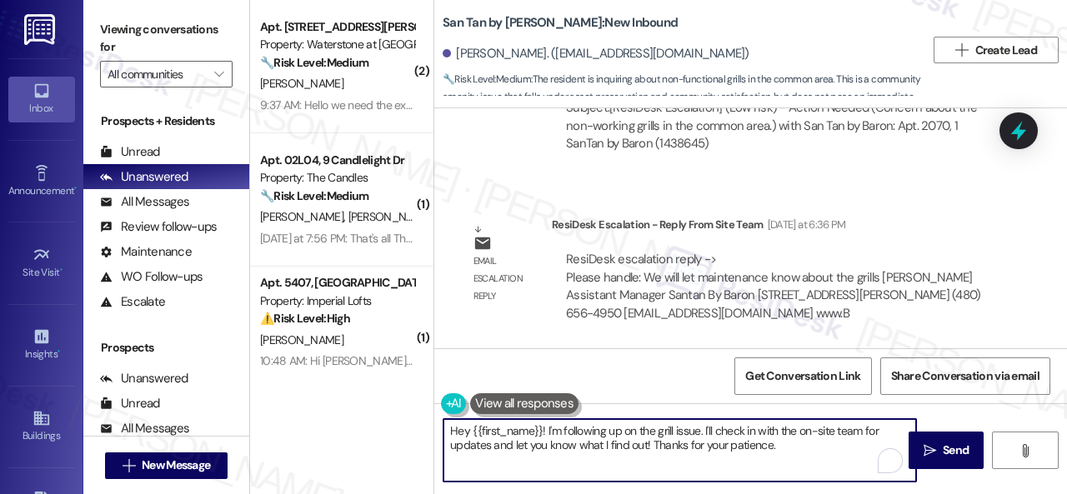
drag, startPoint x: 780, startPoint y: 449, endPoint x: 541, endPoint y: 426, distance: 240.4
click at [541, 426] on textarea "Hey {{first_name}}! I'm following up on the grill issue. I'll check in with the…" at bounding box center [679, 450] width 473 height 63
paste textarea "The site team stated that they will let maintenance know about the grills. Than…"
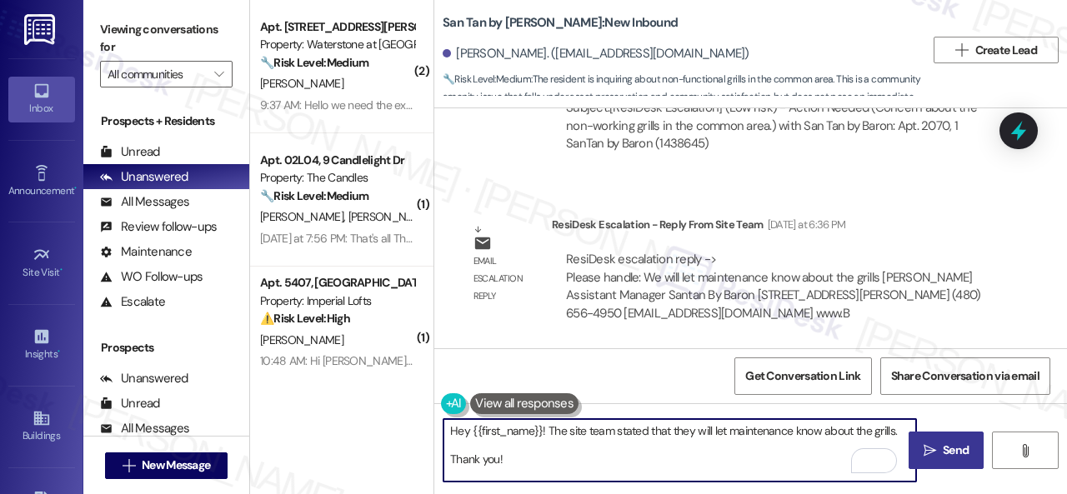
type textarea "Hey {{first_name}}! The site team stated that they will let maintenance know ab…"
click at [943, 444] on span "Send" at bounding box center [956, 451] width 26 height 18
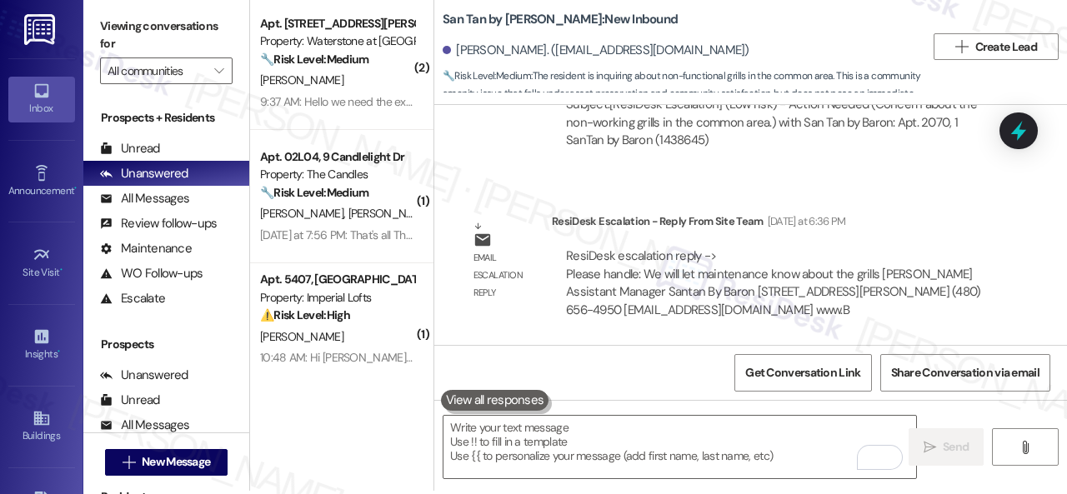
scroll to position [5, 0]
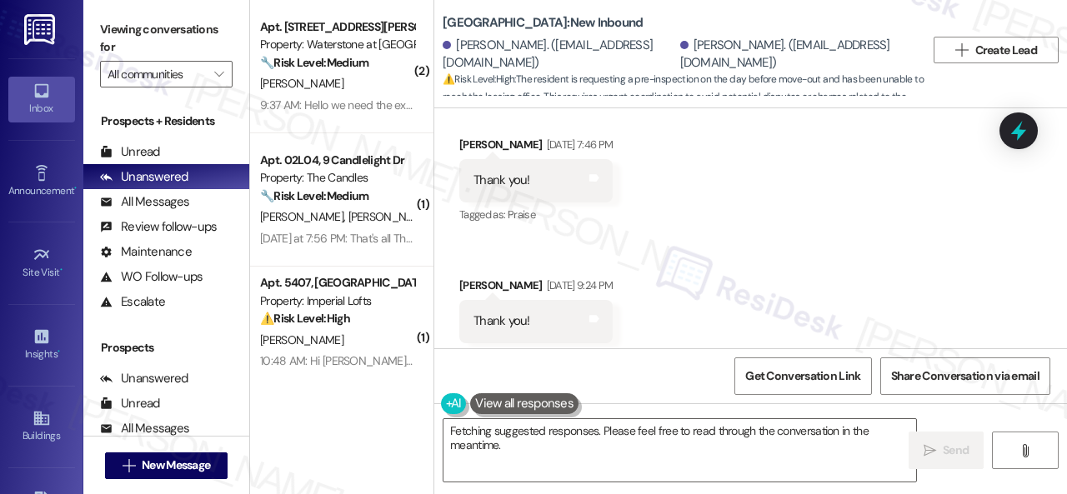
scroll to position [23672, 0]
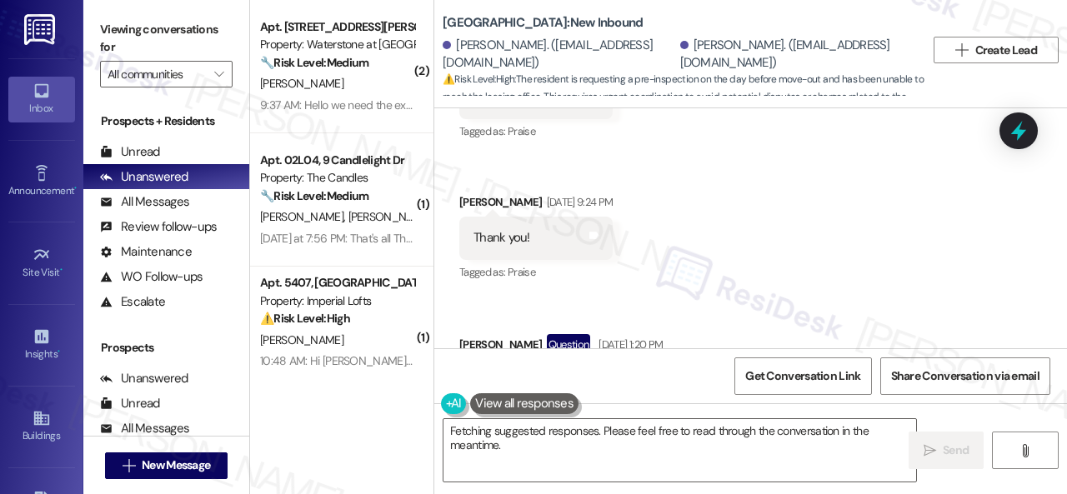
click at [872, 166] on div "Received via SMS Betty Watson Sep 12, 2025 at 7:46 PM Thank you! Tags and notes…" at bounding box center [750, 454] width 633 height 879
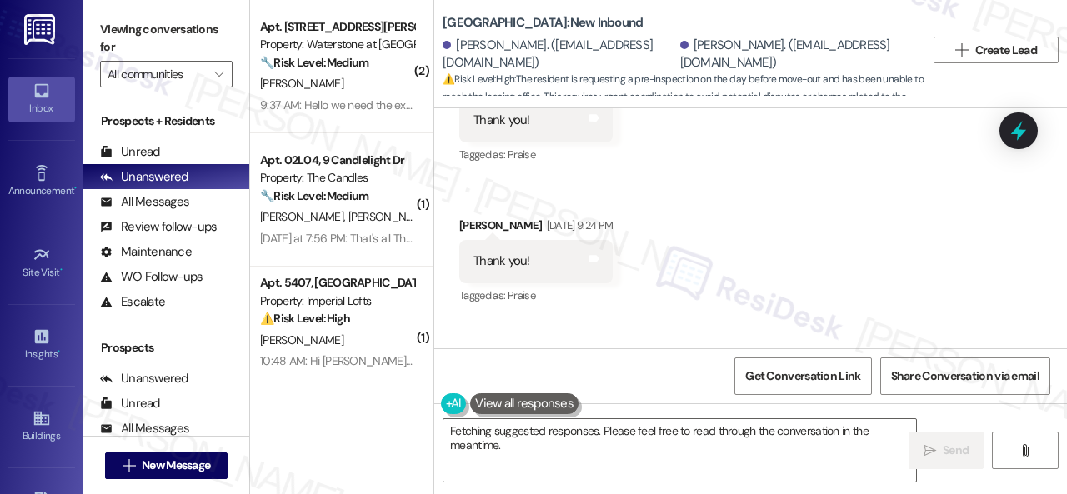
scroll to position [23588, 0]
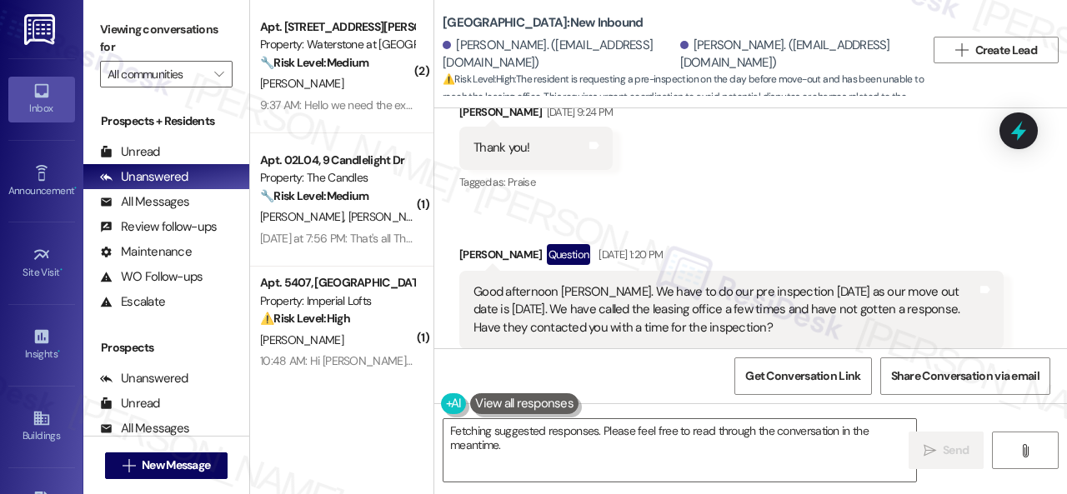
scroll to position [23755, 0]
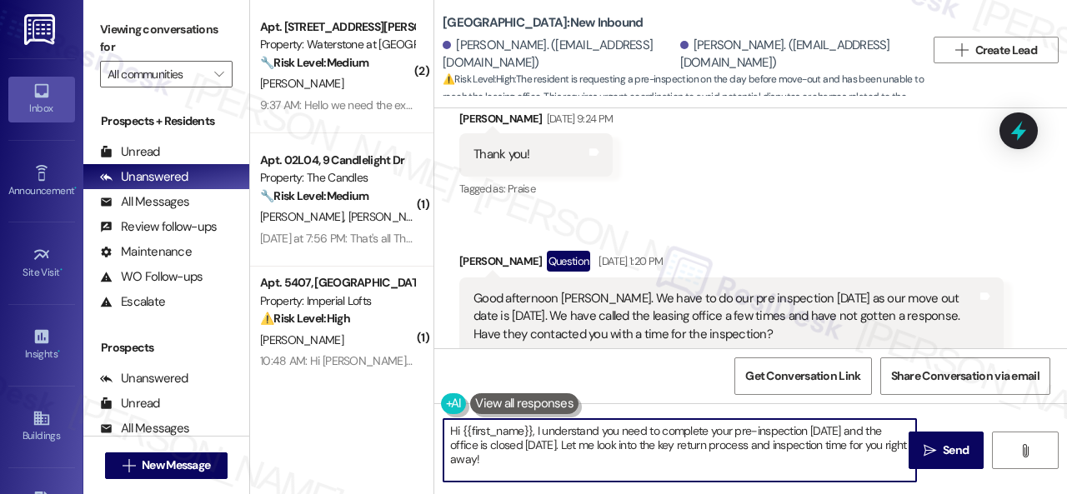
drag, startPoint x: 536, startPoint y: 428, endPoint x: 547, endPoint y: 466, distance: 39.0
click at [547, 466] on textarea "Hi {{first_name}}, I understand you need to complete your pre-inspection today …" at bounding box center [679, 450] width 473 height 63
paste textarea "'m sorry for the delayed response. Please don’t hesitate to confirm if you stil…"
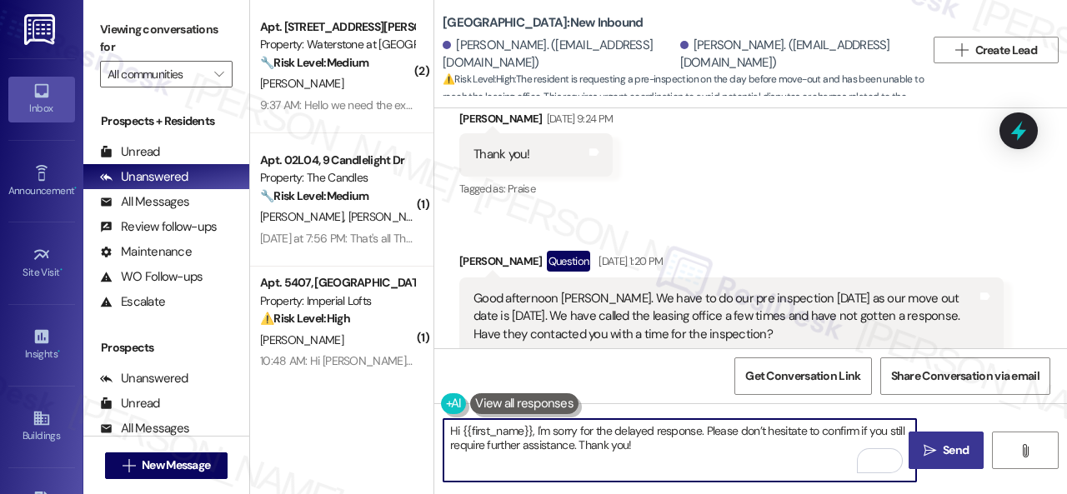
type textarea "Hi {{first_name}}, I'm sorry for the delayed response. Please don’t hesitate to…"
click at [944, 449] on span "Send" at bounding box center [956, 451] width 26 height 18
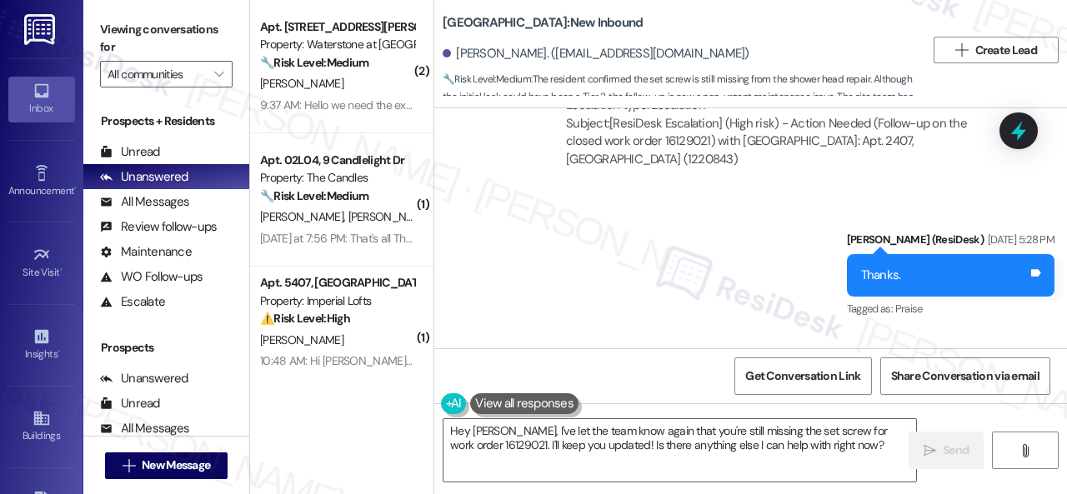
scroll to position [29895, 0]
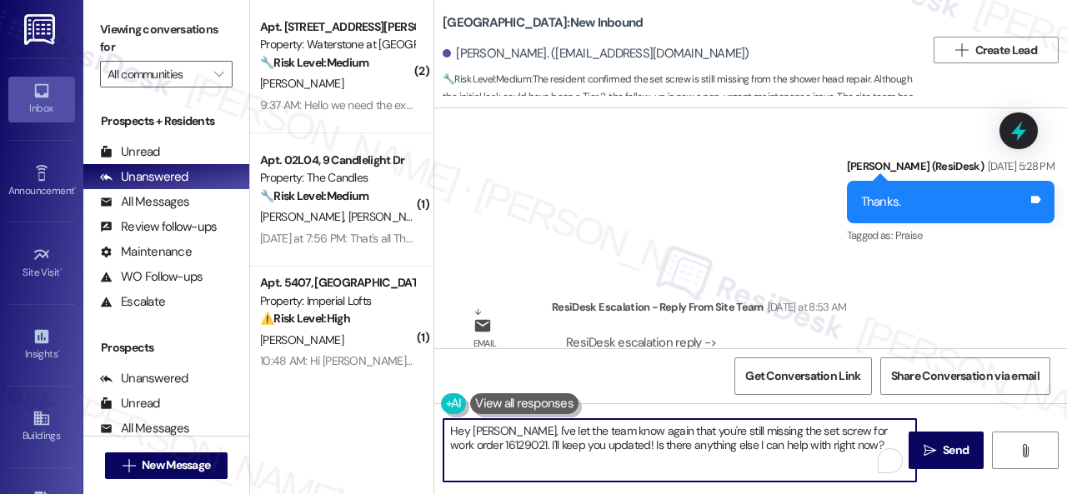
drag, startPoint x: 489, startPoint y: 436, endPoint x: 834, endPoint y: 446, distance: 345.2
click at [834, 446] on textarea "Hey Ron, I've let the team know again that you're still missing the set screw f…" at bounding box center [679, 450] width 473 height 63
paste textarea "! The site team stated that they have reopened the work order, and they will be…"
type textarea "Hey Ron! The site team stated that they have reopened the work order, and they …"
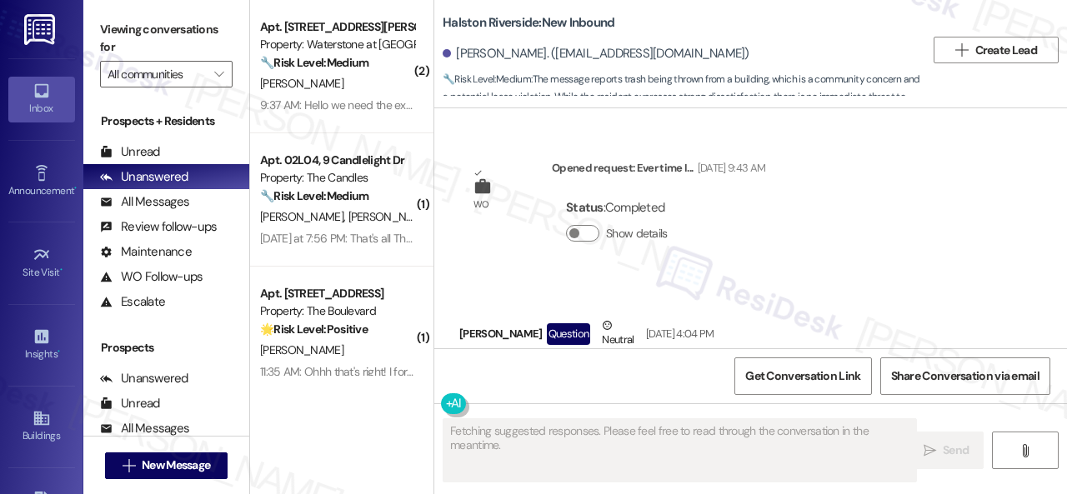
scroll to position [63289, 0]
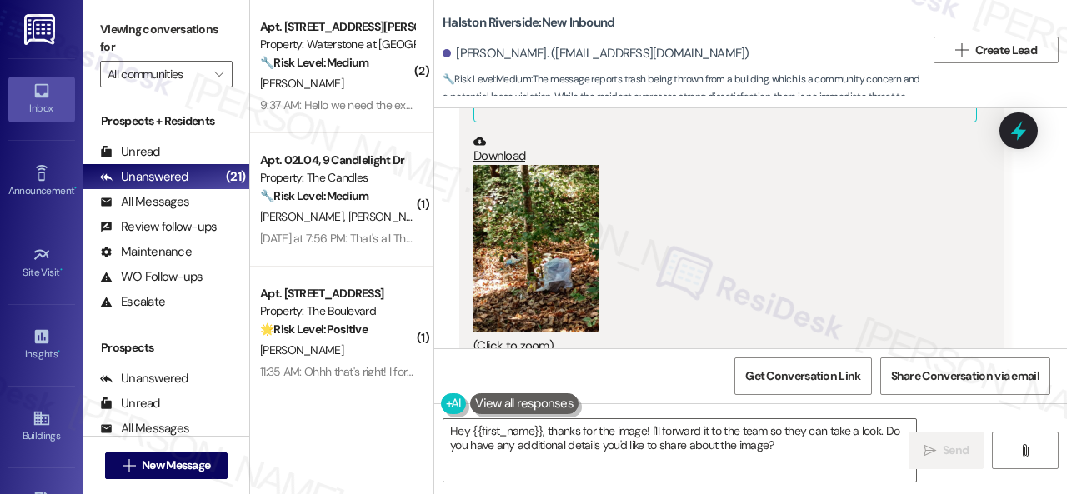
click at [918, 270] on div "[PERSON_NAME] Question [DATE] at 4:12 PM Hello I was on my deck and heard a cra…" at bounding box center [731, 262] width 544 height 742
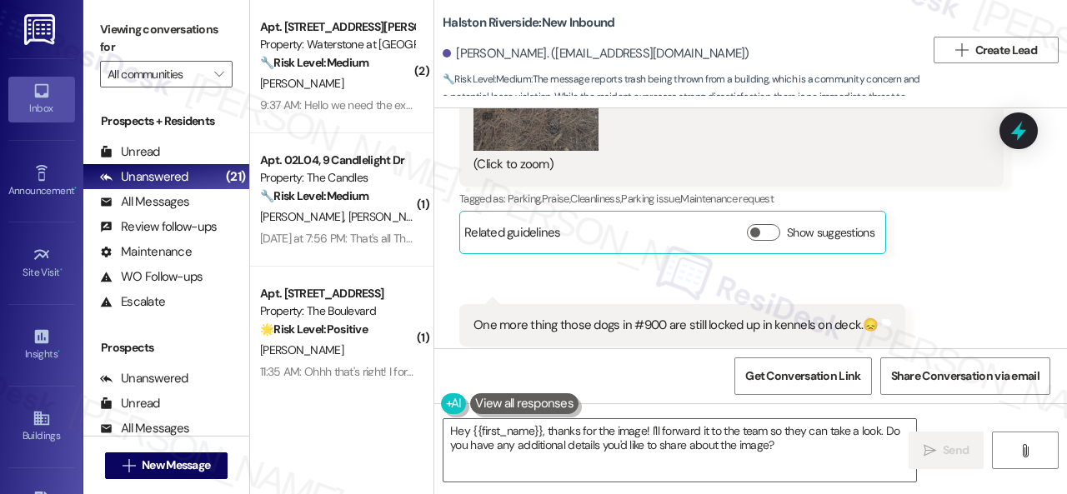
scroll to position [62372, 0]
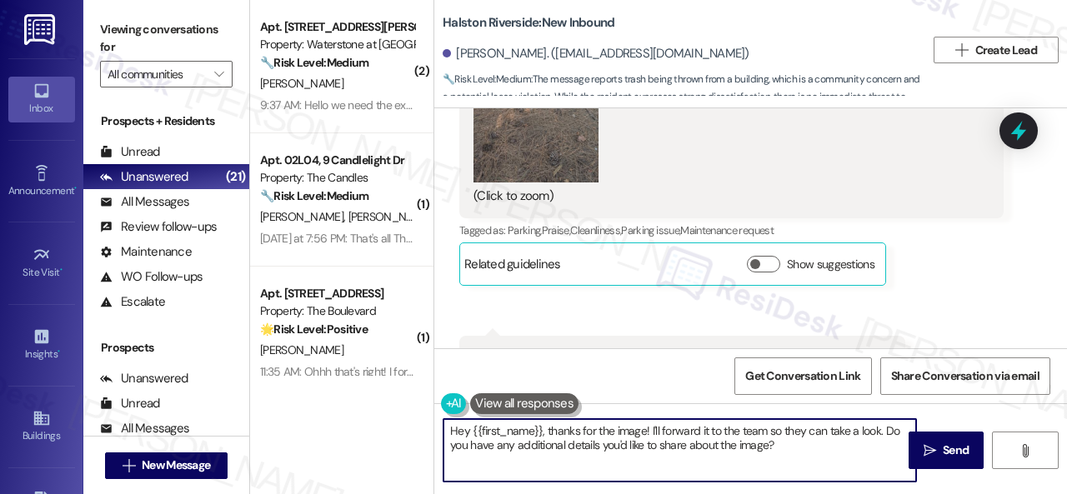
drag, startPoint x: 540, startPoint y: 429, endPoint x: 803, endPoint y: 451, distance: 263.5
click at [803, 451] on textarea "Hey {{first_name}}, thanks for the image! I'll forward it to the team so they c…" at bounding box center [679, 450] width 473 height 63
paste textarea "! The site team stated that they plan to coordinate with the marketing departme…"
type textarea "Hey {{first_name}}! The site team stated that they plan to coordinate with the …"
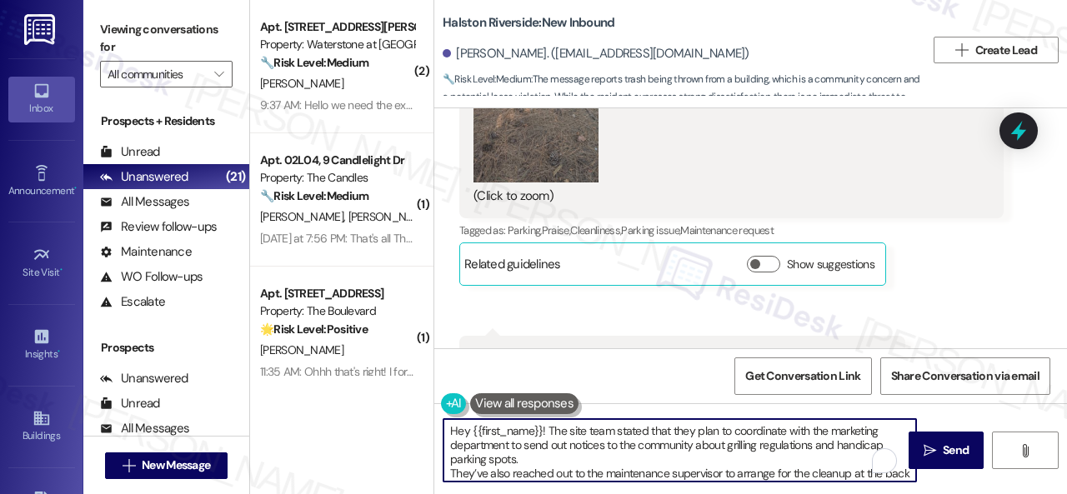
scroll to position [0, 0]
